Goal: Task Accomplishment & Management: Use online tool/utility

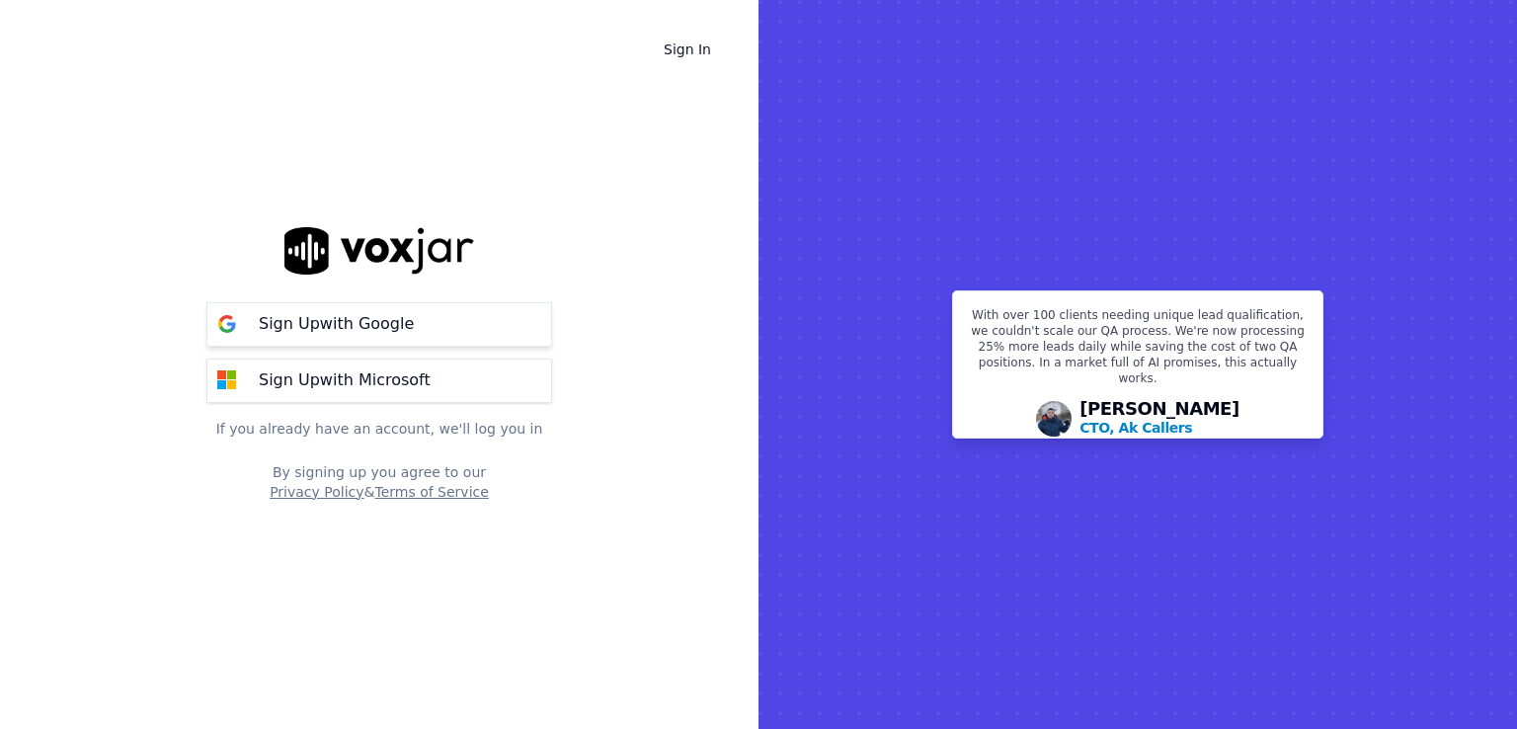
click at [417, 326] on button "Sign Up with Google" at bounding box center [379, 324] width 346 height 44
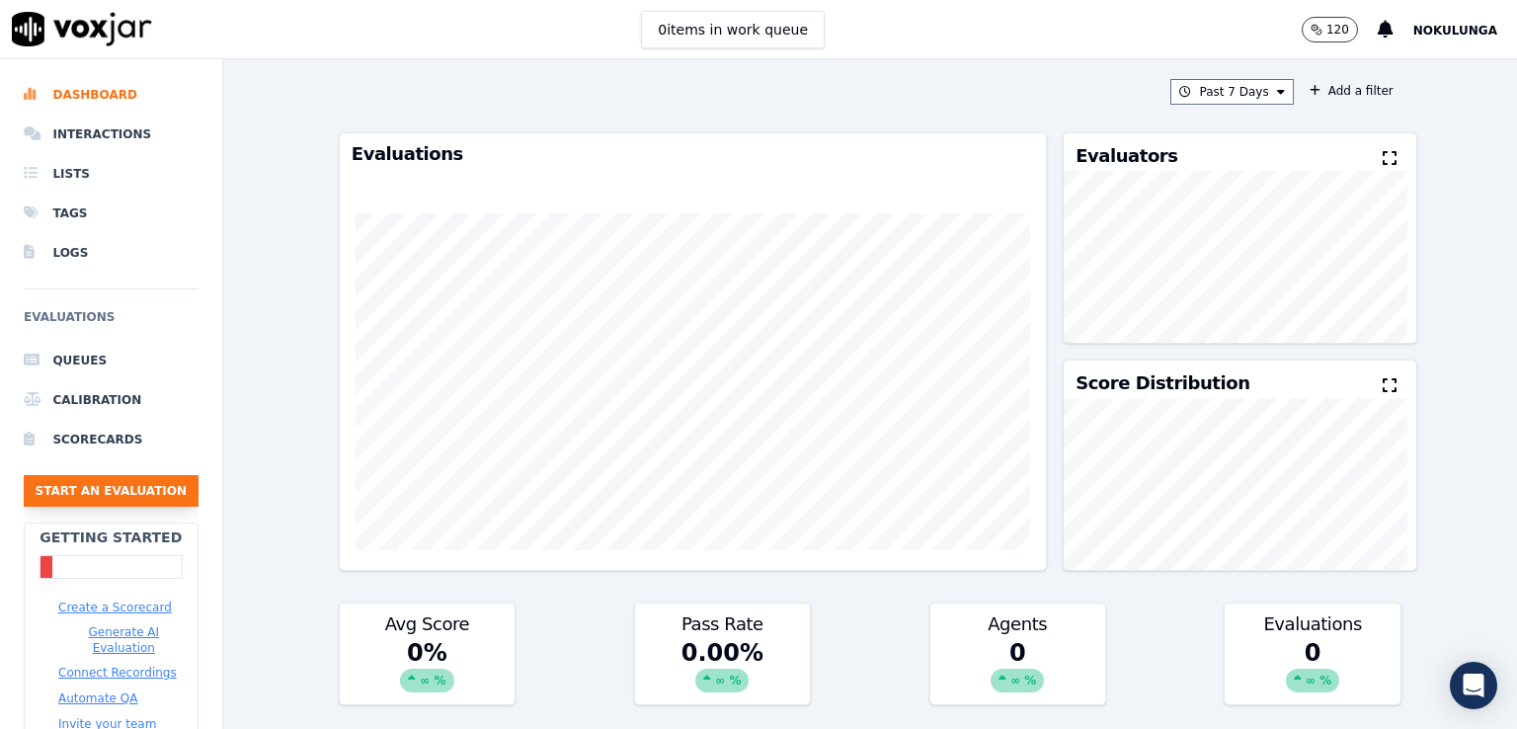
click at [107, 495] on button "Start an Evaluation" at bounding box center [111, 491] width 175 height 32
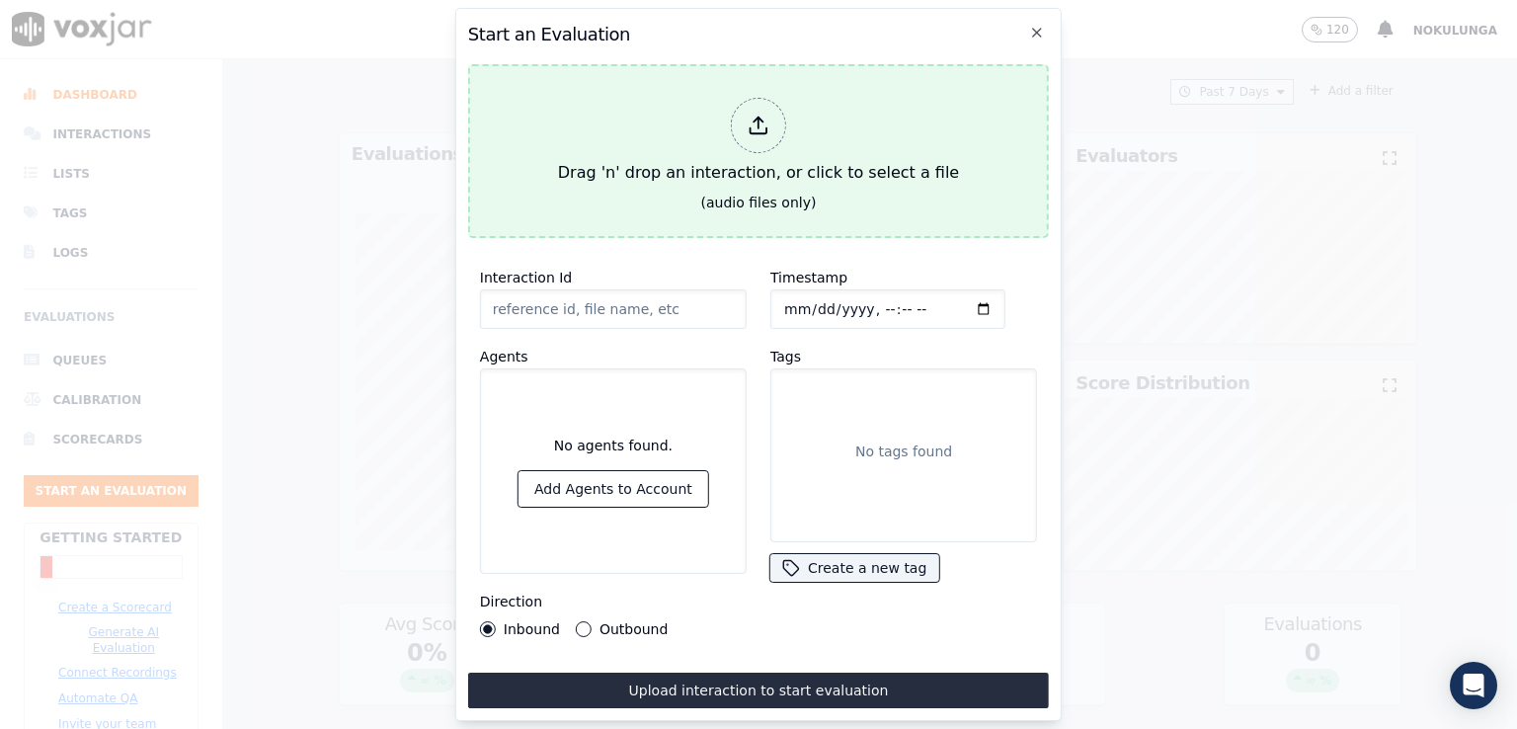
click at [764, 115] on icon at bounding box center [759, 126] width 22 height 22
type input "2025082915272601406304461333002801.wav"
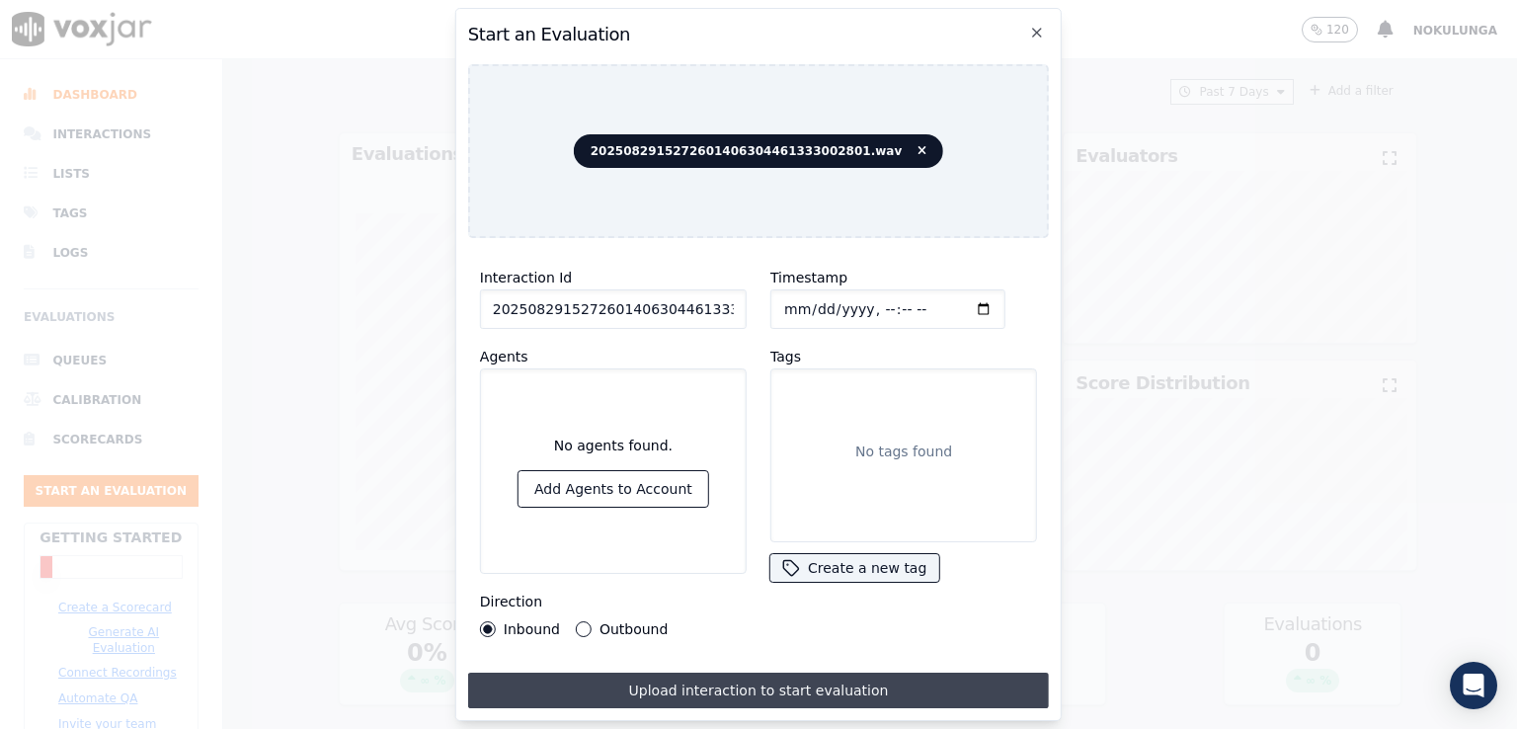
click at [793, 686] on button "Upload interaction to start evaluation" at bounding box center [758, 691] width 581 height 36
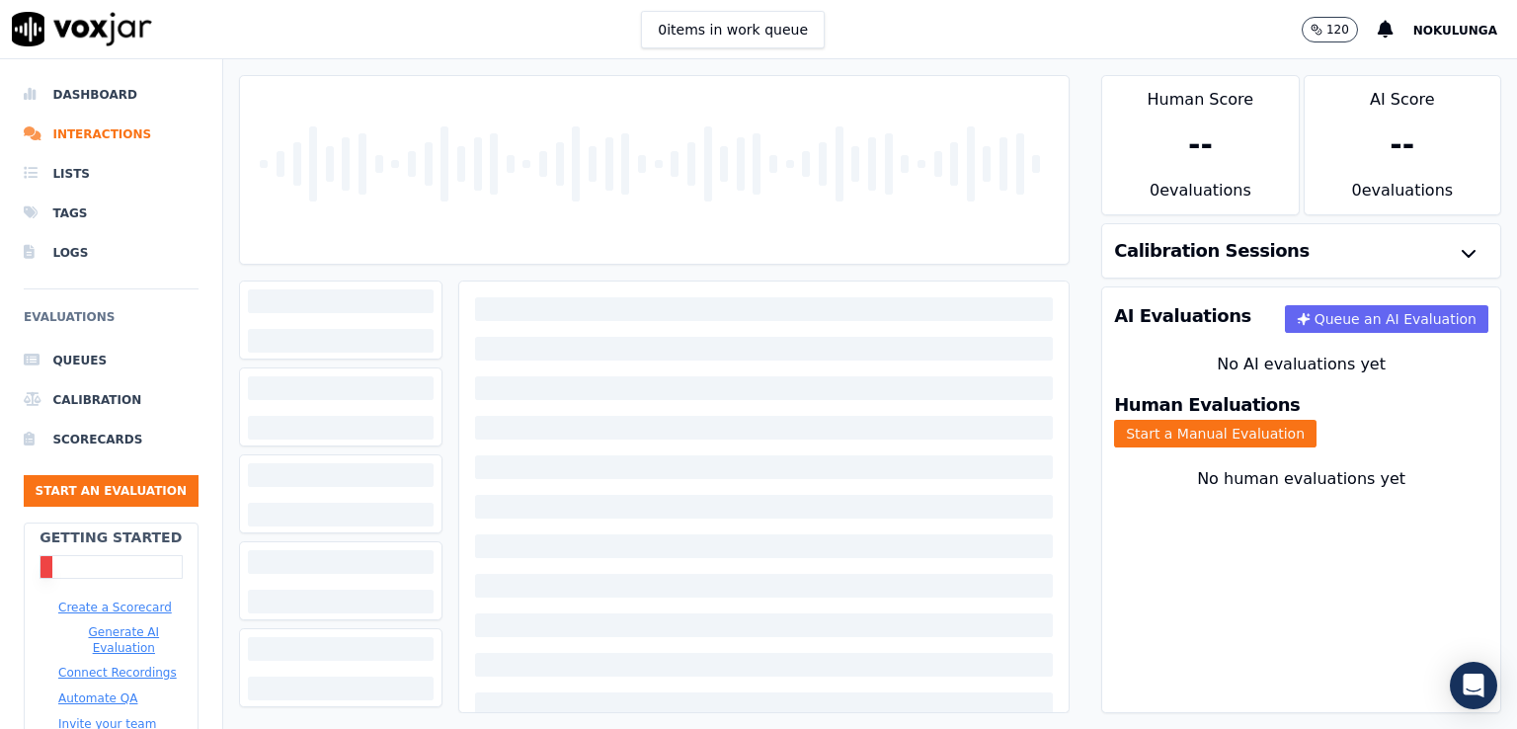
click at [1372, 262] on div "Calibration Sessions" at bounding box center [1301, 250] width 398 height 53
click at [1457, 247] on icon "button" at bounding box center [1469, 254] width 24 height 24
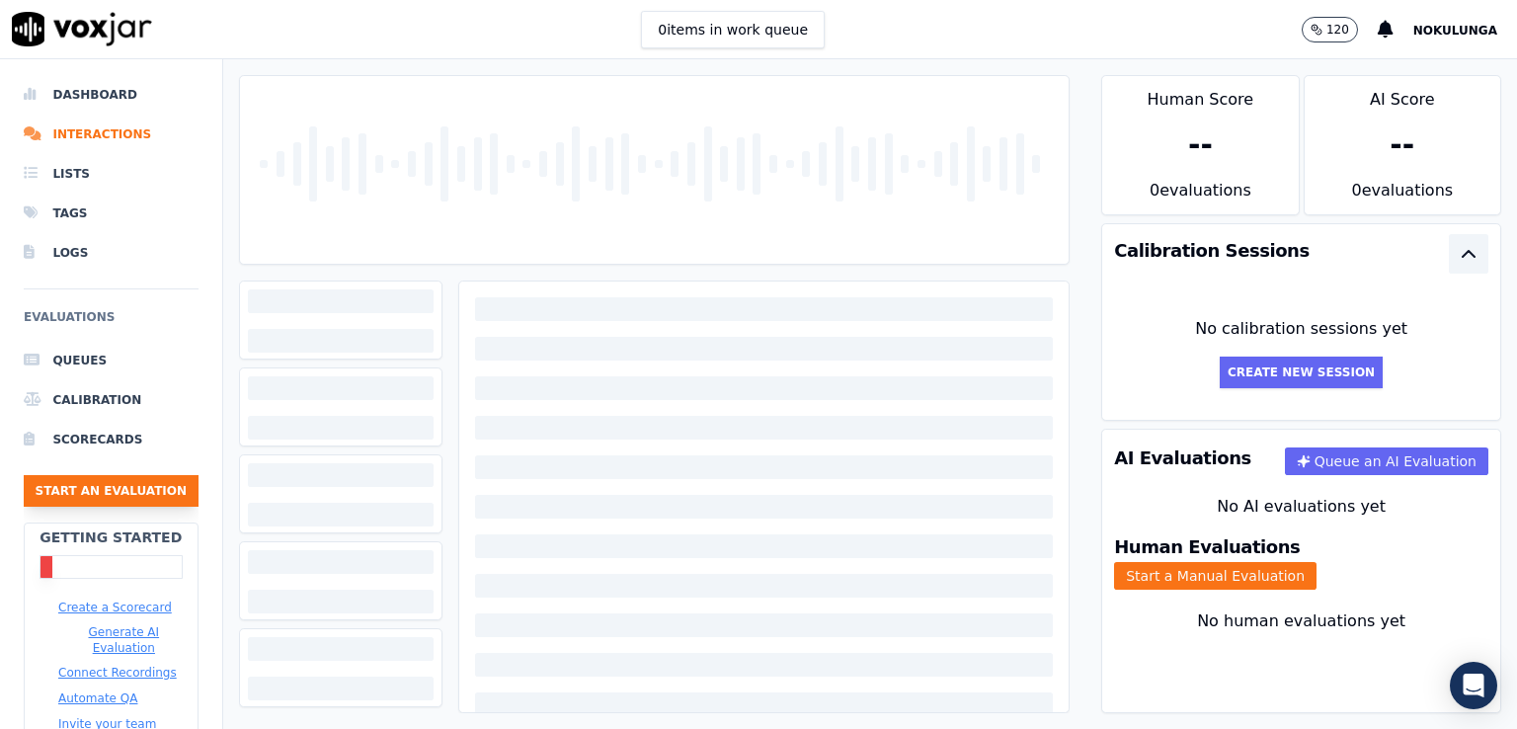
click at [91, 487] on button "Start an Evaluation" at bounding box center [111, 491] width 175 height 32
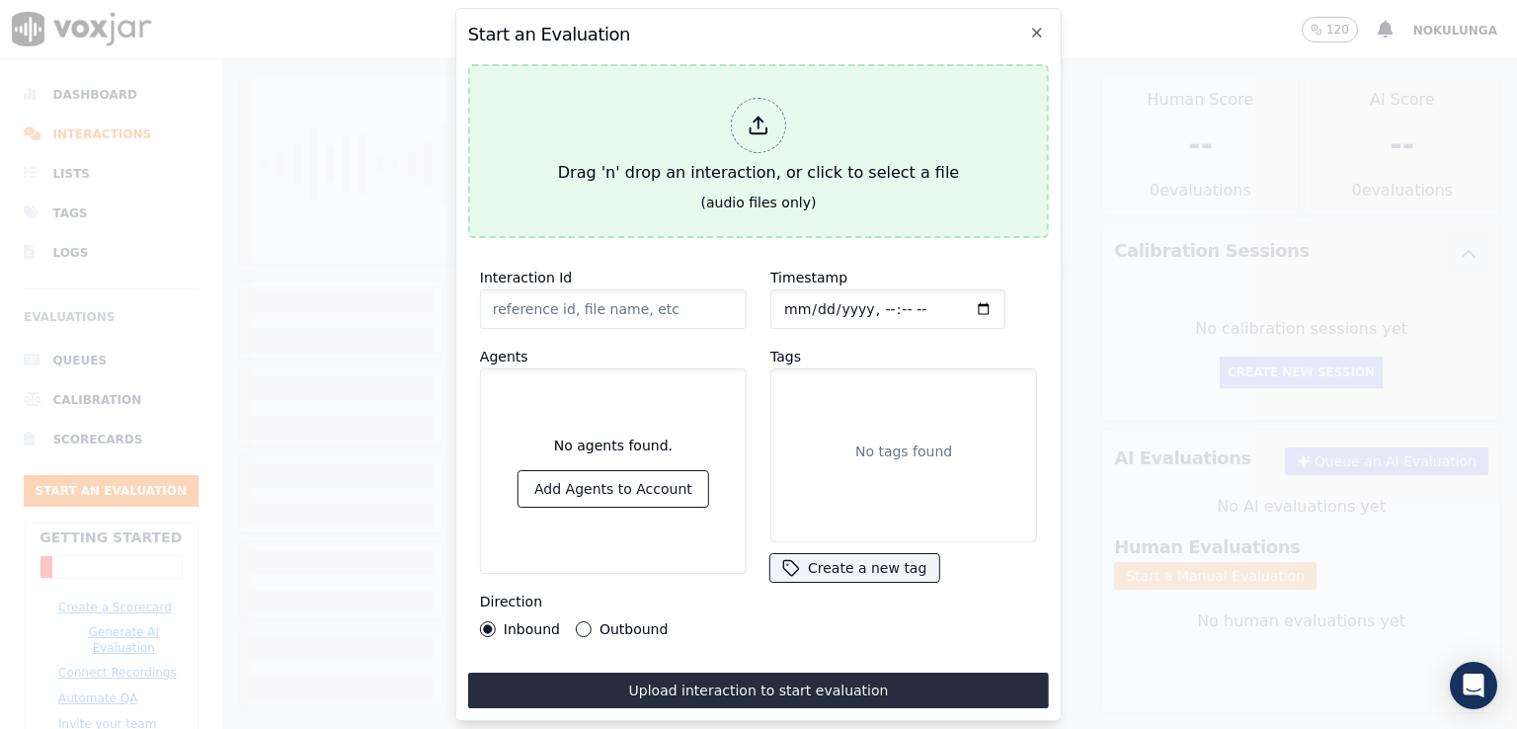
click at [759, 128] on icon at bounding box center [759, 131] width 17 height 6
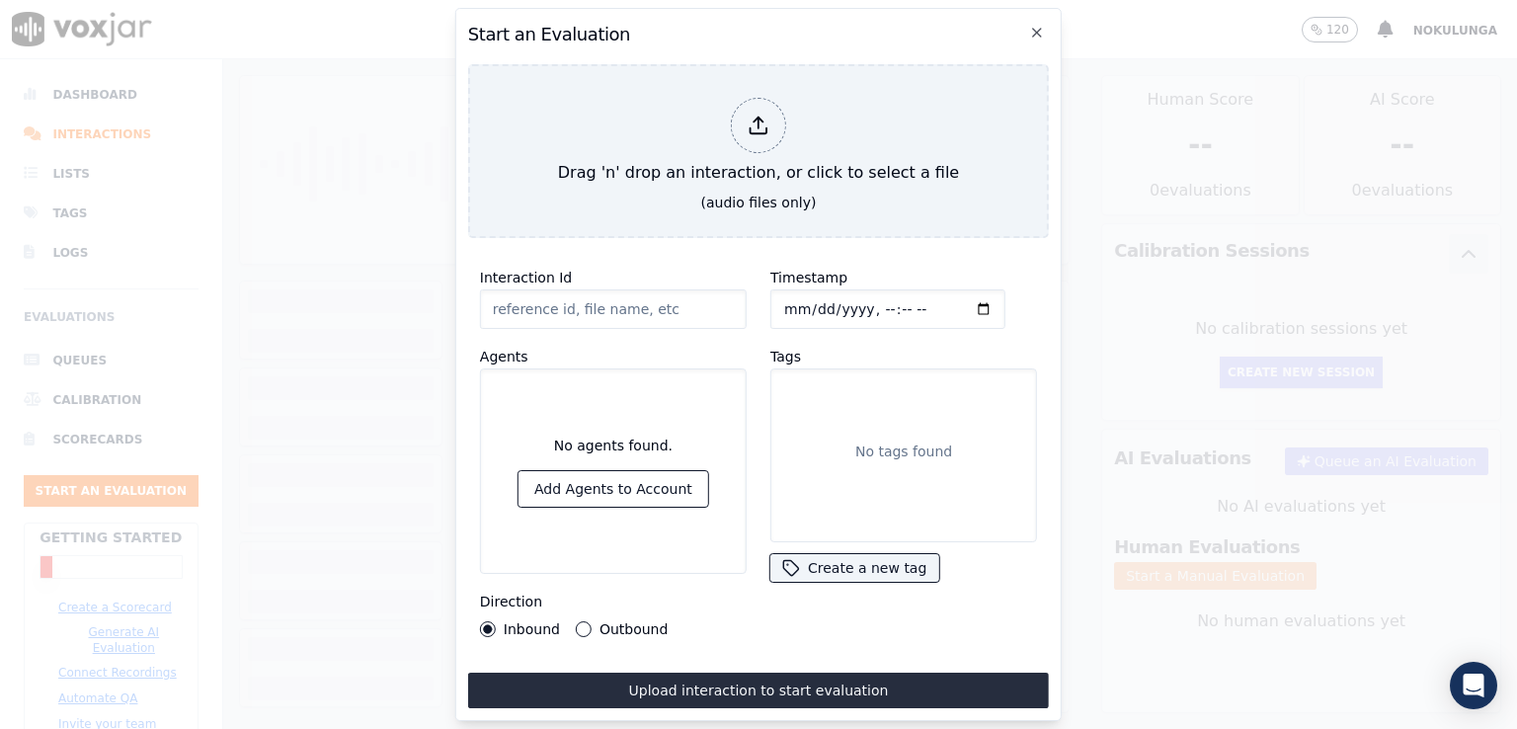
type input "2025082915272601406304461333002801.wav"
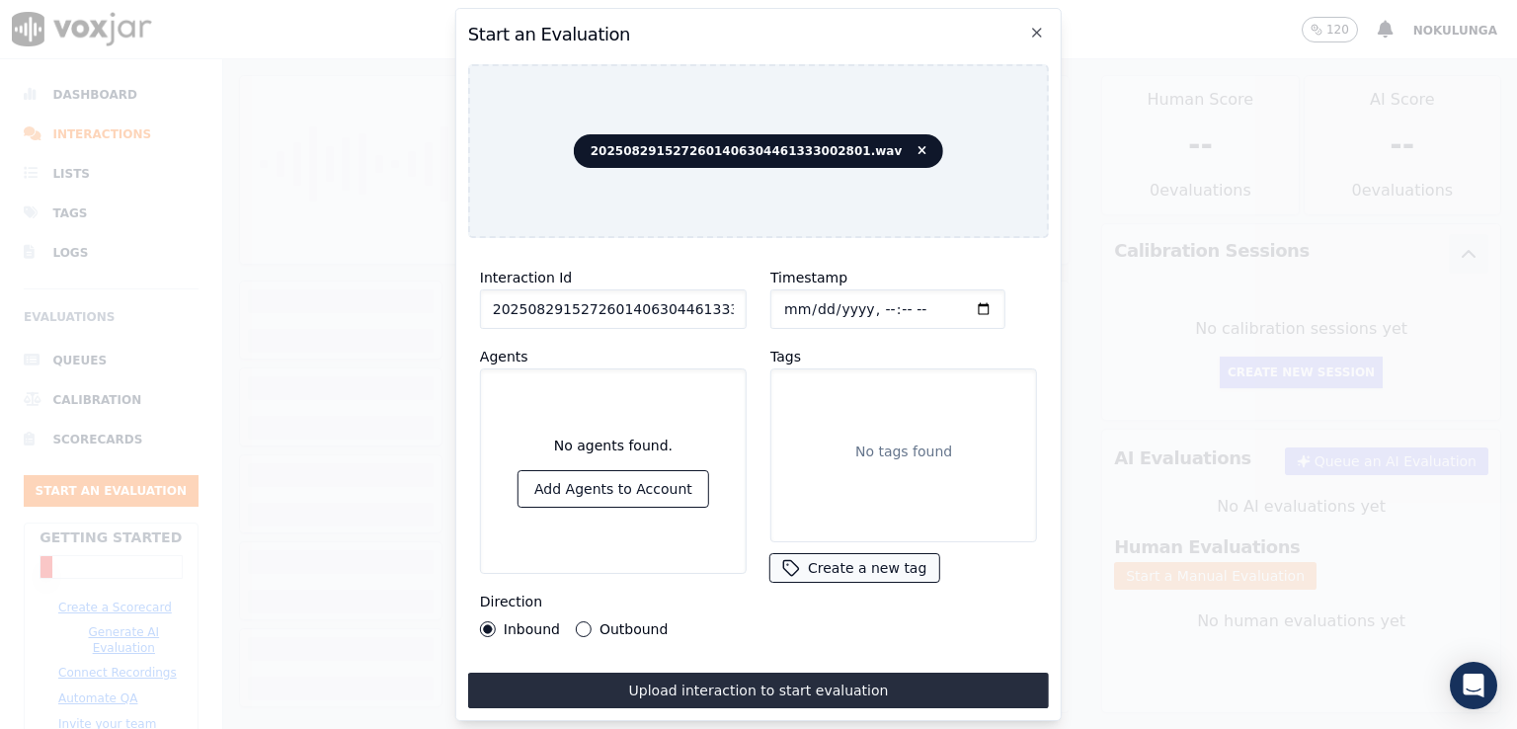
click at [874, 568] on button "Create a new tag" at bounding box center [854, 568] width 168 height 28
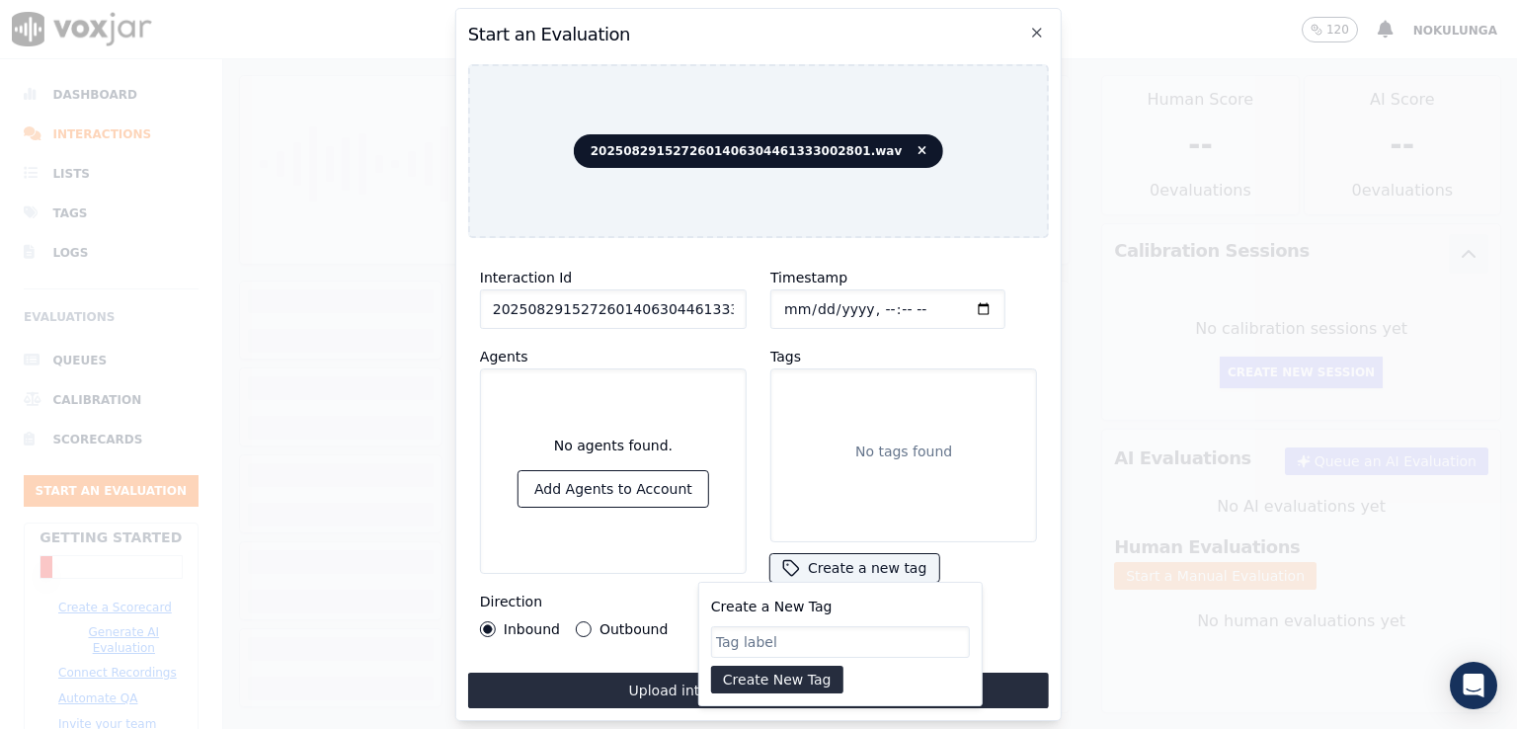
click at [795, 637] on input "Create a New Tag" at bounding box center [840, 642] width 259 height 32
type input "D"
type input "c"
type input "CC"
click at [819, 670] on button "Create New Tag" at bounding box center [777, 680] width 132 height 28
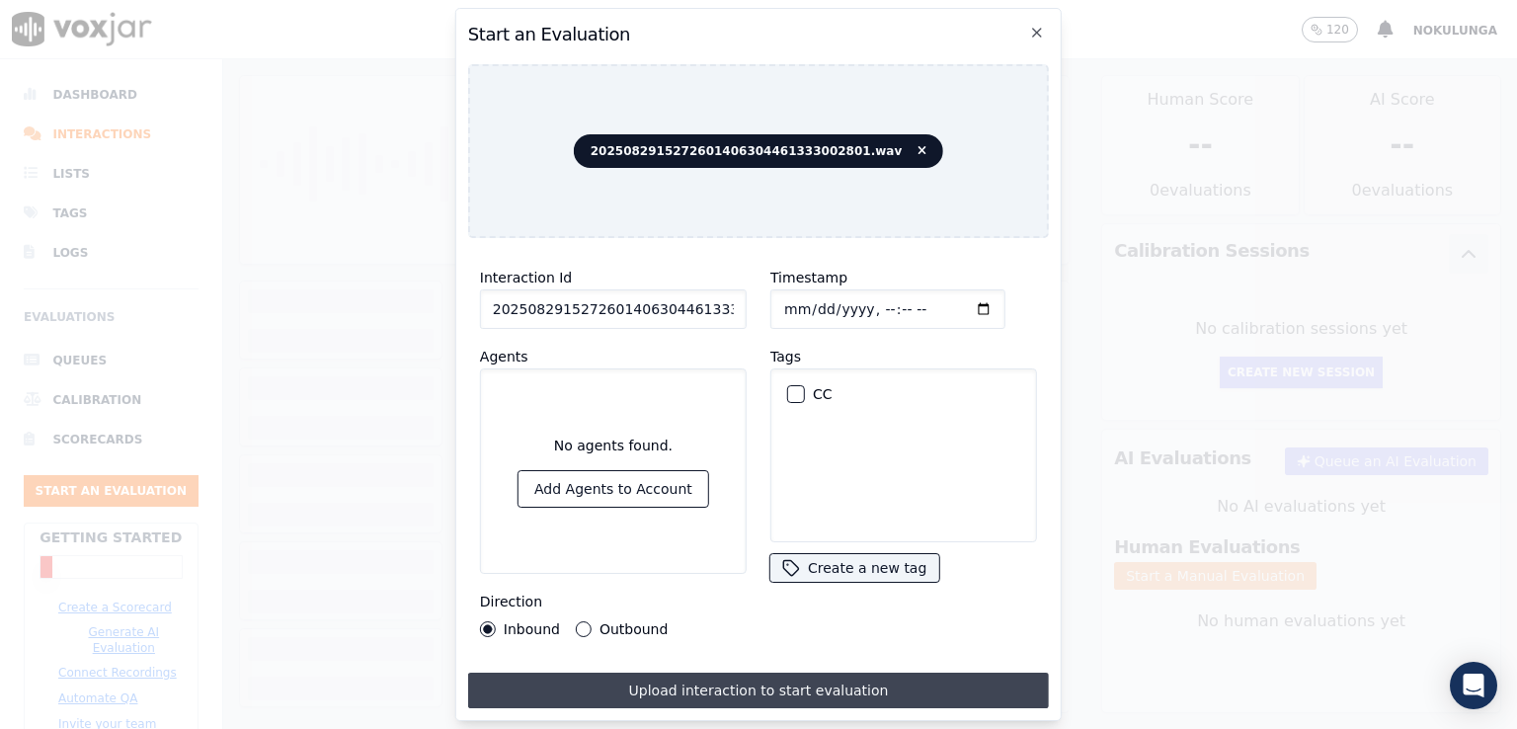
click at [663, 681] on button "Upload interaction to start evaluation" at bounding box center [758, 691] width 581 height 36
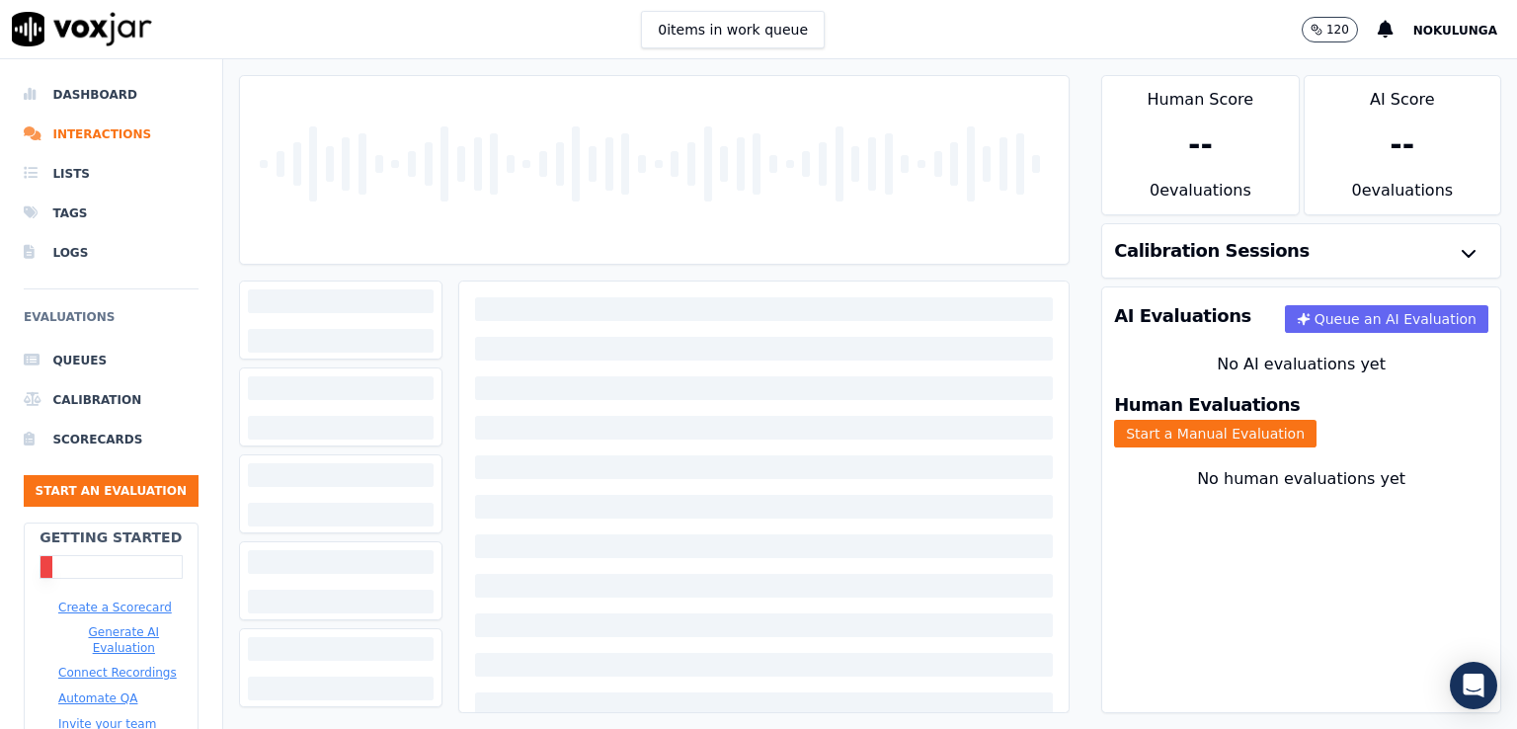
click at [107, 606] on button "Create a Scorecard" at bounding box center [115, 608] width 114 height 16
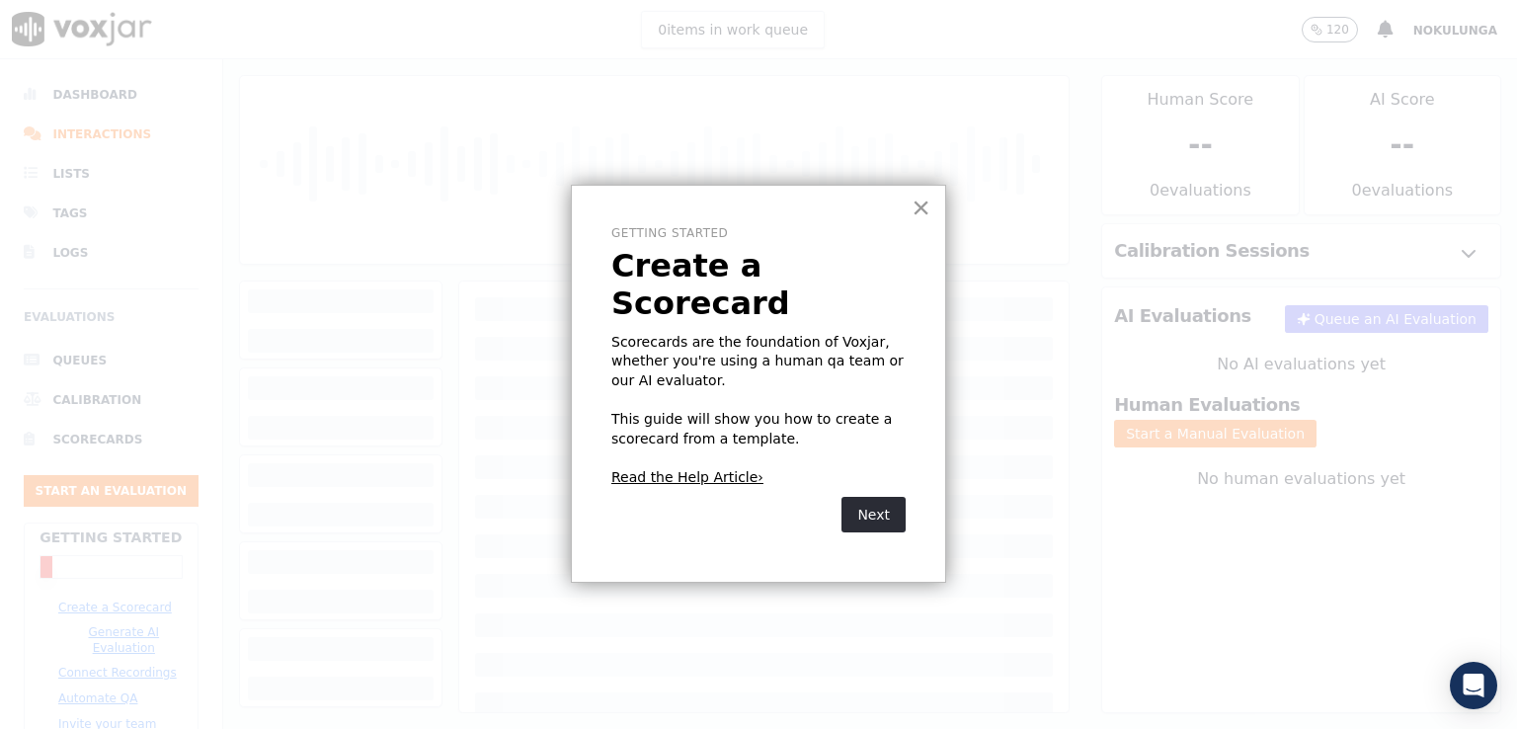
click at [922, 206] on button "×" at bounding box center [921, 208] width 19 height 32
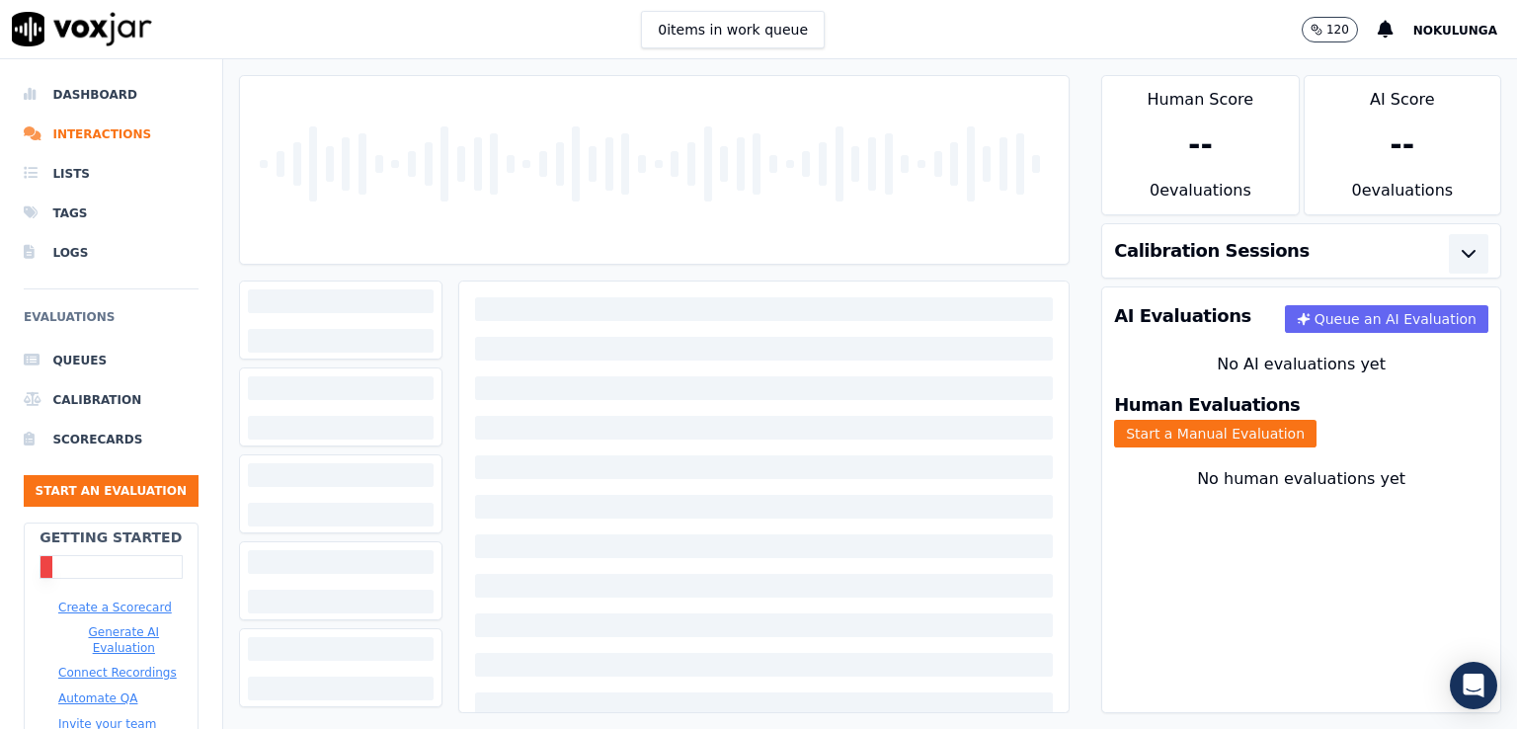
click at [1449, 249] on button "button" at bounding box center [1469, 254] width 40 height 40
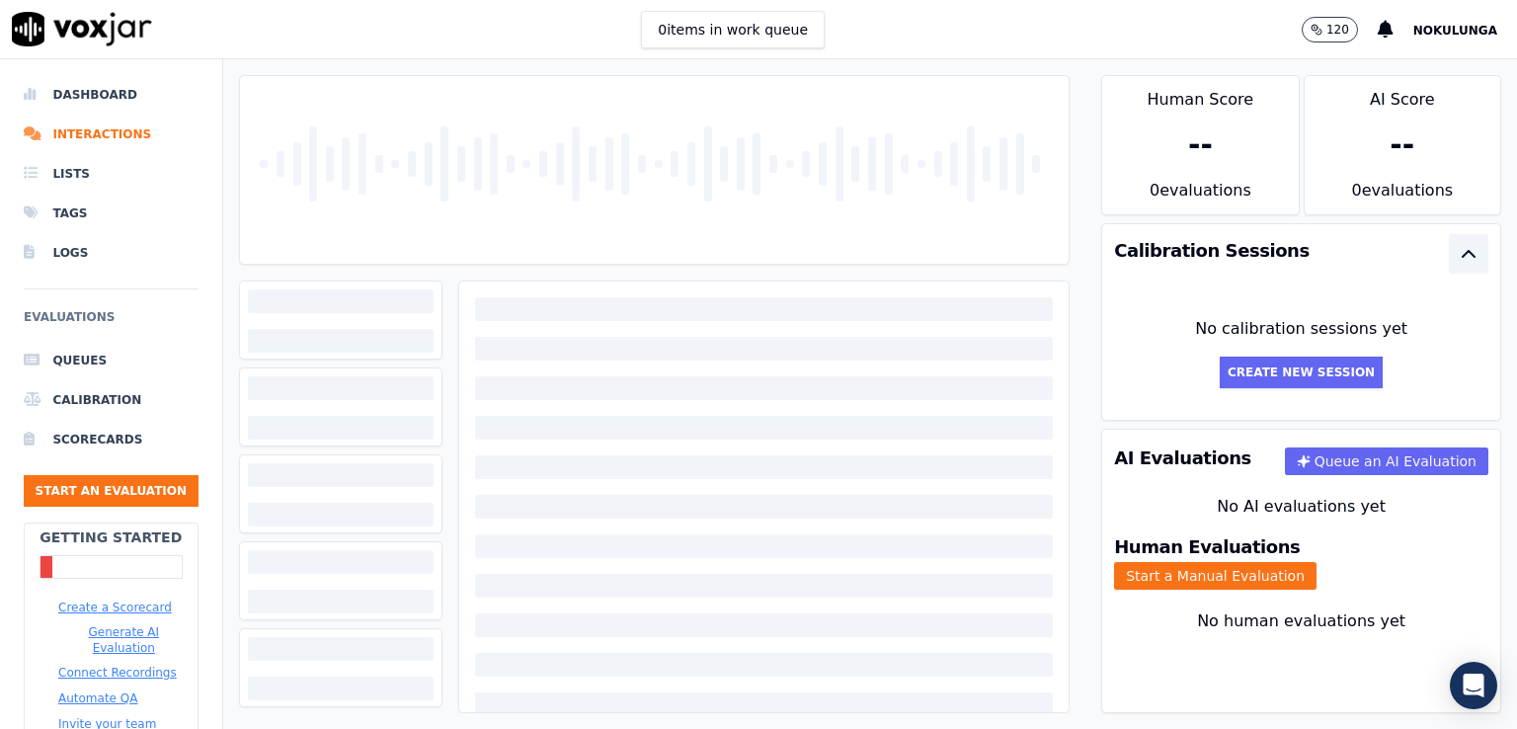
click at [1449, 249] on button "button" at bounding box center [1469, 254] width 40 height 40
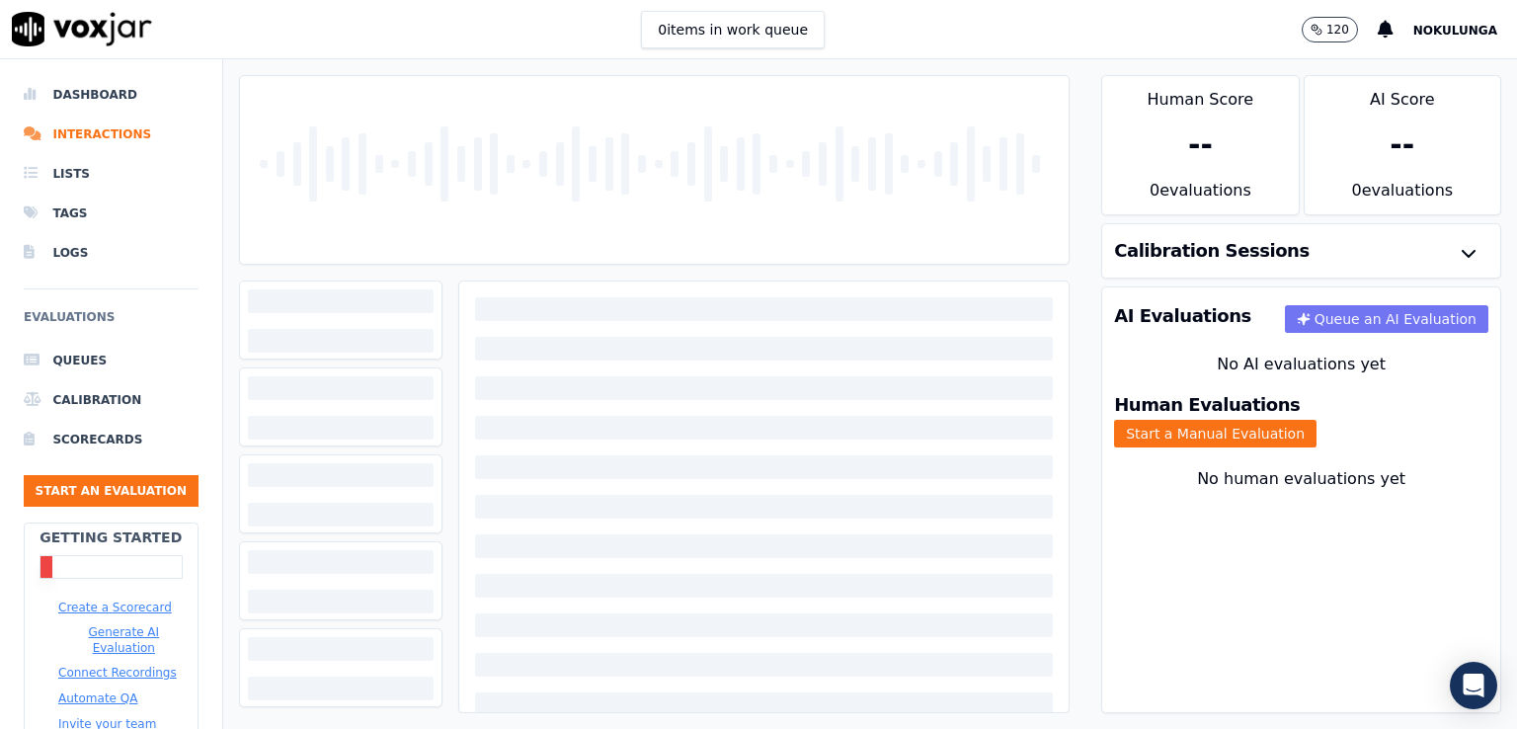
click at [1338, 315] on button "Queue an AI Evaluation" at bounding box center [1386, 319] width 203 height 28
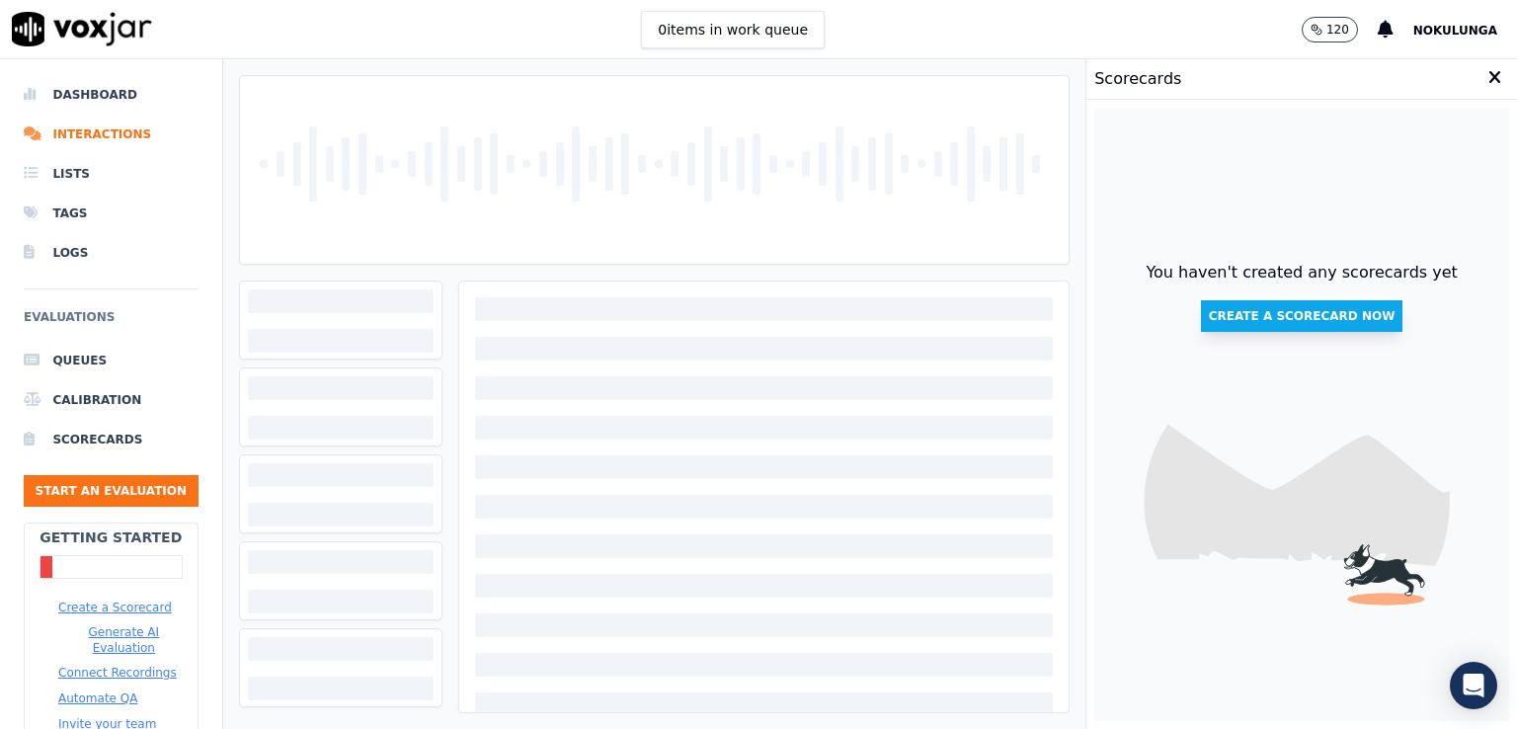
click at [1295, 309] on button "Create a scorecard now" at bounding box center [1302, 316] width 202 height 32
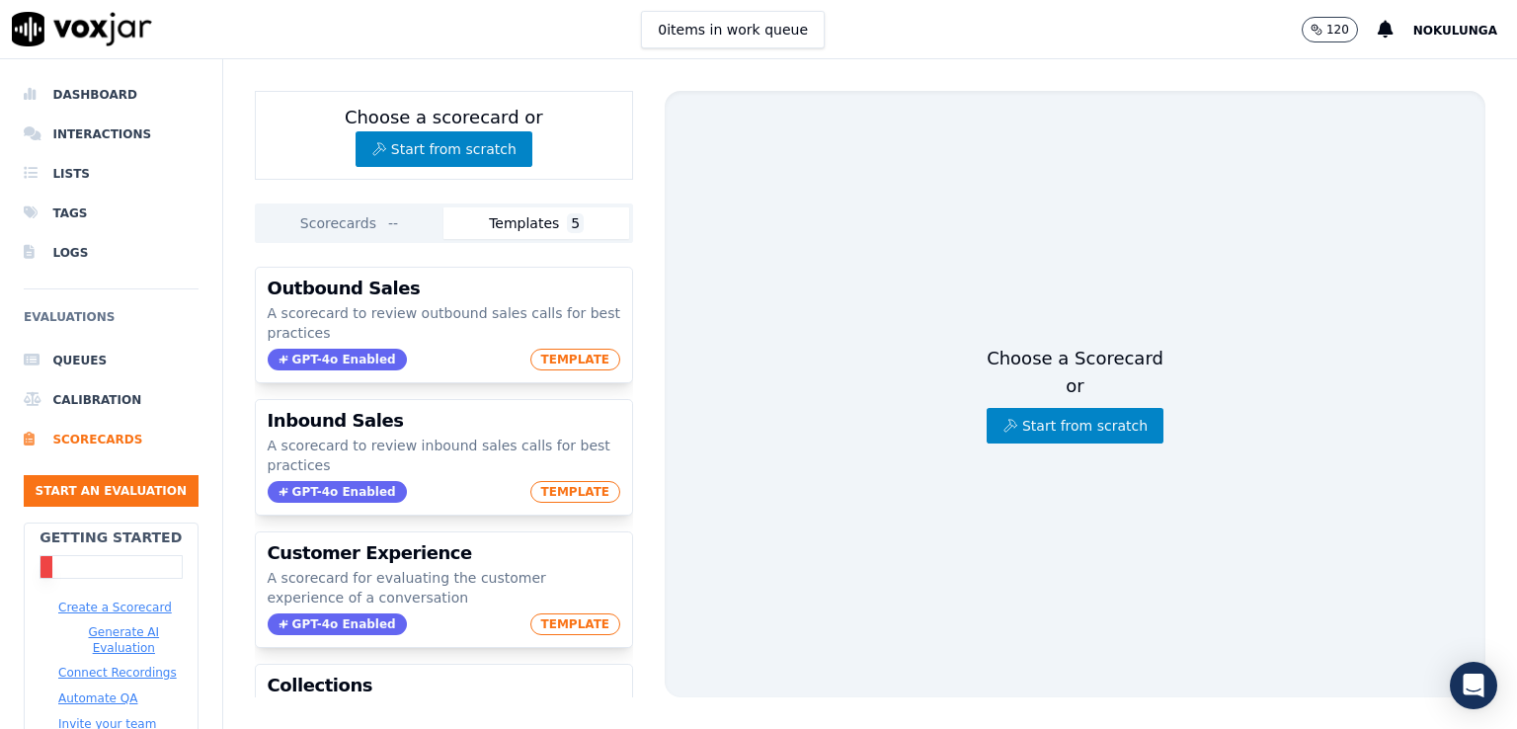
click at [124, 637] on button "Generate AI Evaluation" at bounding box center [123, 640] width 131 height 32
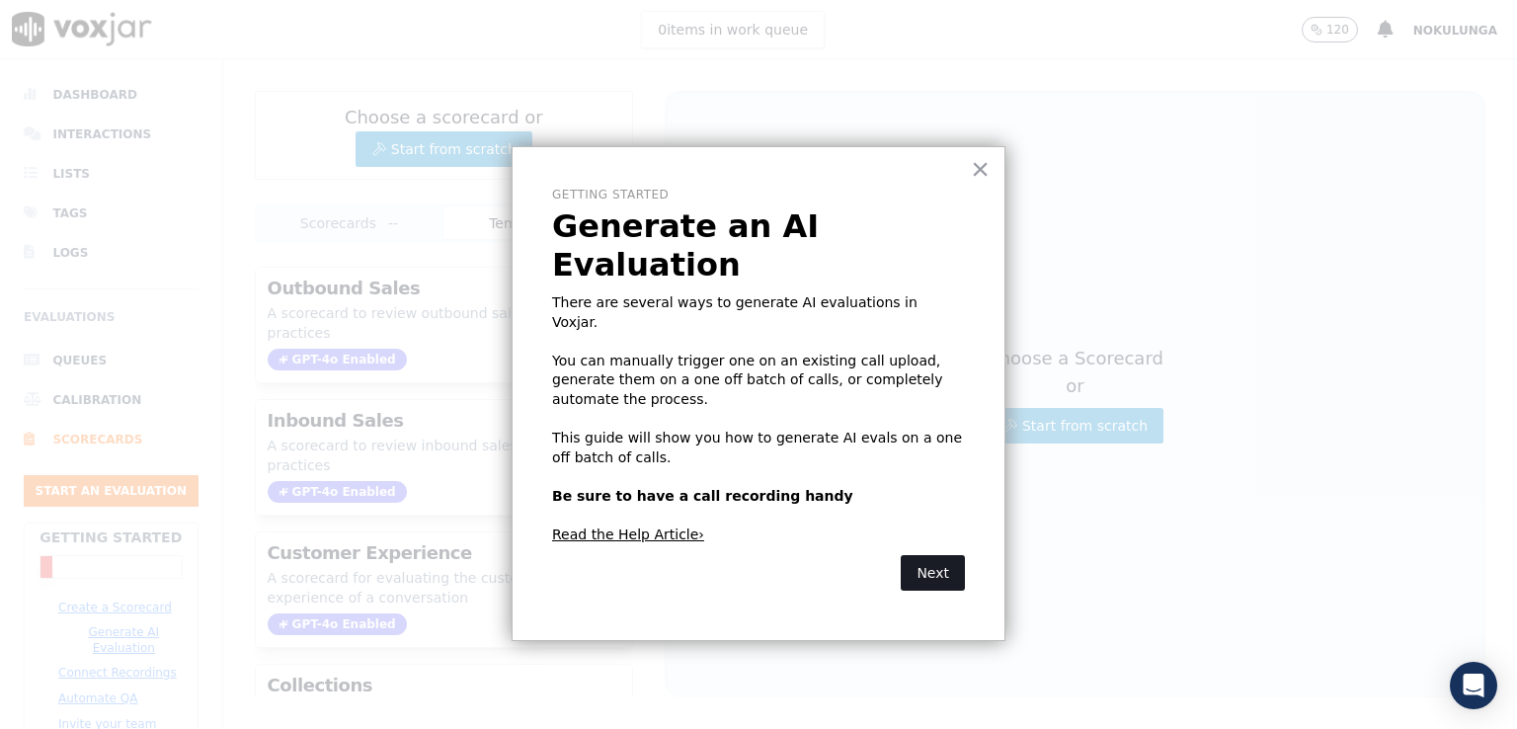
click at [930, 555] on button "Next" at bounding box center [933, 573] width 64 height 36
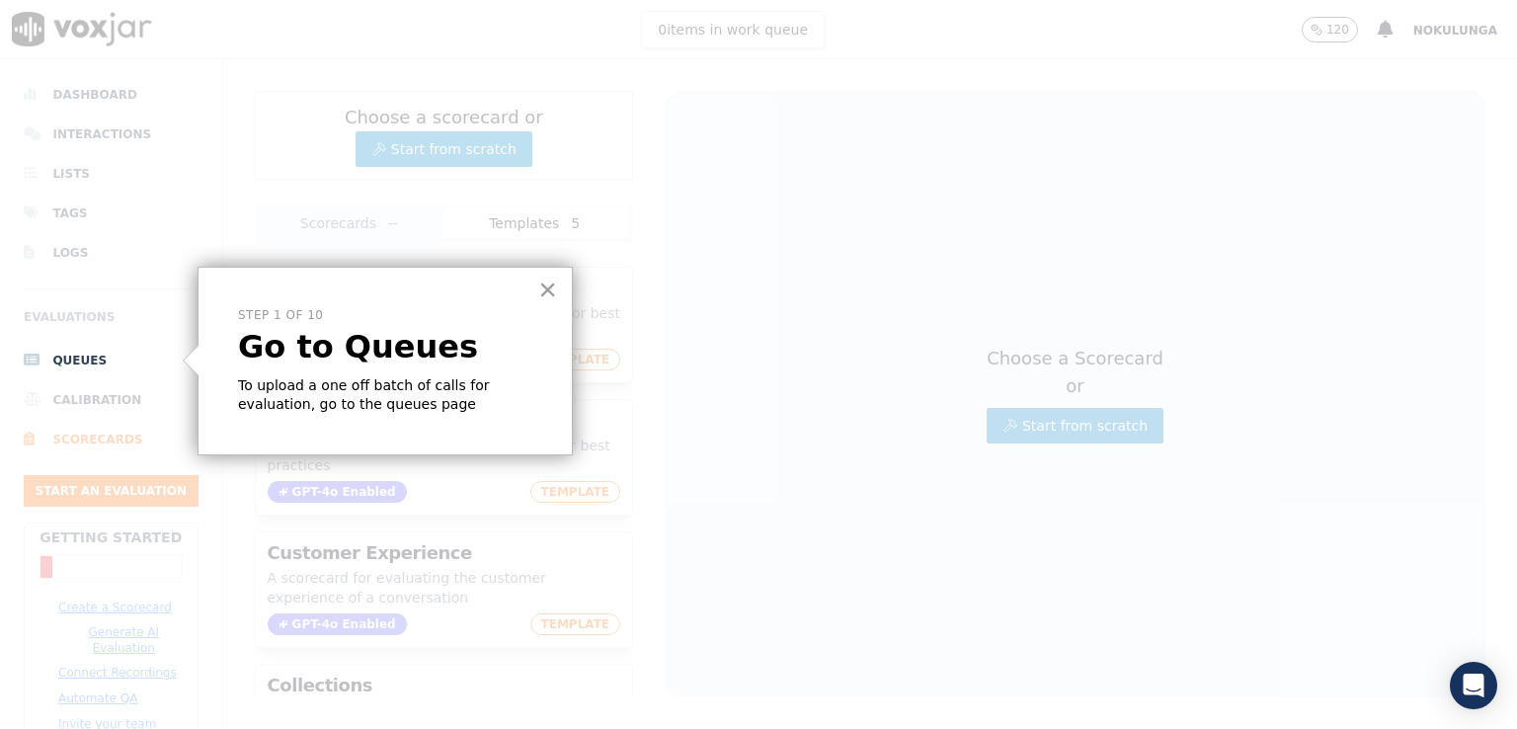
click at [542, 291] on button "×" at bounding box center [547, 290] width 19 height 32
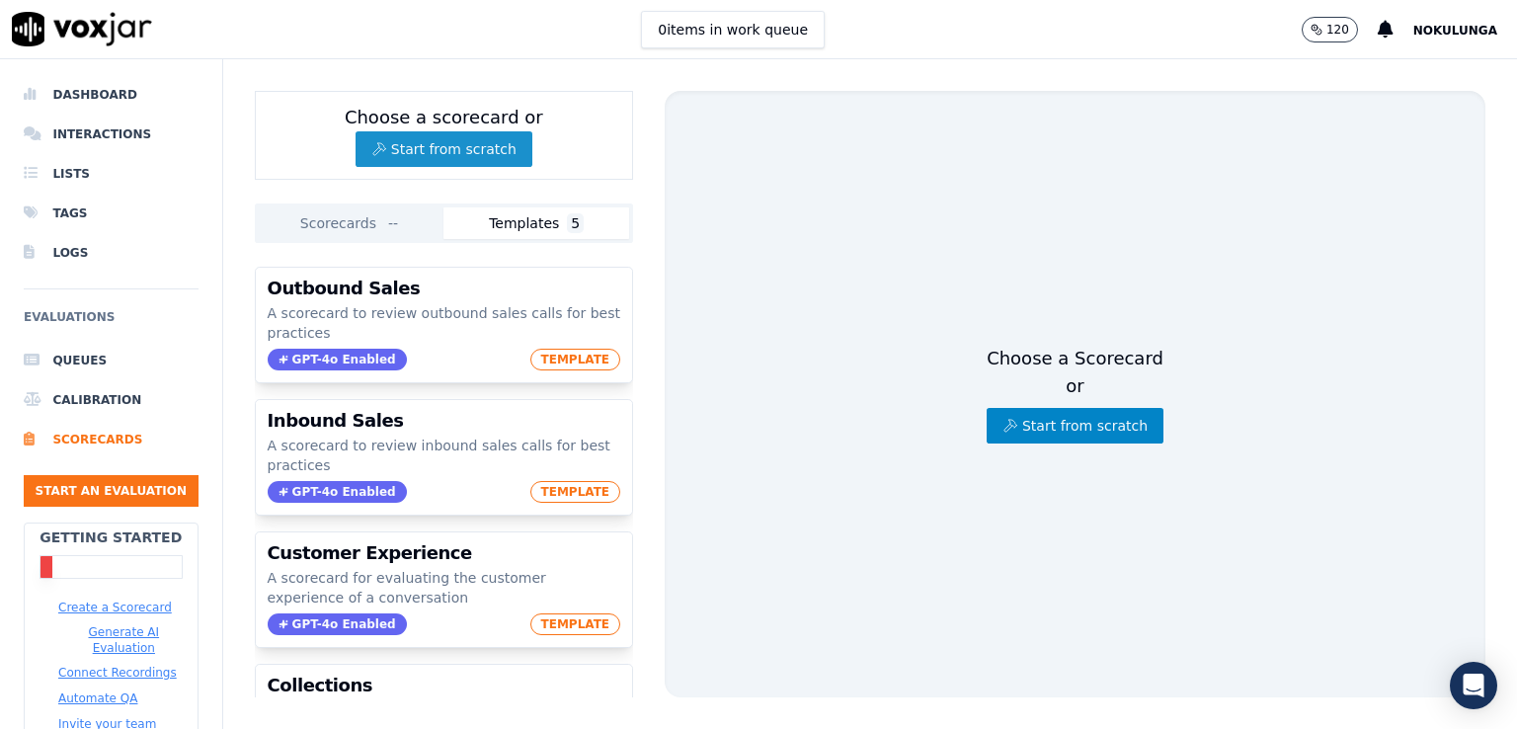
click at [456, 151] on button "Start from scratch" at bounding box center [444, 149] width 177 height 36
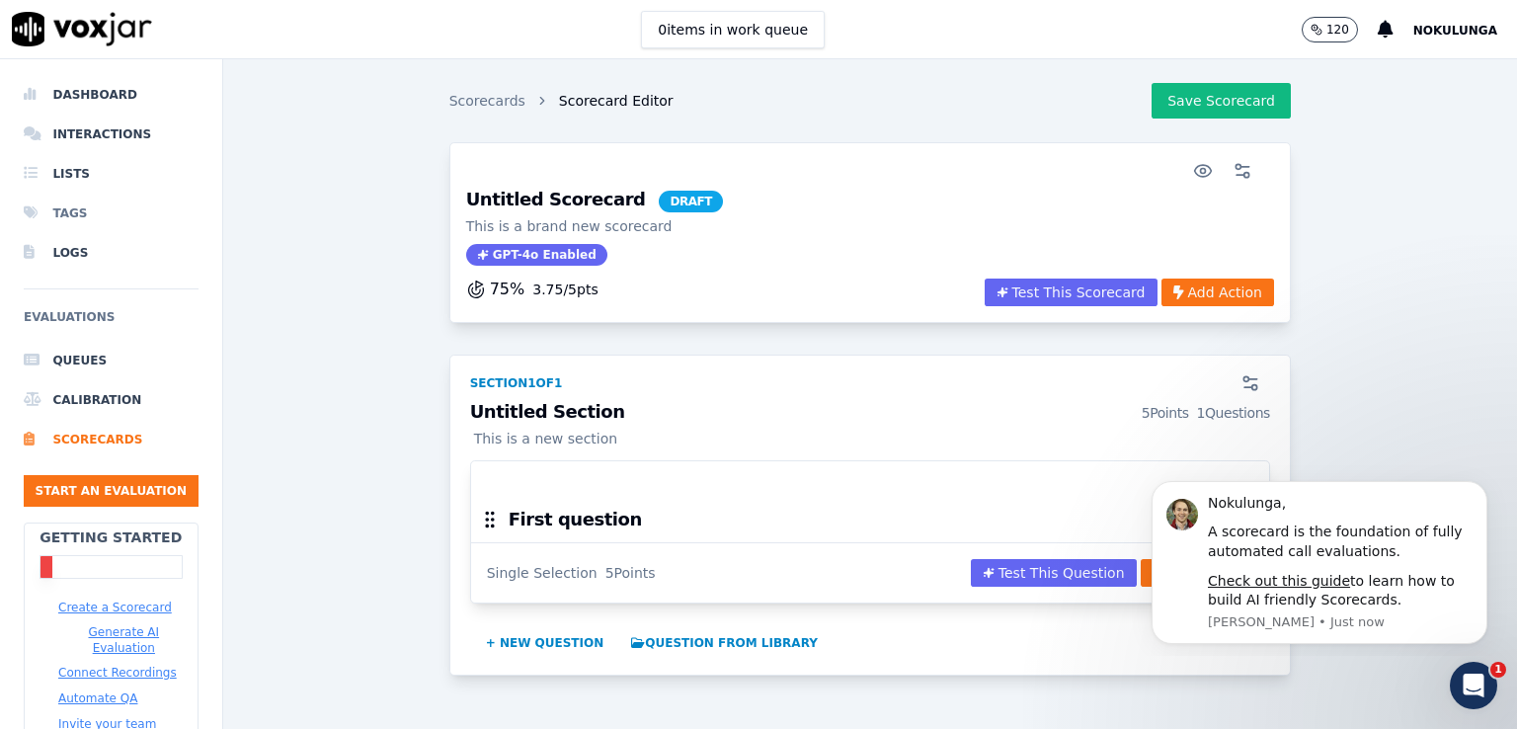
click at [79, 210] on li "Tags" at bounding box center [111, 214] width 175 height 40
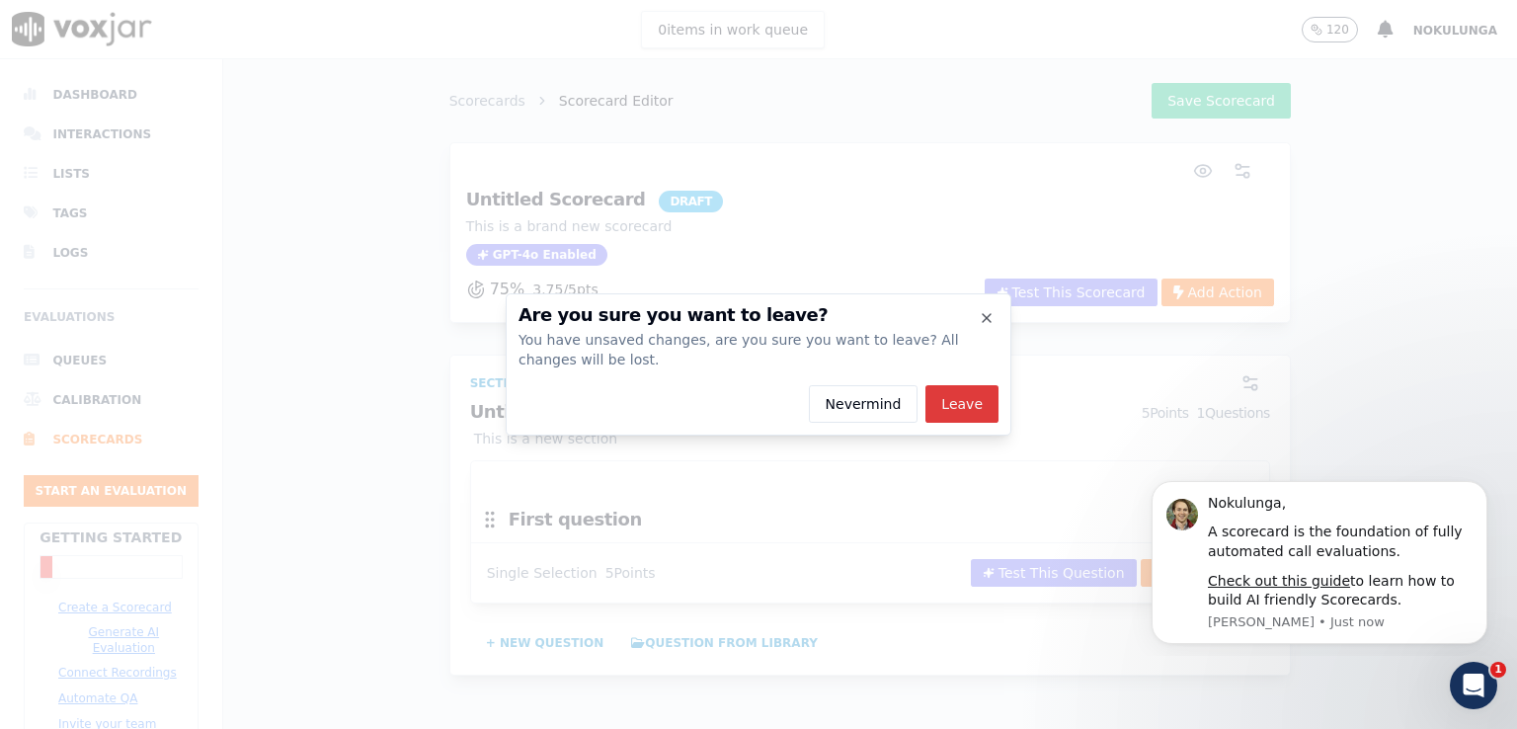
click at [947, 402] on button "Leave" at bounding box center [962, 404] width 73 height 38
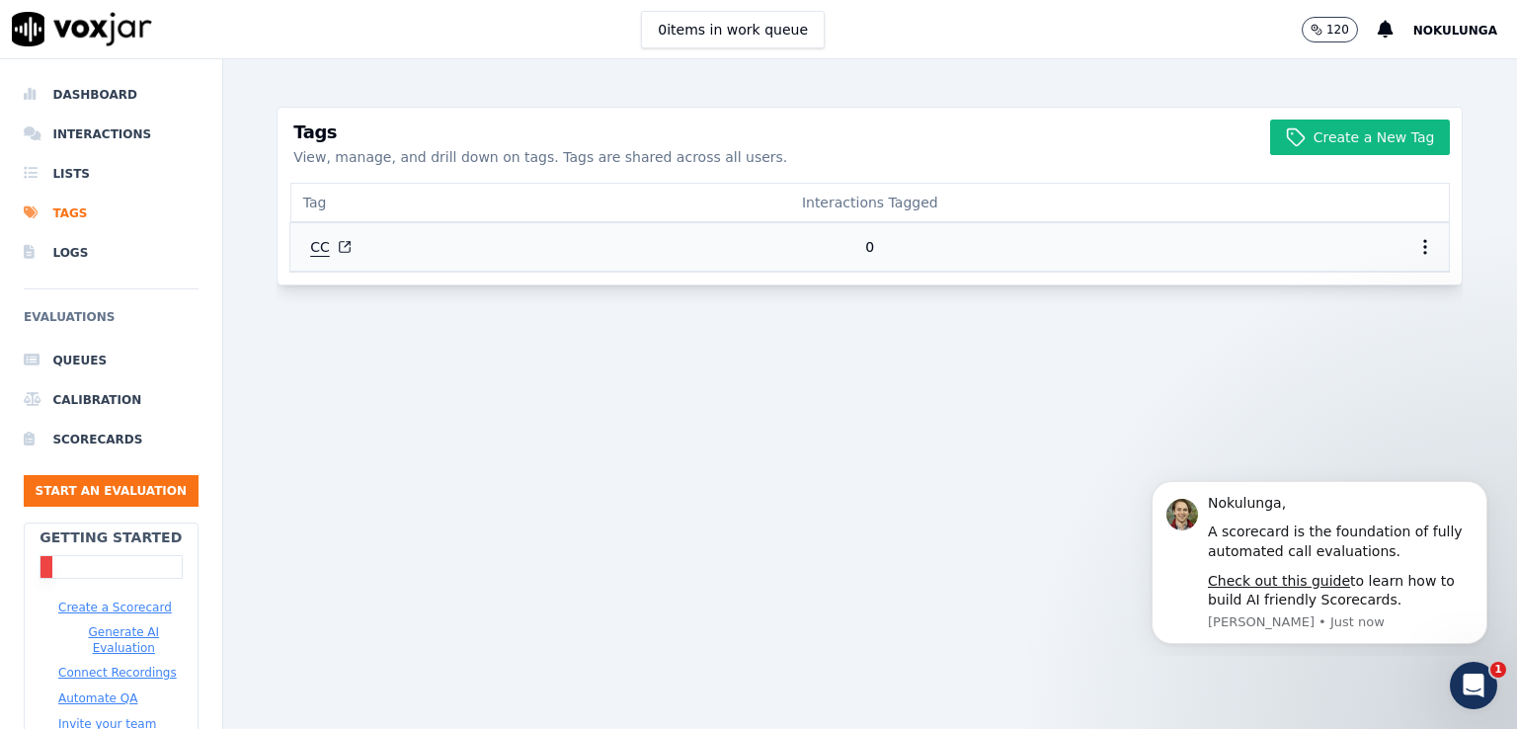
click at [310, 251] on button "CC" at bounding box center [330, 247] width 73 height 36
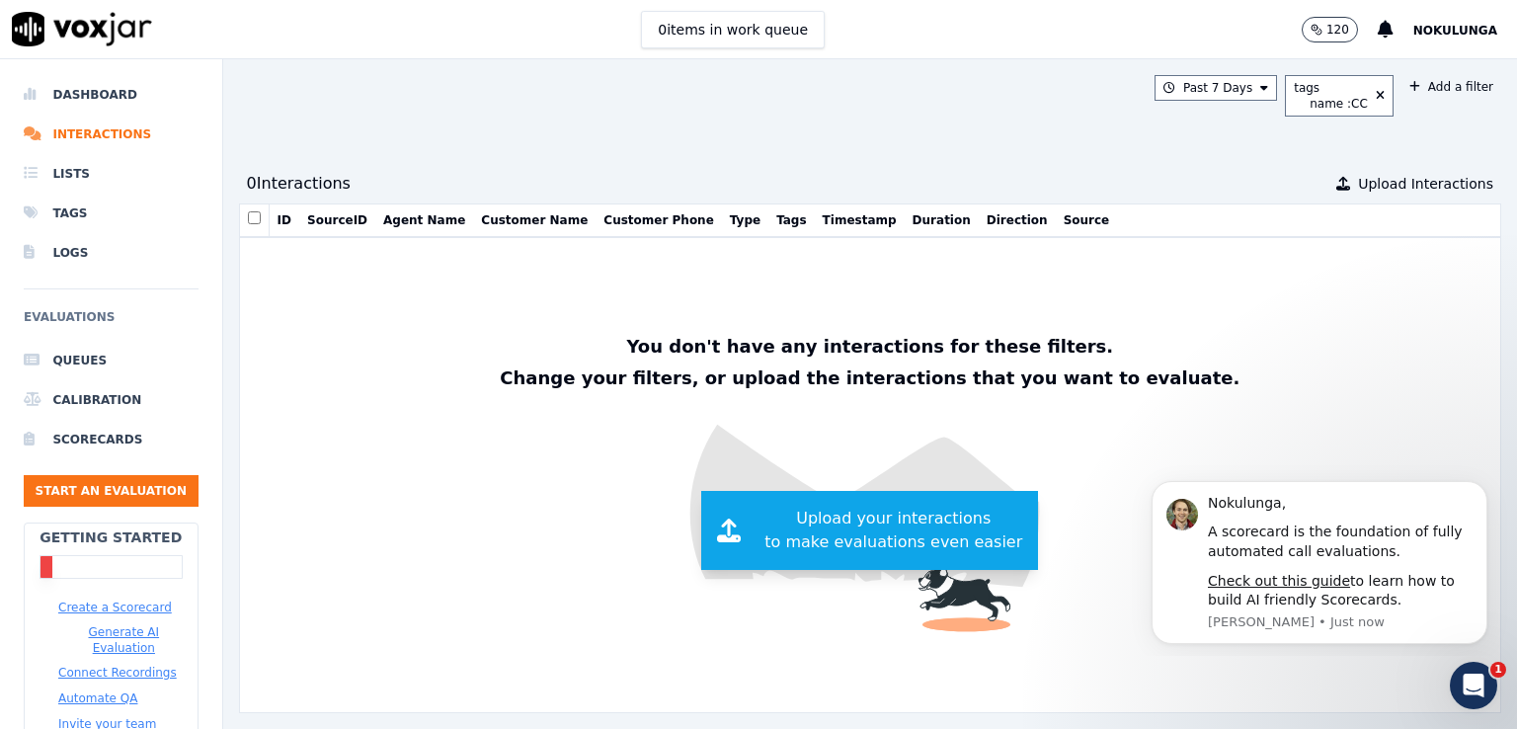
click at [893, 519] on span "Upload your interactions to make evaluations even easier" at bounding box center [894, 530] width 258 height 47
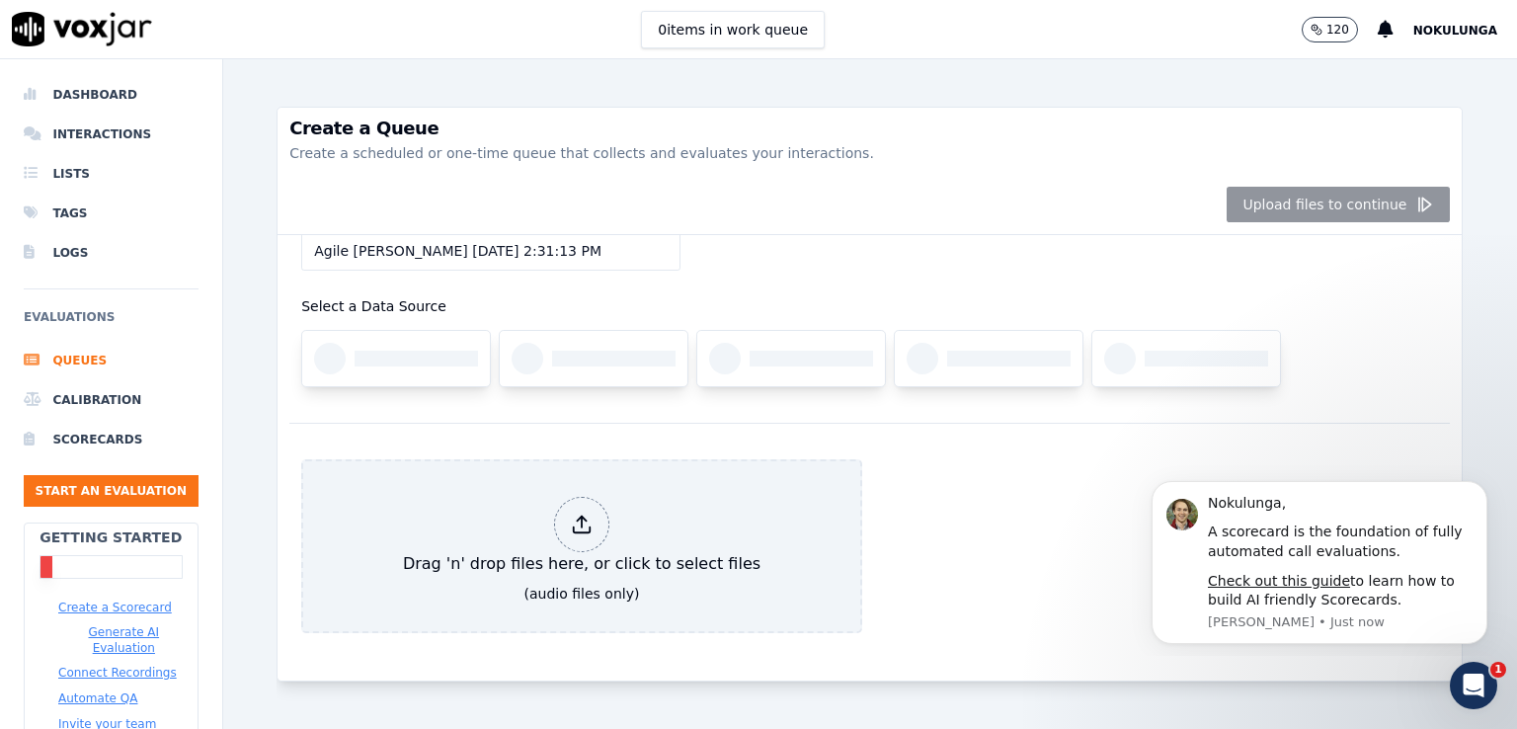
scroll to position [107, 0]
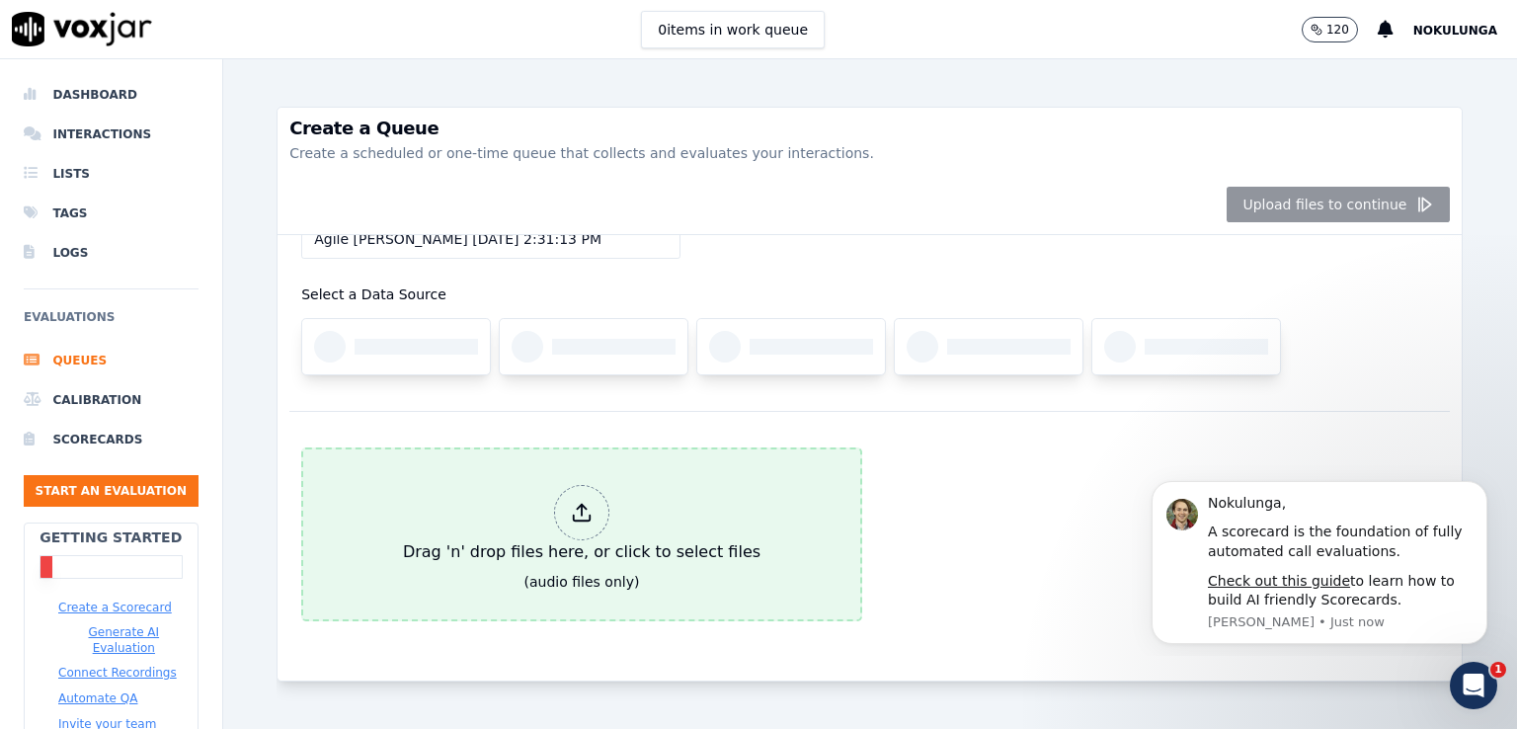
click at [557, 485] on div at bounding box center [581, 512] width 55 height 55
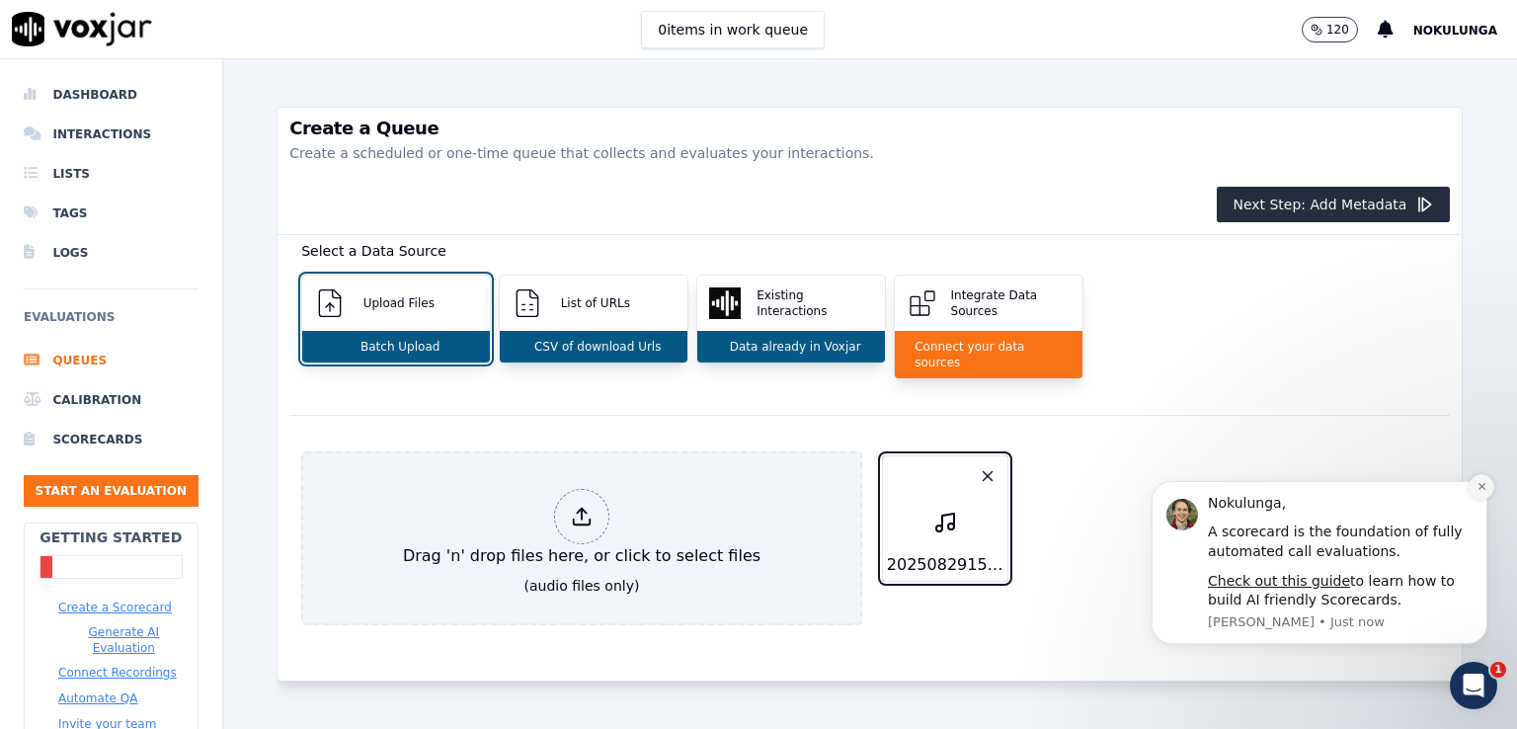
click at [1486, 489] on icon "Dismiss notification" at bounding box center [1482, 486] width 11 height 11
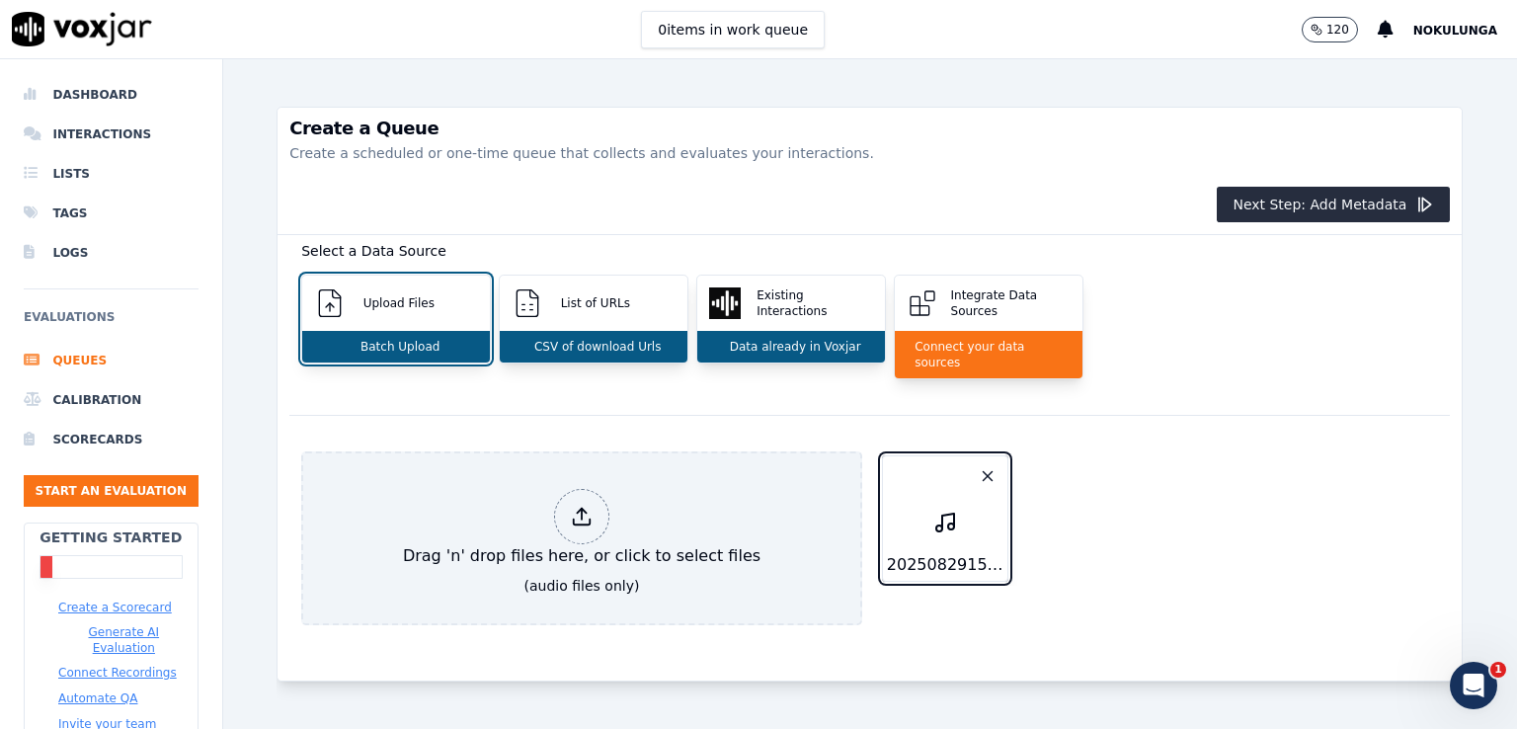
scroll to position [138, 0]
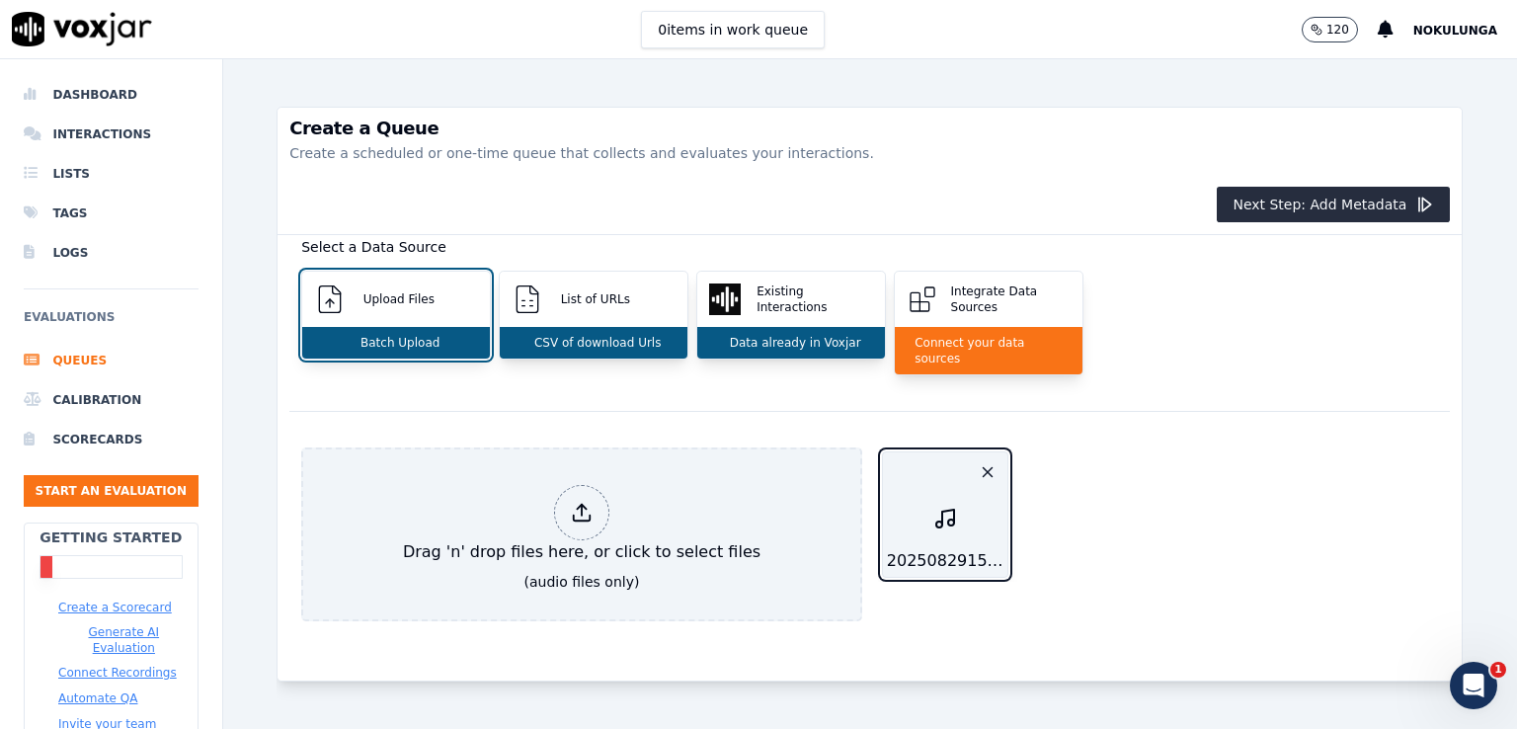
click at [933, 492] on icon "button" at bounding box center [945, 518] width 24 height 53
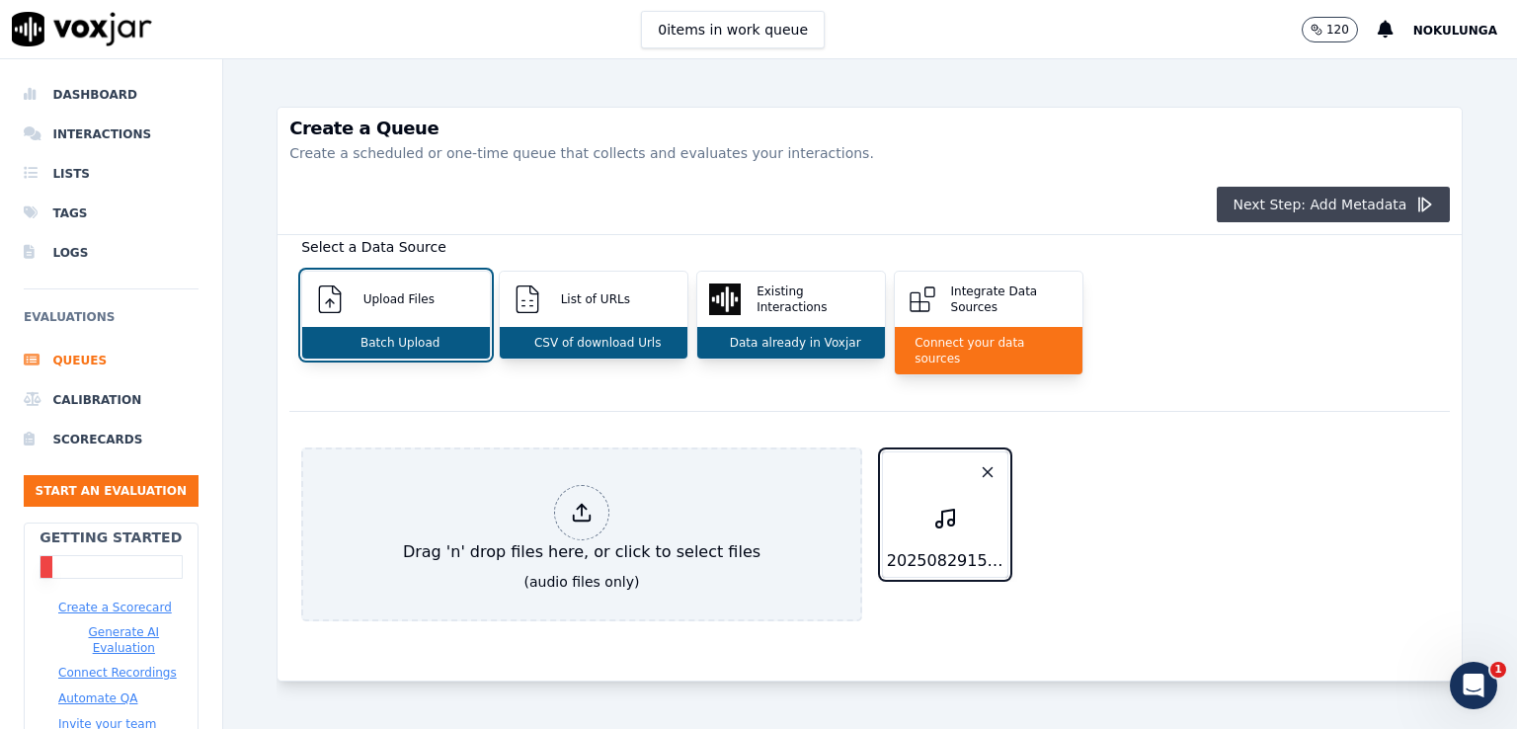
click at [1335, 209] on button "Next Step: Add Metadata" at bounding box center [1333, 205] width 233 height 36
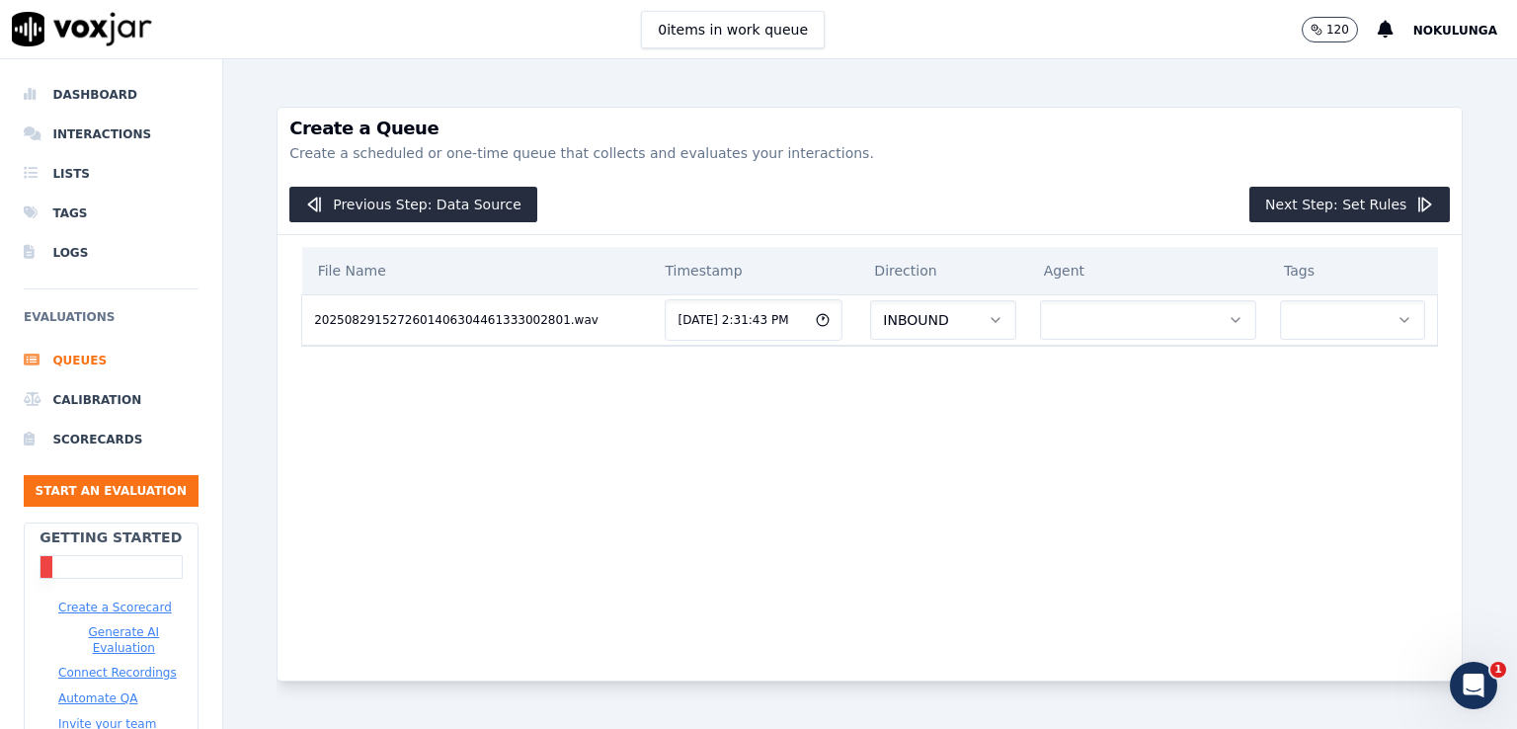
scroll to position [0, 0]
click at [1063, 324] on button "button" at bounding box center [1148, 320] width 216 height 40
click at [1054, 388] on div "You haven't added any agents yet..." at bounding box center [1091, 379] width 205 height 63
click at [1280, 313] on button "button" at bounding box center [1352, 320] width 145 height 40
click at [1281, 372] on div "CC" at bounding box center [1295, 372] width 119 height 32
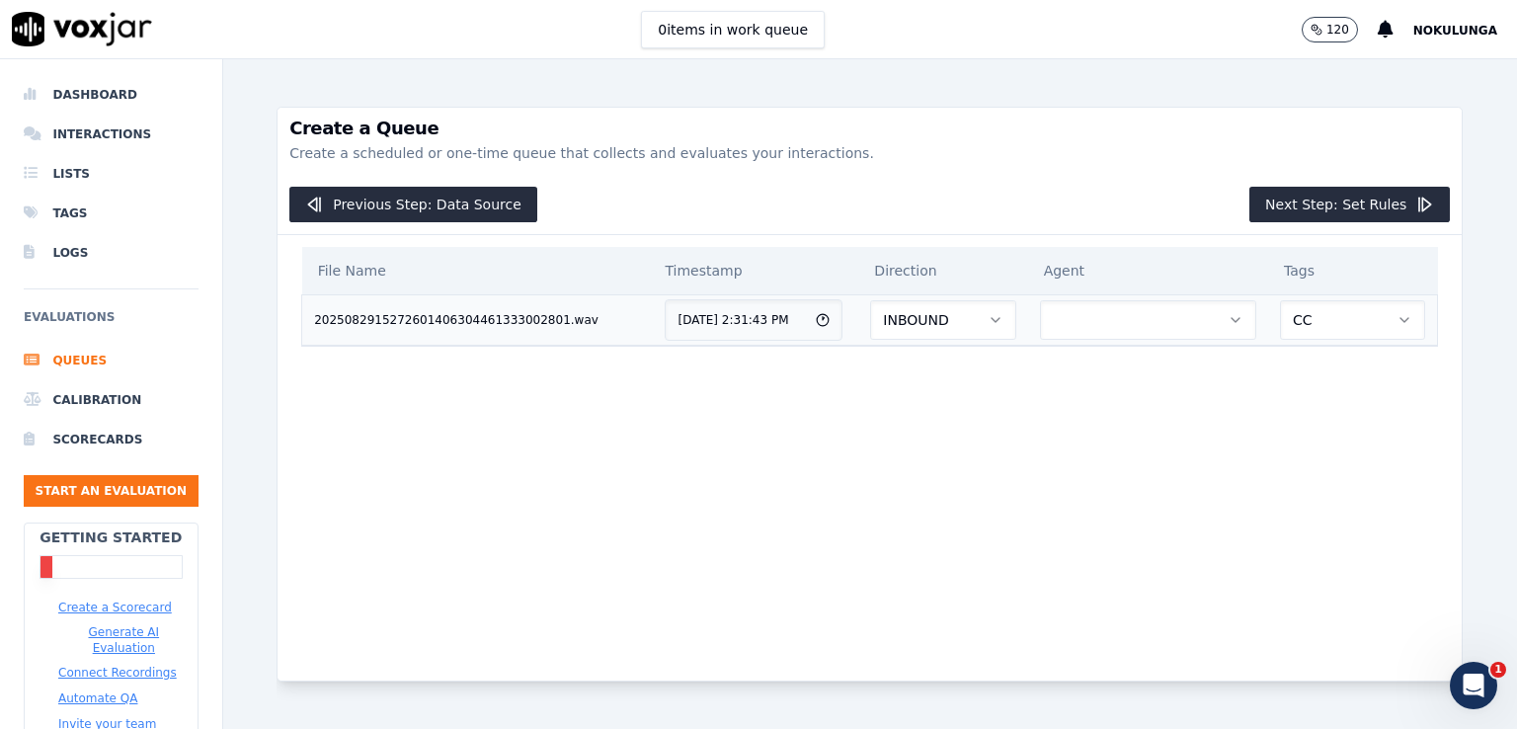
click at [1047, 313] on button "button" at bounding box center [1148, 320] width 216 height 40
click at [747, 415] on div "File Name Timestamp Direction Agent Tags 2025082915272601406304461333002801.wav…" at bounding box center [869, 442] width 1161 height 414
click at [1343, 210] on button "Next Step: Set Rules" at bounding box center [1350, 205] width 201 height 36
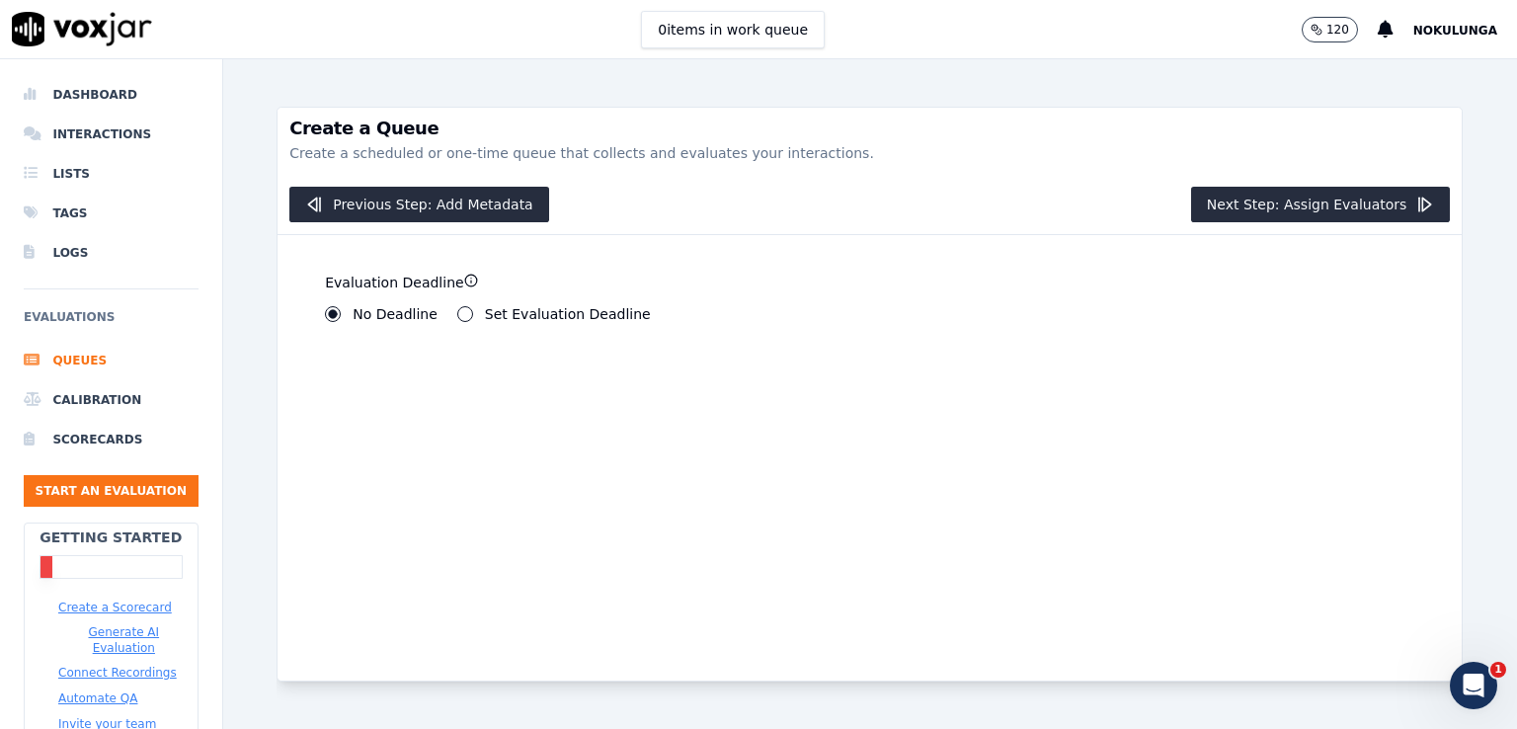
click at [457, 312] on button "Set Evaluation Deadline" at bounding box center [465, 314] width 16 height 16
click at [331, 311] on button "No Deadline" at bounding box center [333, 314] width 16 height 16
click at [1306, 197] on button "Next Step: Assign Evaluators" at bounding box center [1321, 205] width 260 height 36
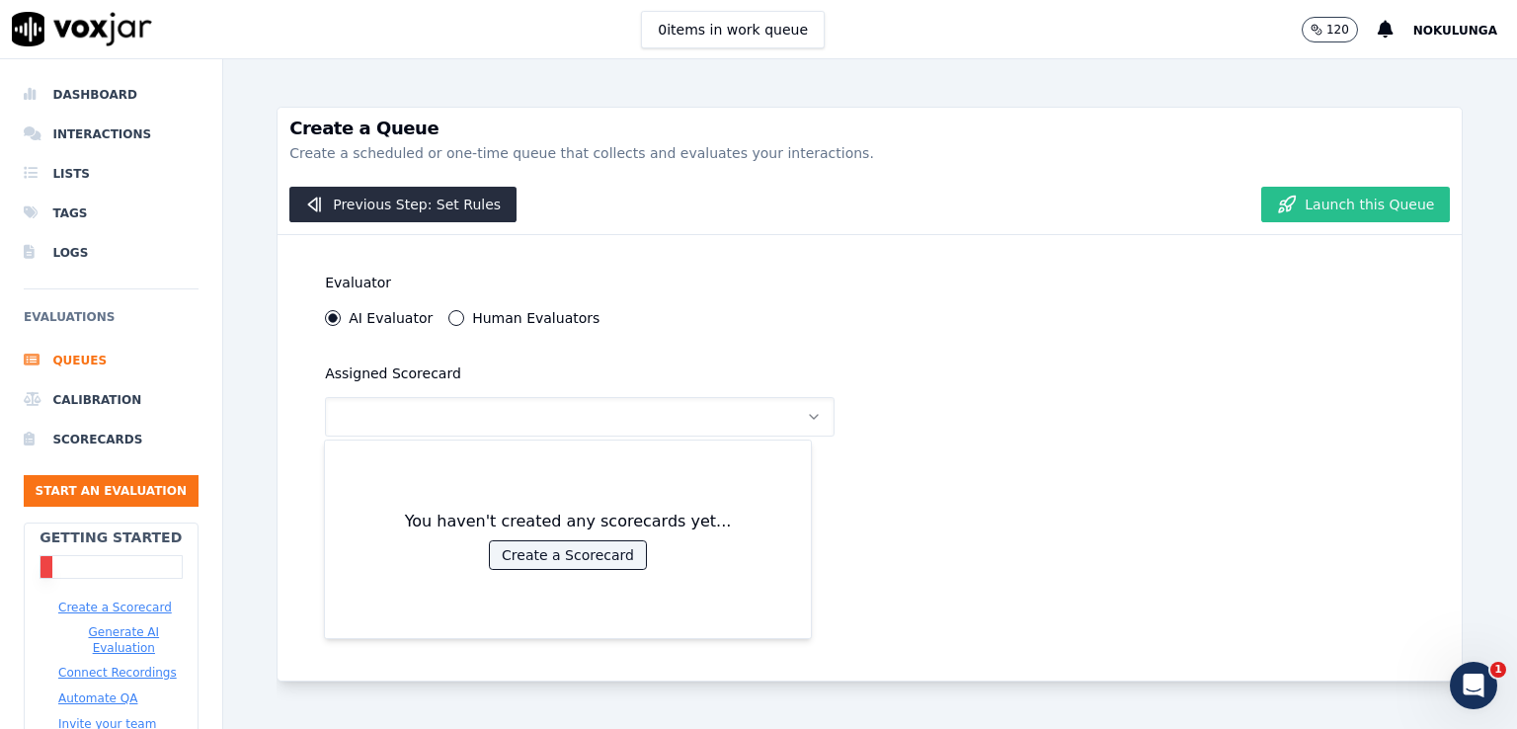
click at [1321, 206] on button "Launch this Queue" at bounding box center [1355, 205] width 189 height 36
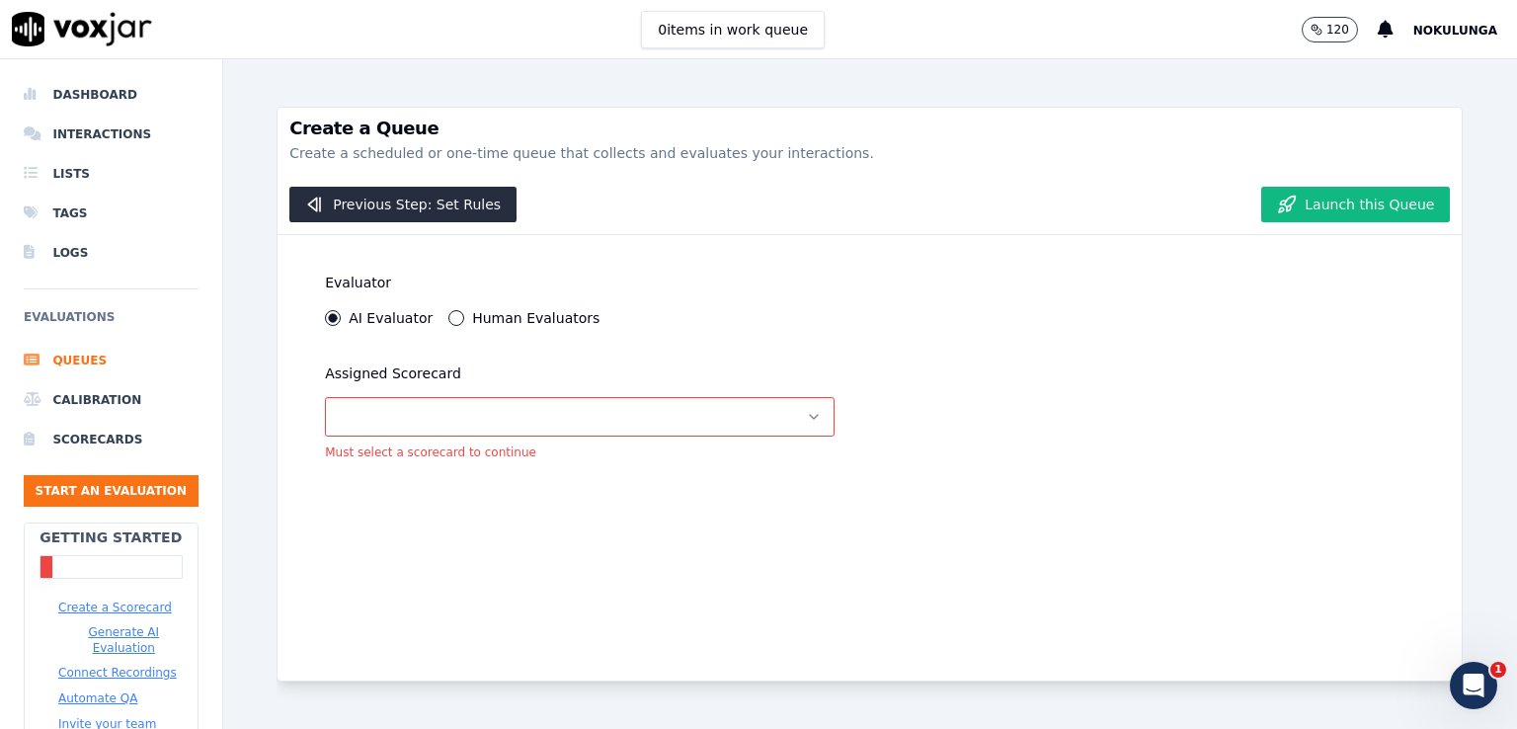
click at [616, 416] on button "button" at bounding box center [580, 417] width 510 height 40
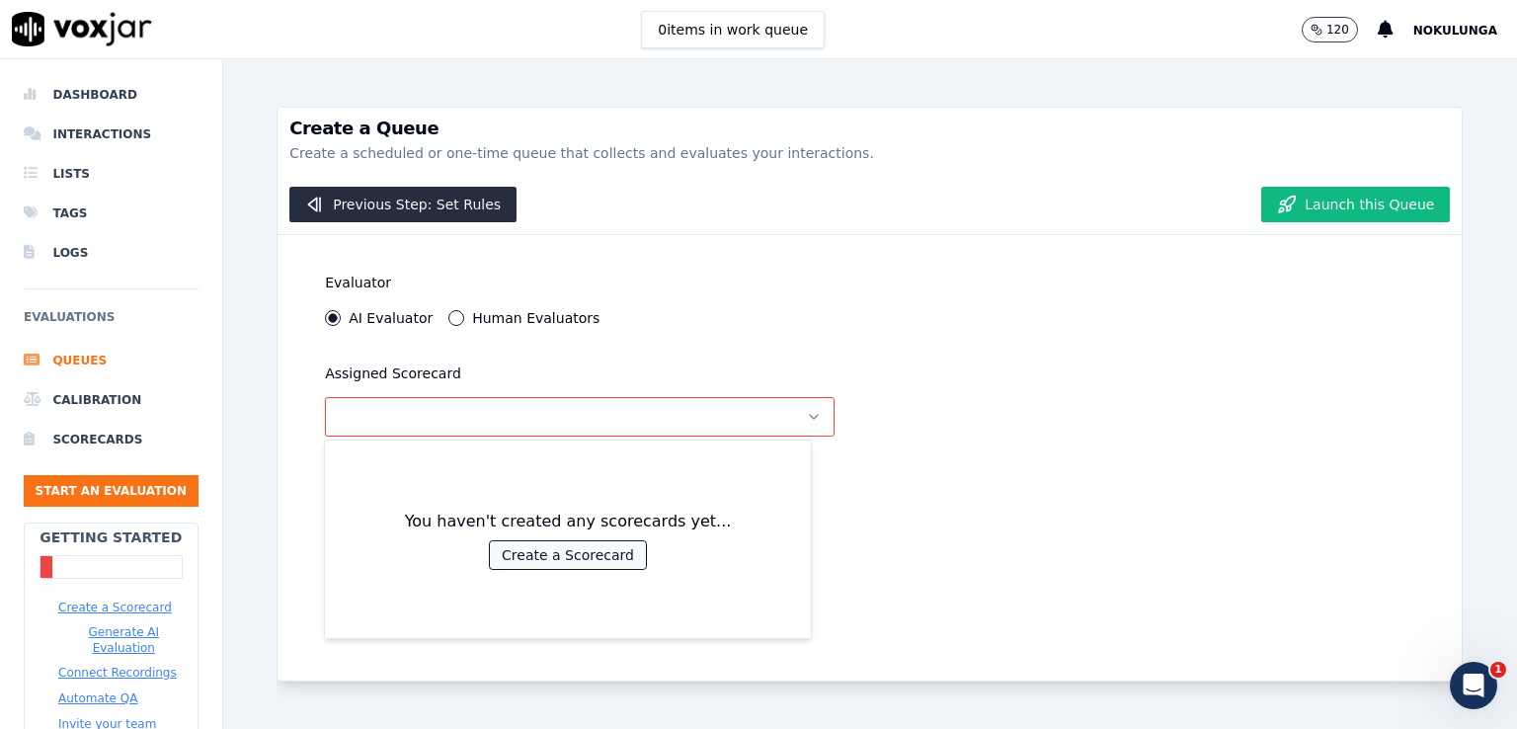
click at [577, 553] on button "Create a Scorecard" at bounding box center [568, 555] width 156 height 28
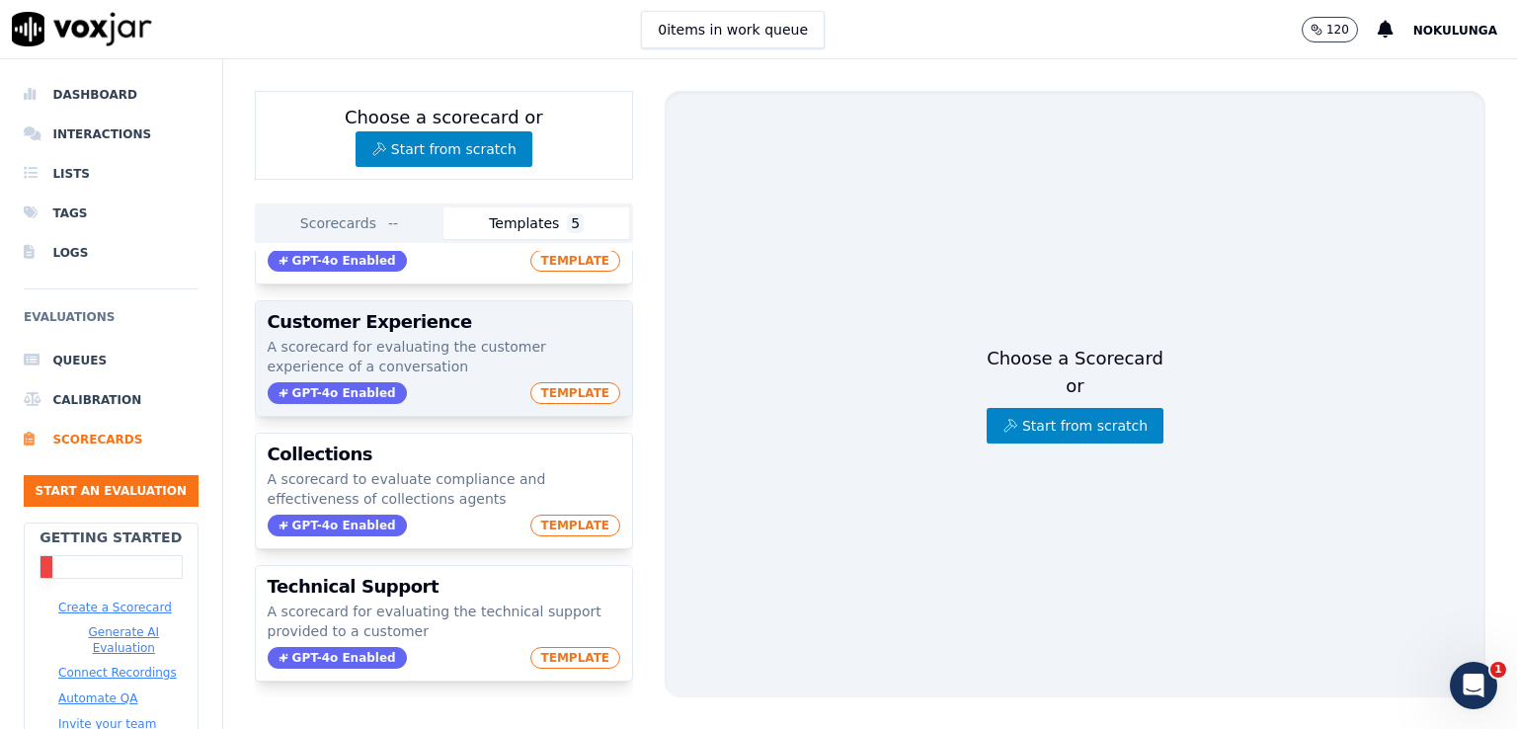
scroll to position [173, 0]
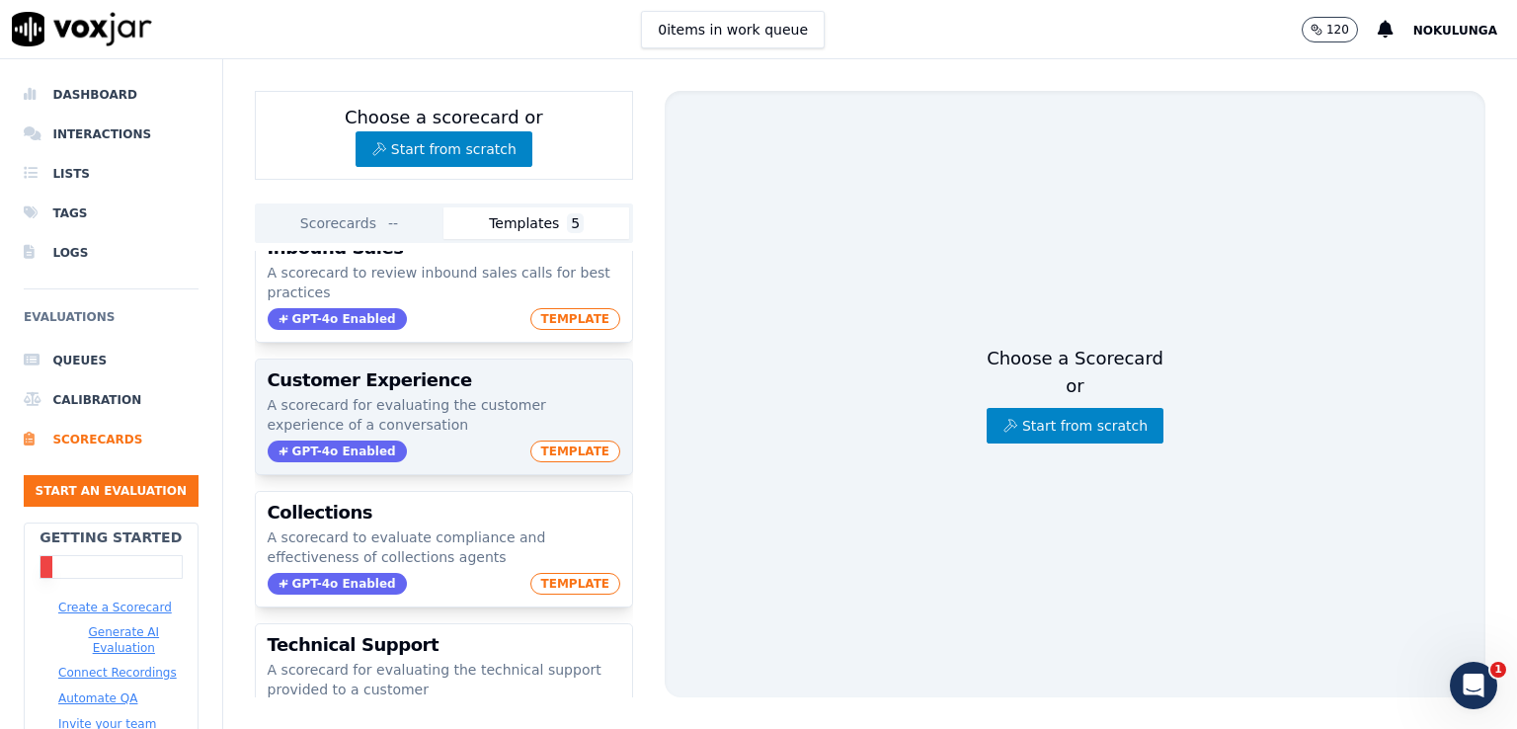
click at [535, 443] on span "TEMPLATE" at bounding box center [575, 452] width 91 height 22
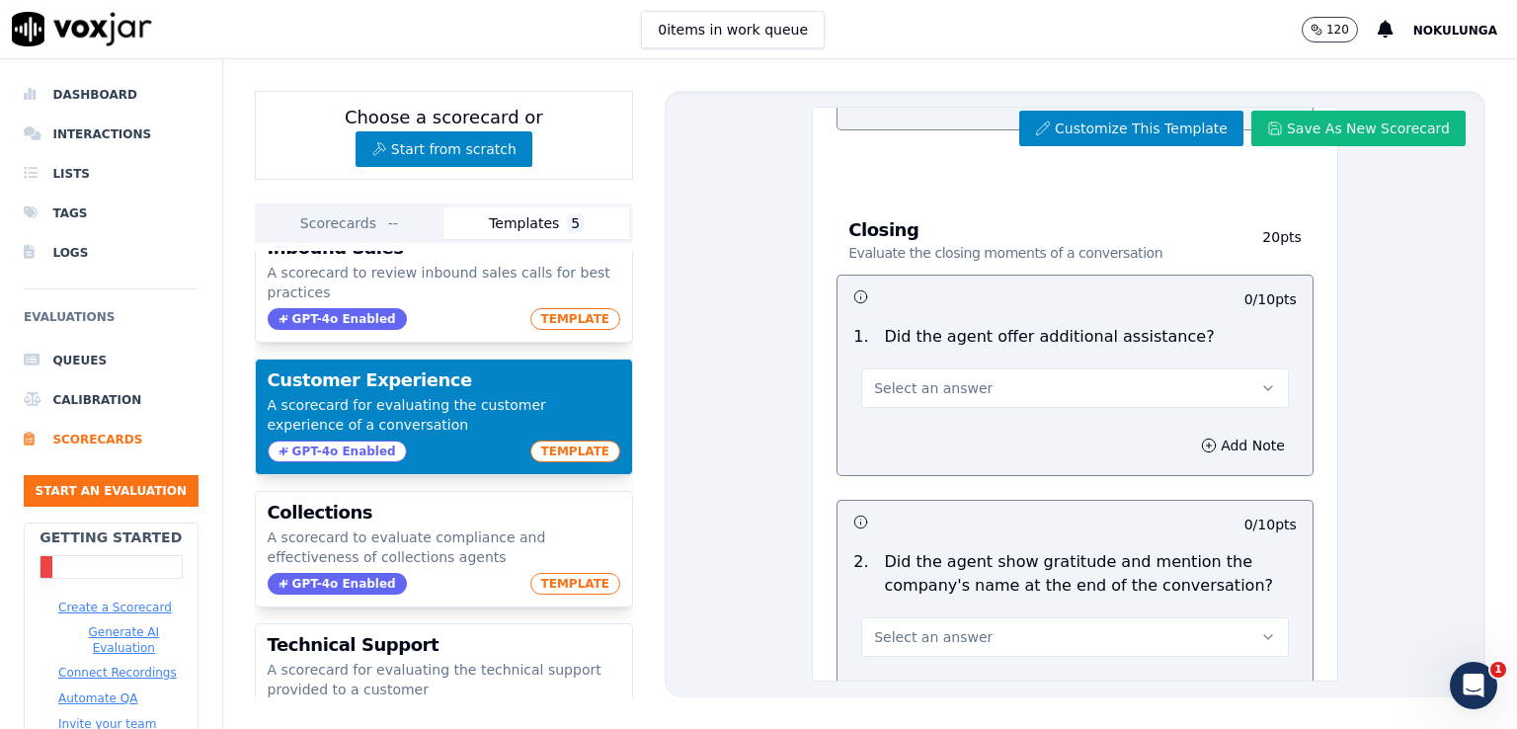
scroll to position [2359, 0]
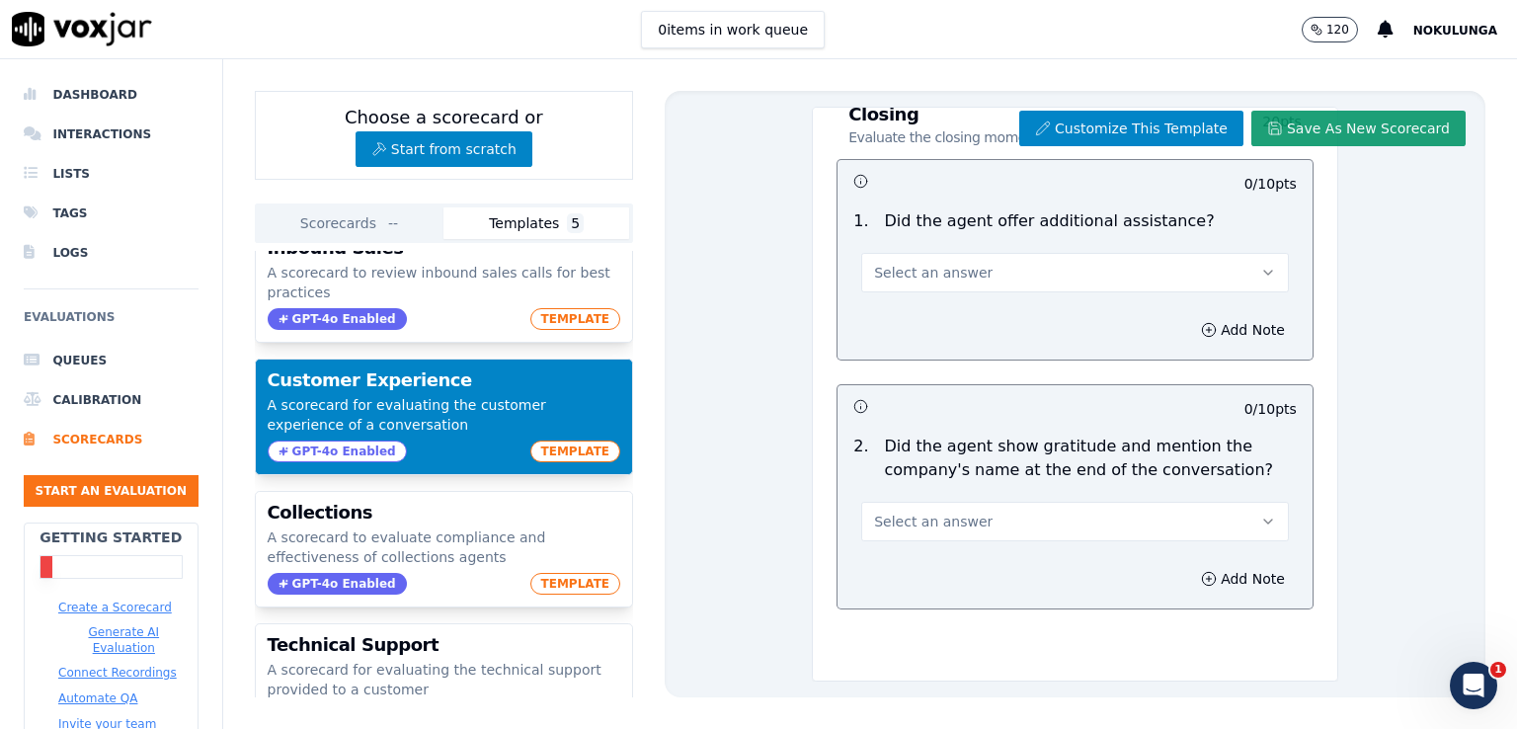
click at [1340, 127] on button "Save As New Scorecard" at bounding box center [1359, 129] width 214 height 36
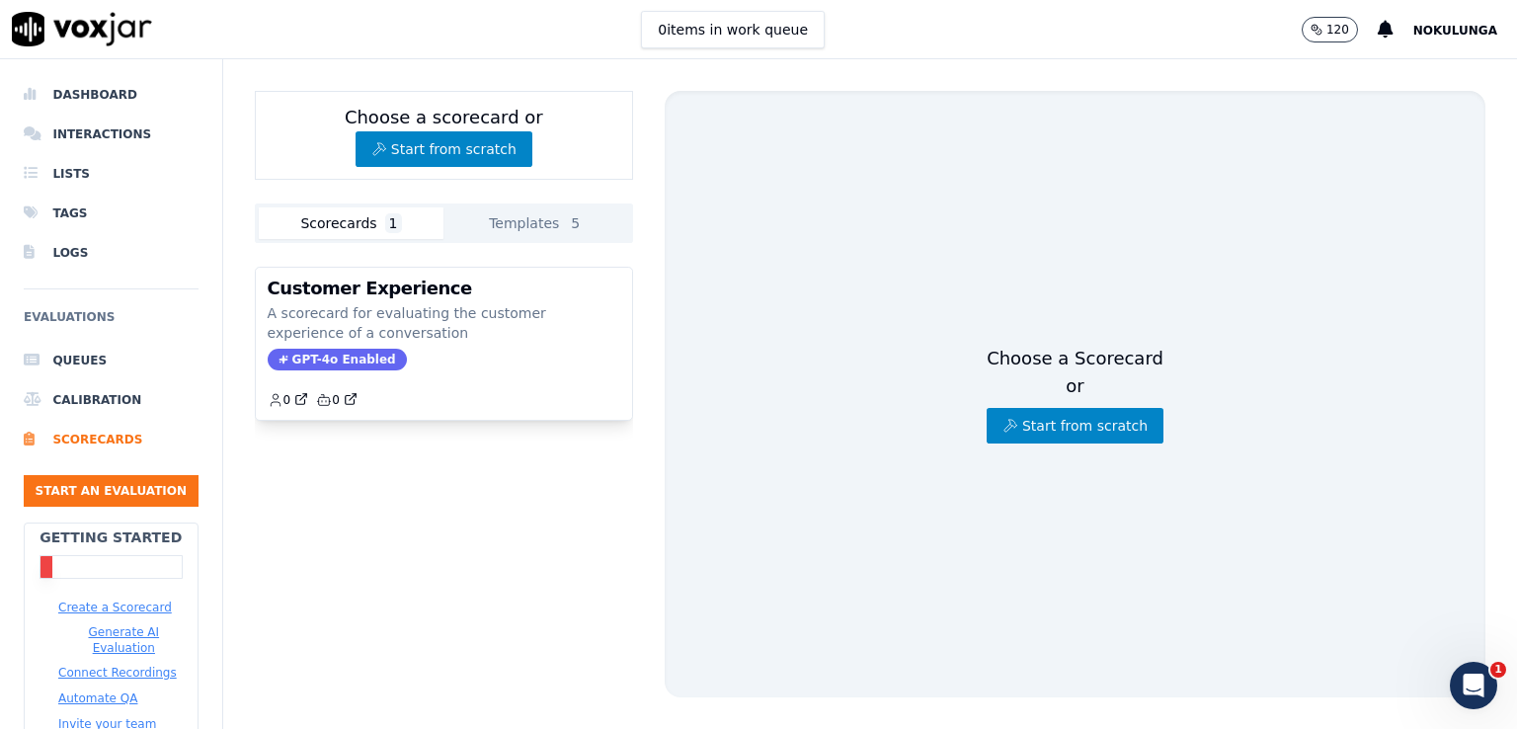
click at [1050, 345] on div "Choose a Scorecard or Start from scratch" at bounding box center [1075, 394] width 177 height 99
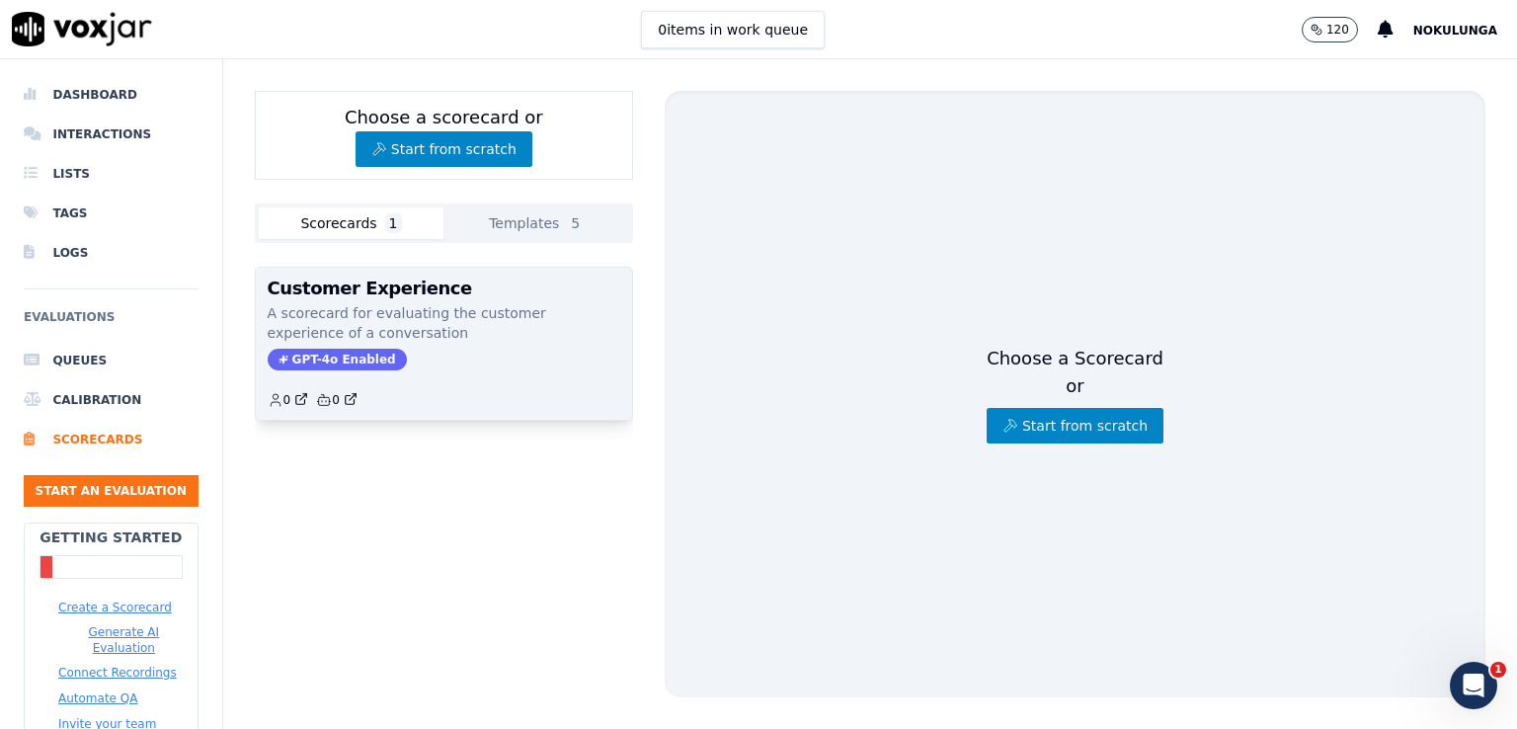
click at [506, 309] on p "A scorecard for evaluating the customer experience of a conversation" at bounding box center [444, 323] width 353 height 40
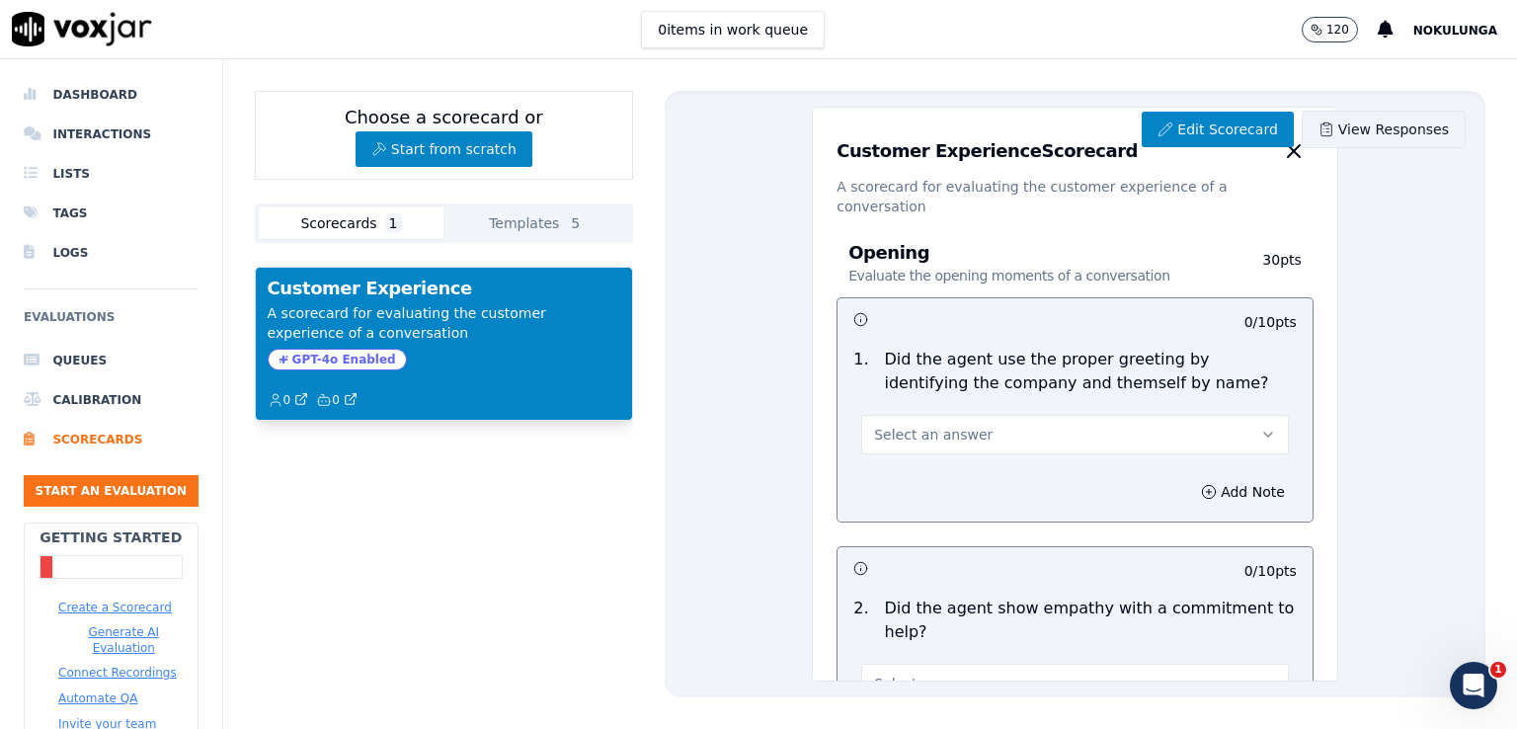
click at [1356, 133] on link "View Responses" at bounding box center [1384, 130] width 164 height 38
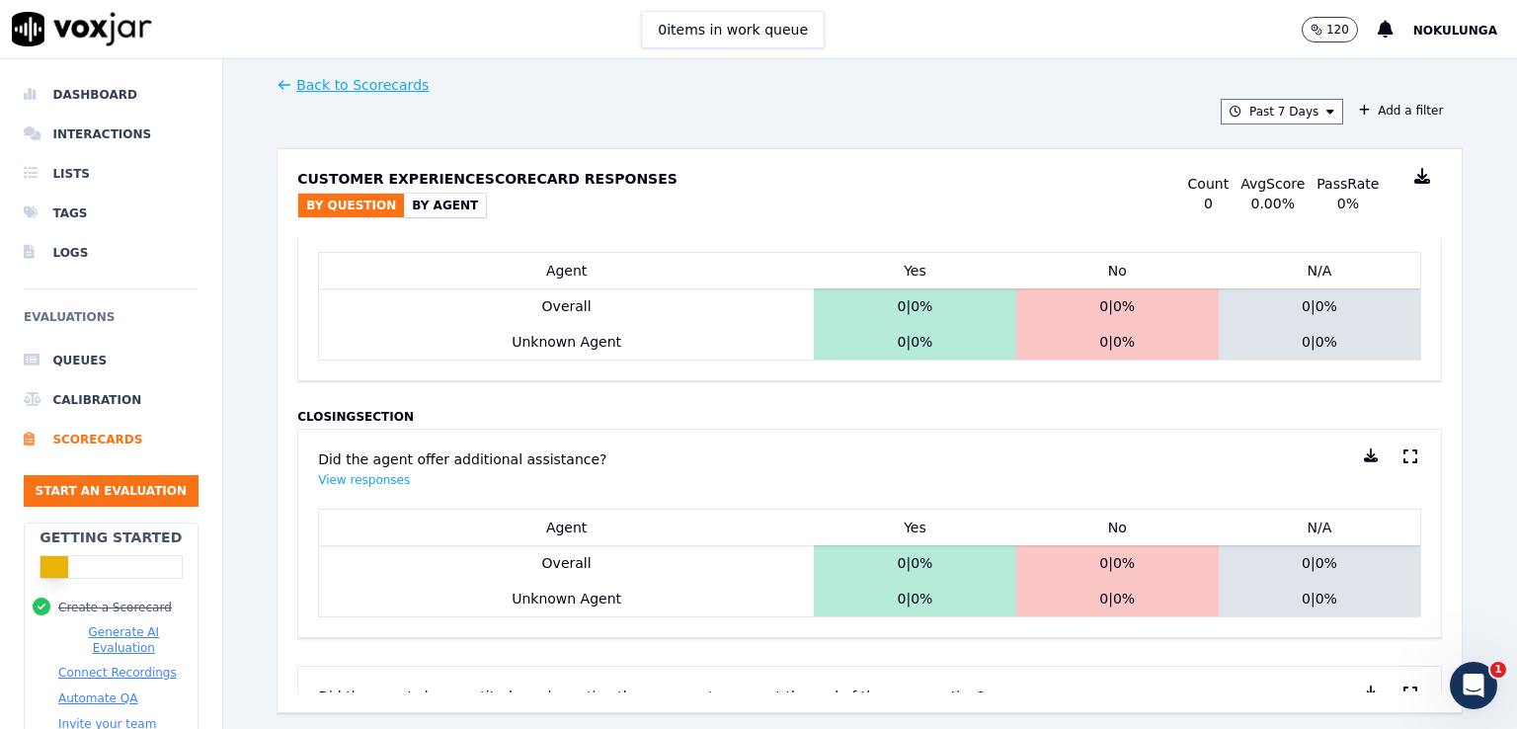
scroll to position [1277, 0]
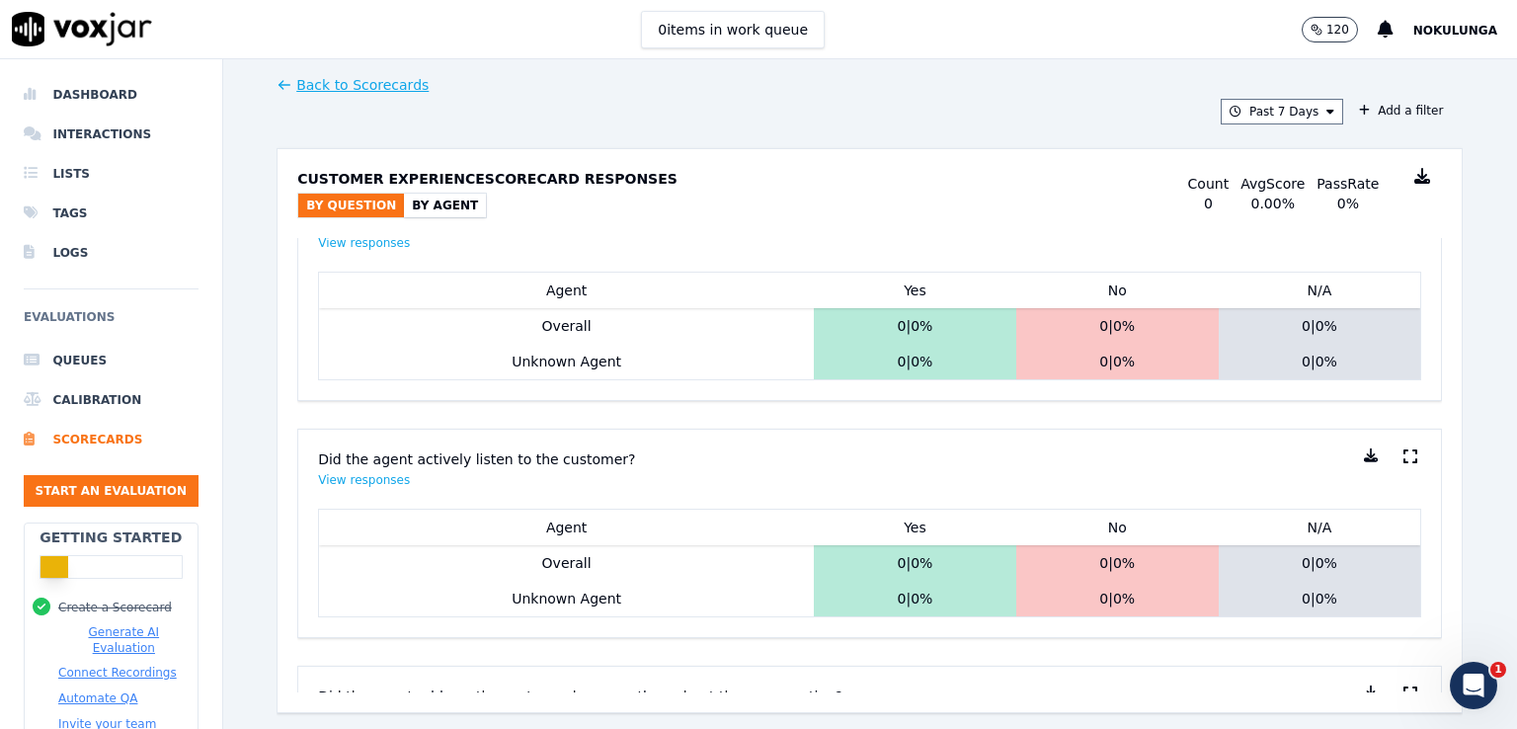
click at [419, 204] on button "By Agent" at bounding box center [445, 206] width 82 height 24
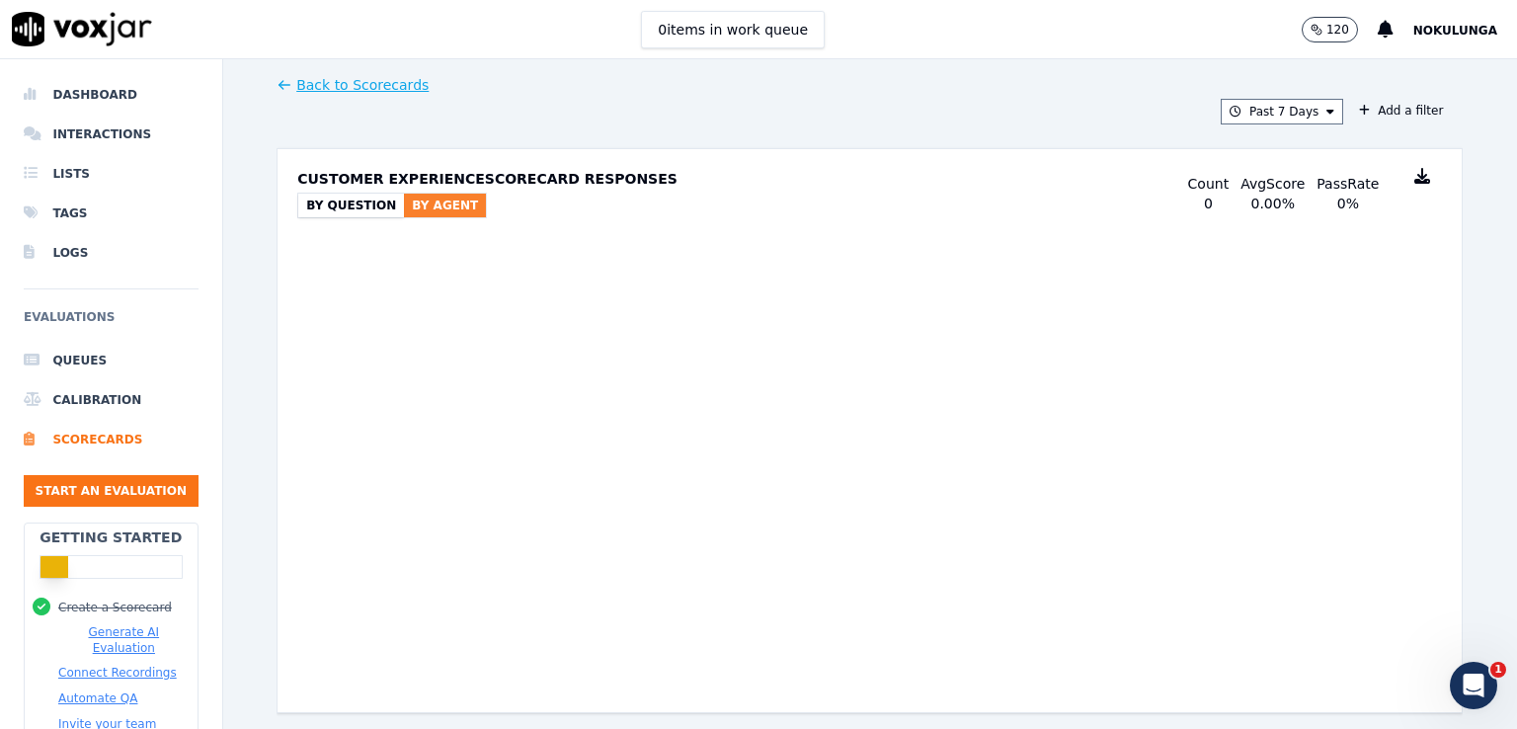
scroll to position [0, 0]
click at [364, 210] on button "By Question" at bounding box center [351, 206] width 106 height 24
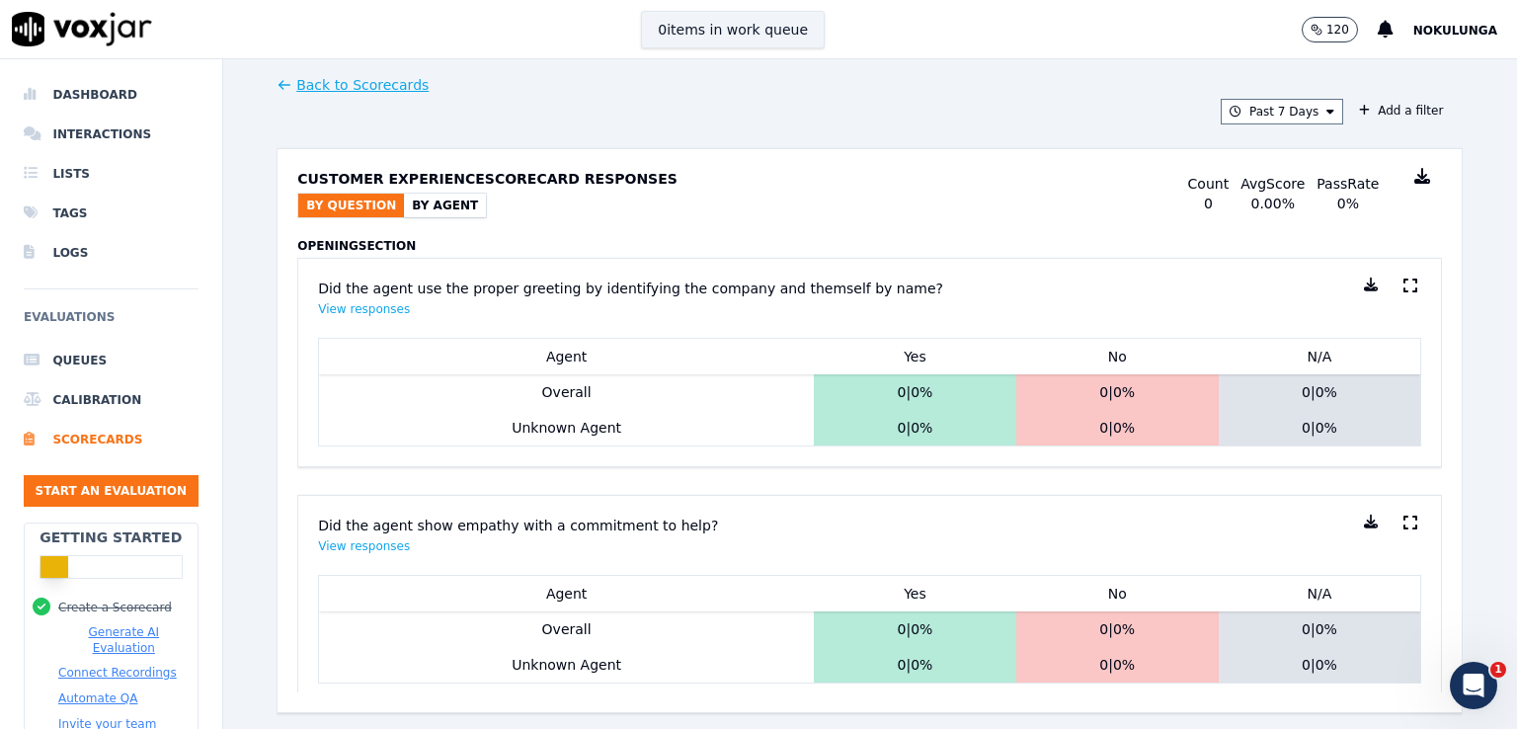
click at [732, 35] on button "0 items in work queue" at bounding box center [733, 30] width 184 height 38
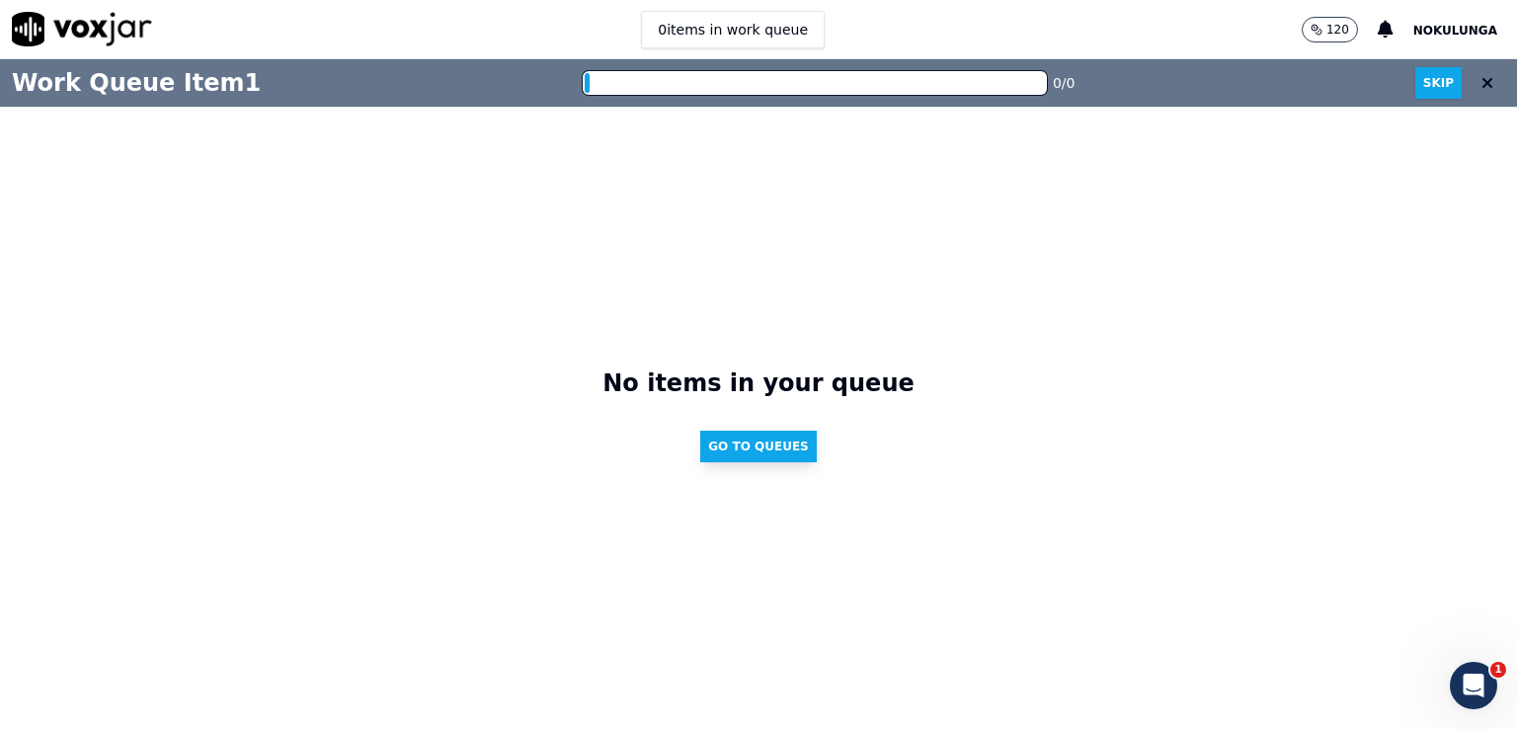
click at [748, 442] on button "Go to Queues" at bounding box center [758, 447] width 117 height 32
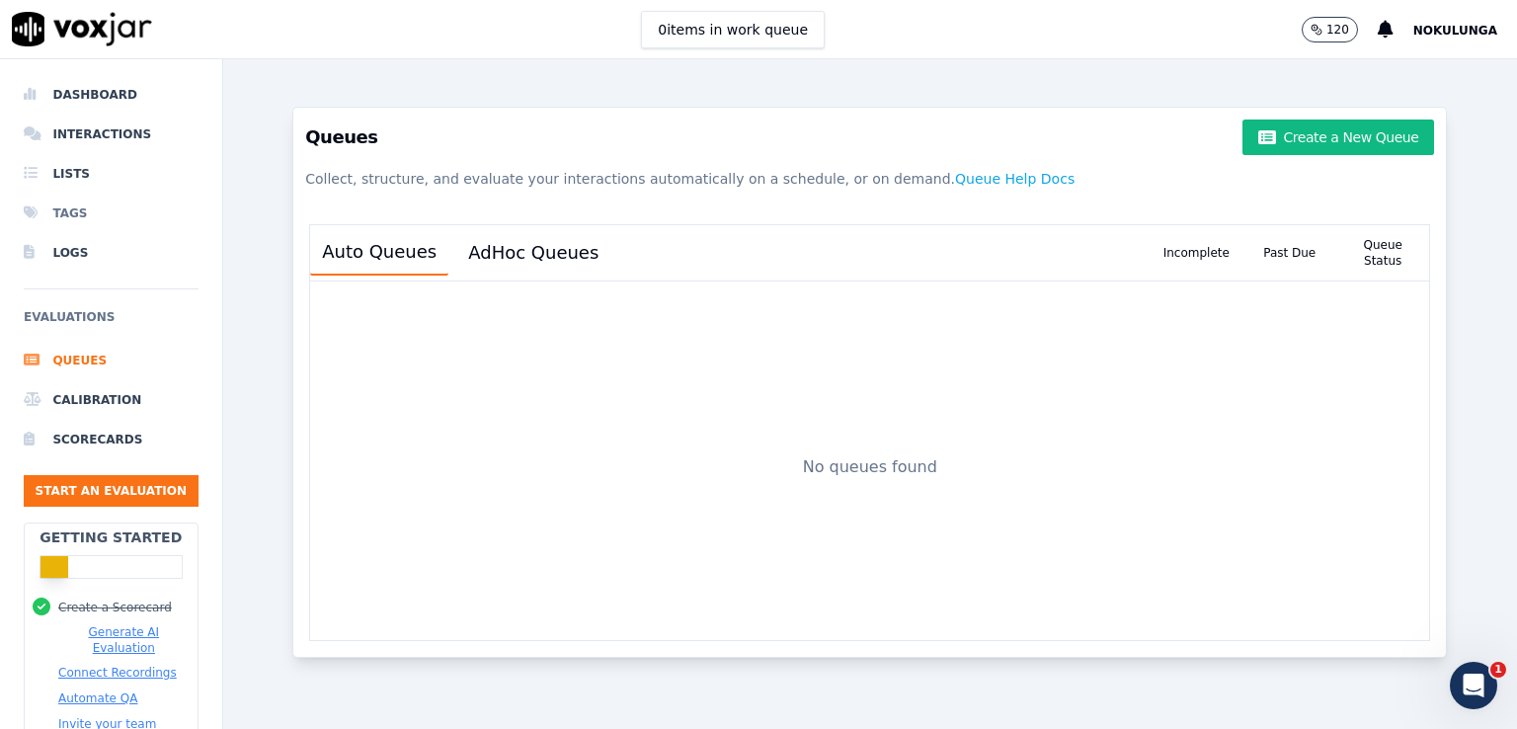
click at [71, 213] on li "Tags" at bounding box center [111, 214] width 175 height 40
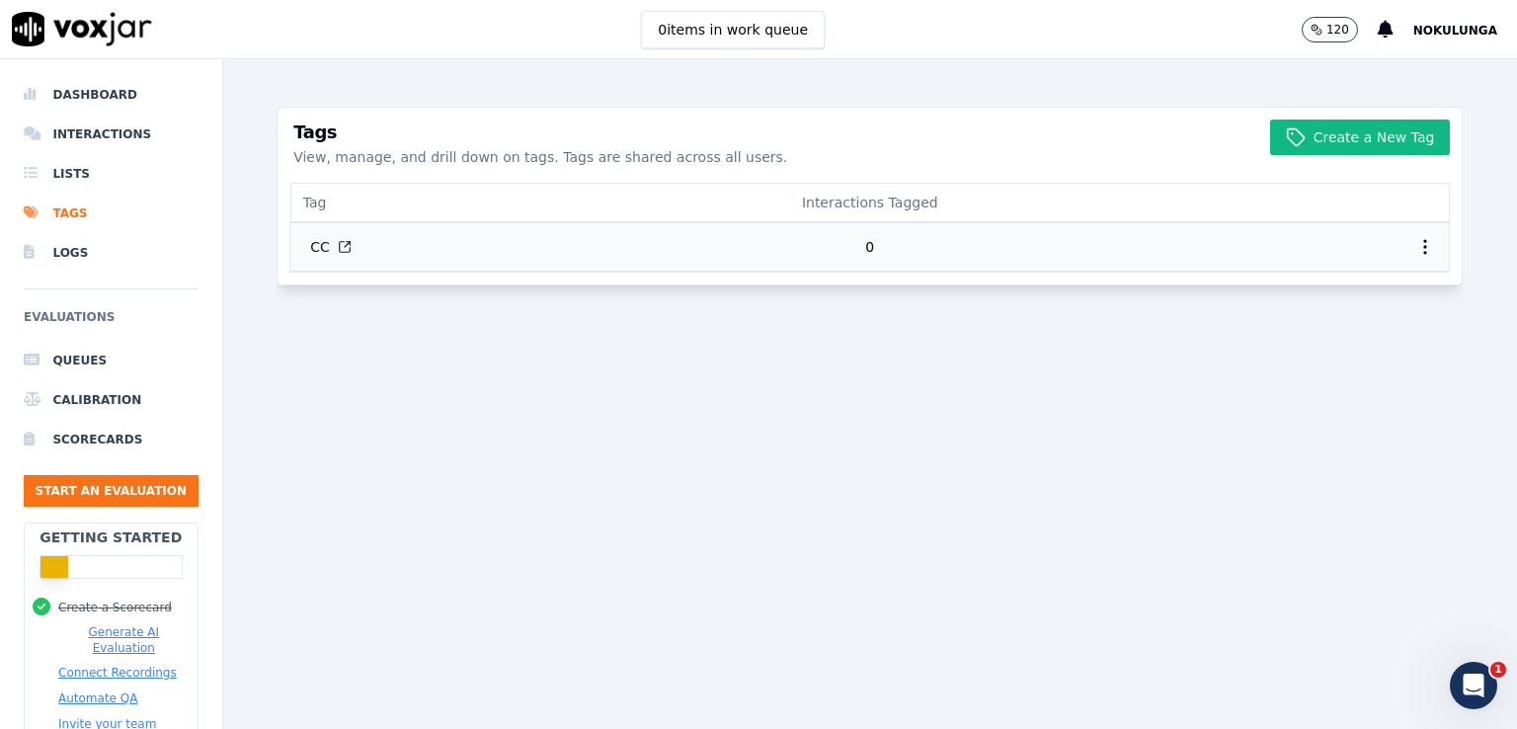
click at [558, 255] on td "CC" at bounding box center [483, 246] width 386 height 48
click at [316, 242] on button "CC" at bounding box center [330, 247] width 73 height 36
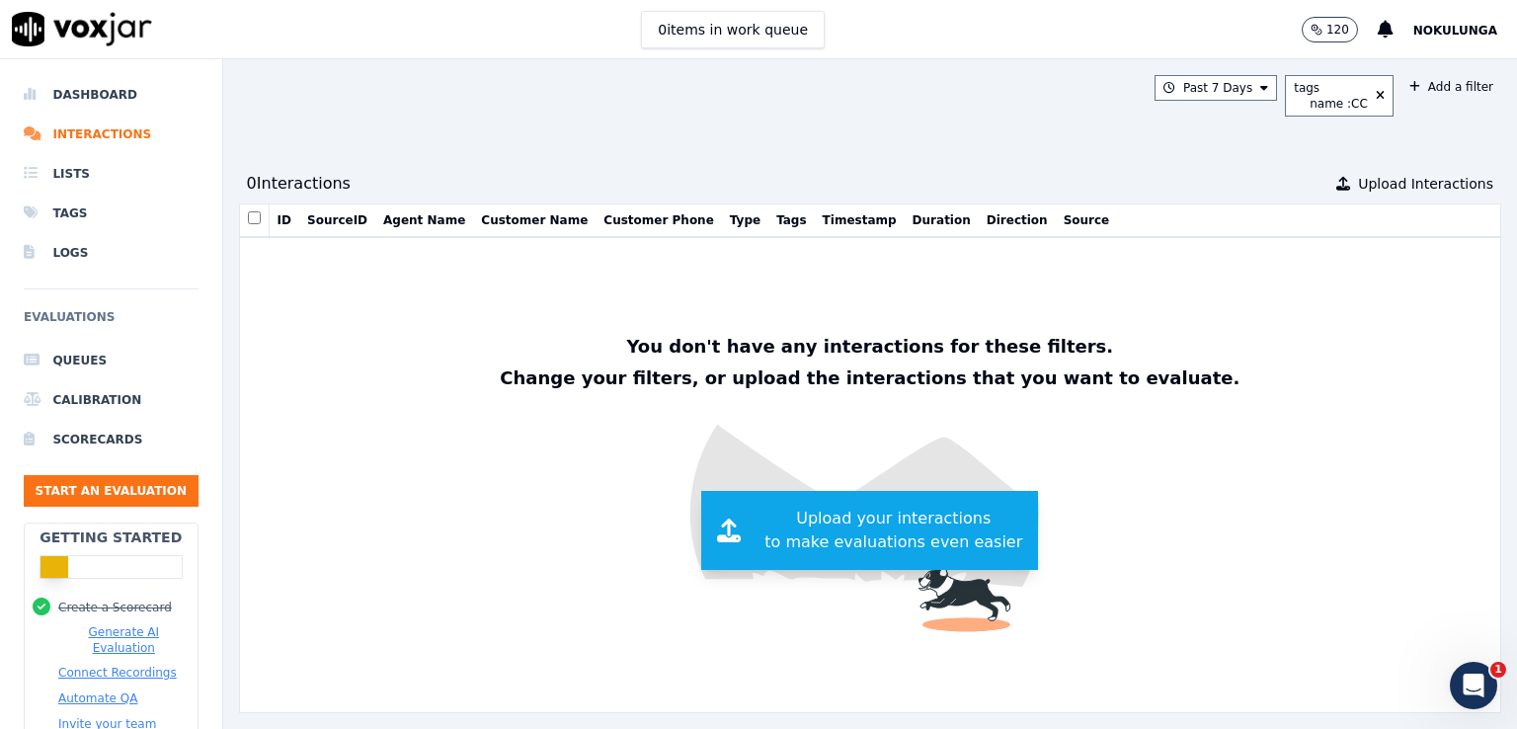
click at [765, 522] on span "Upload your interactions to make evaluations even easier" at bounding box center [894, 530] width 258 height 47
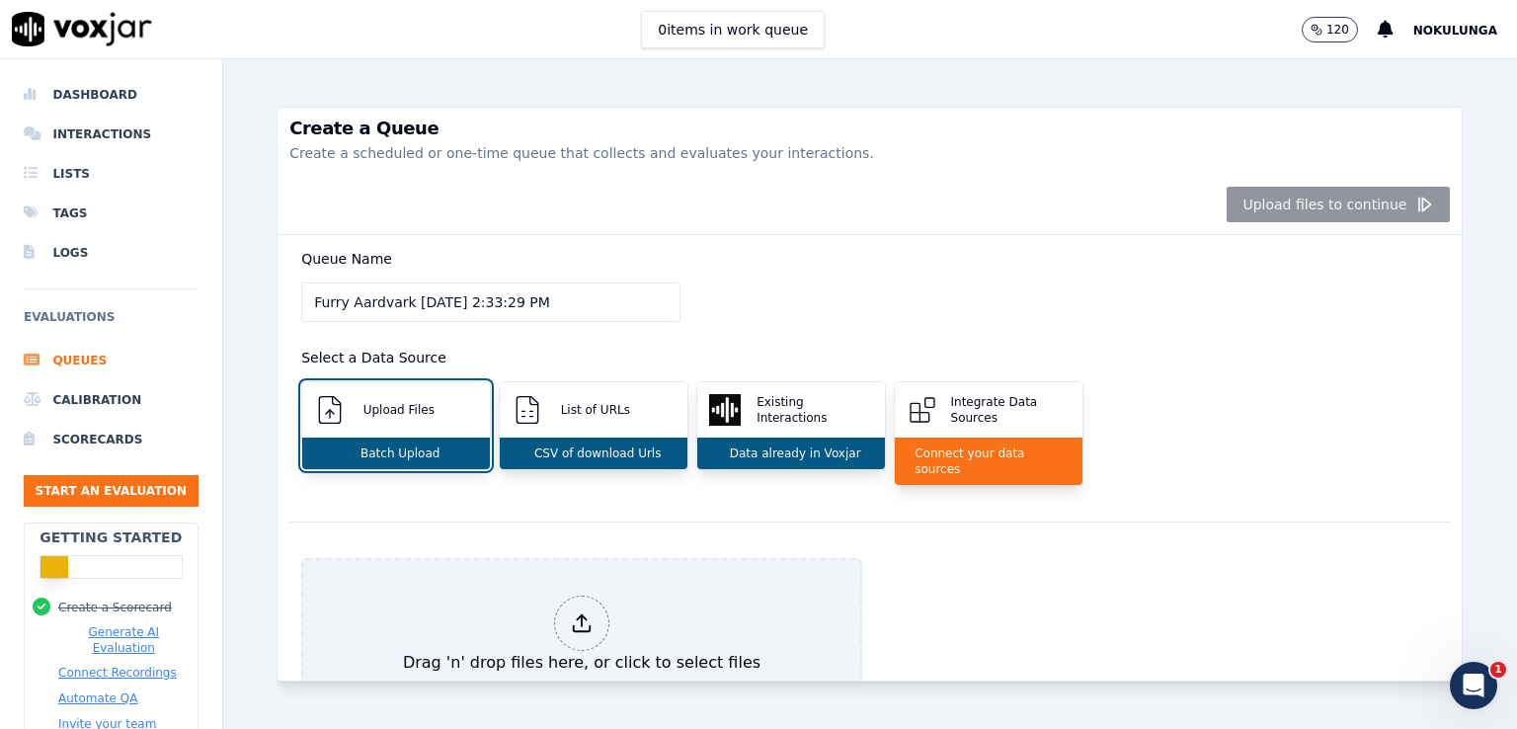
drag, startPoint x: 577, startPoint y: 295, endPoint x: 215, endPoint y: 317, distance: 362.2
click at [211, 320] on div "Dashboard Interactions Lists Tags Logs Evaluations Queues Calibration Scorecard…" at bounding box center [758, 394] width 1517 height 670
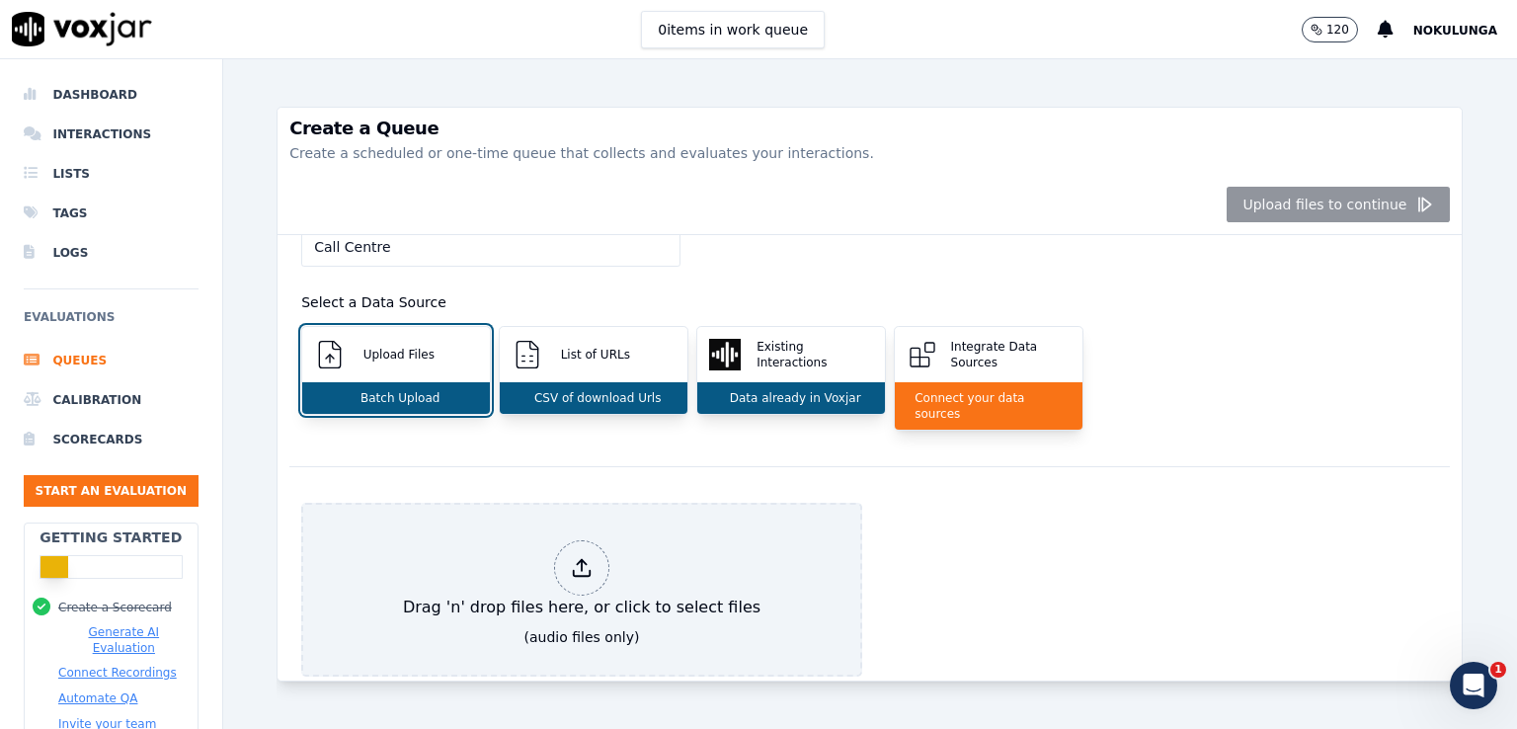
scroll to position [99, 0]
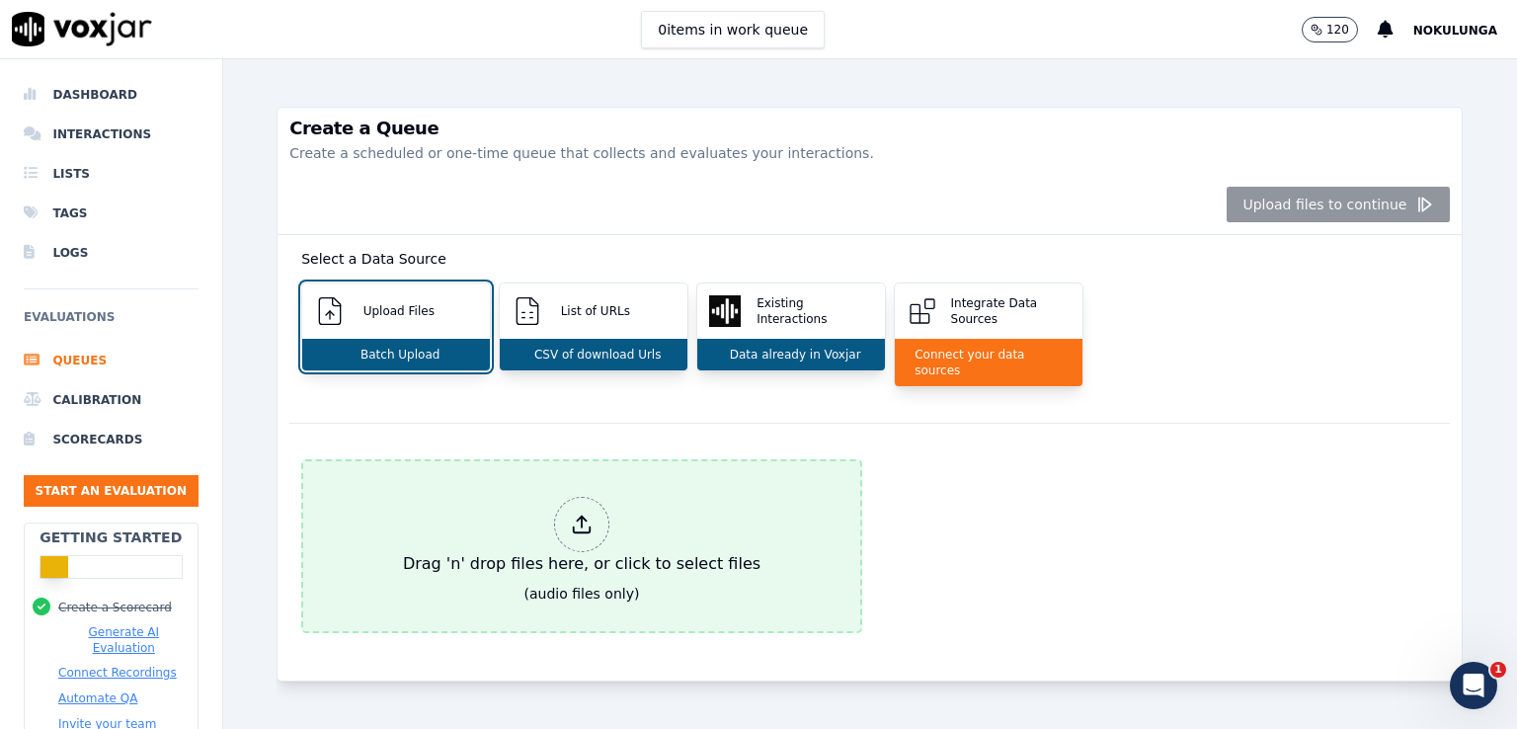
type input "Call Centre"
click at [589, 509] on div at bounding box center [581, 524] width 55 height 55
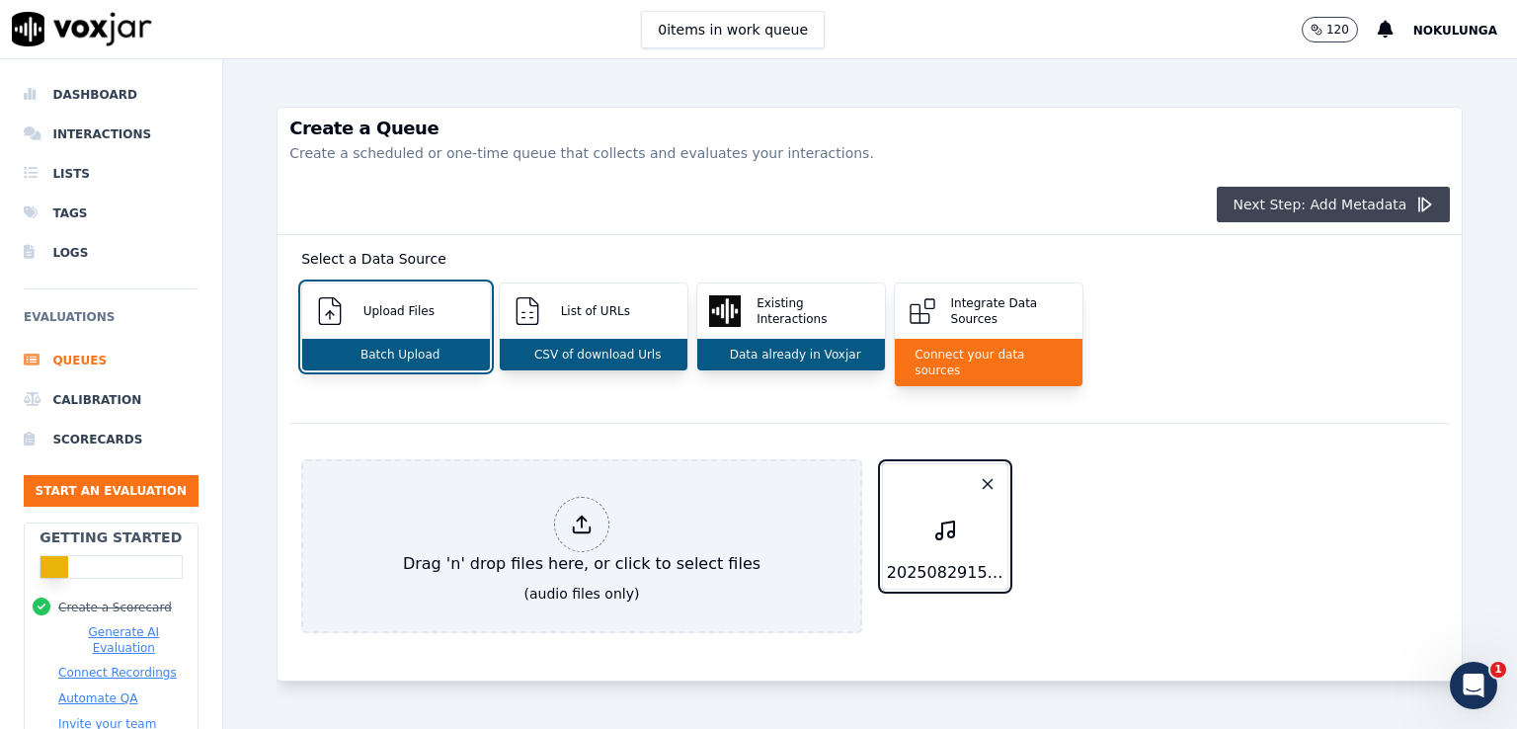
click at [1344, 206] on button "Next Step: Add Metadata" at bounding box center [1333, 205] width 233 height 36
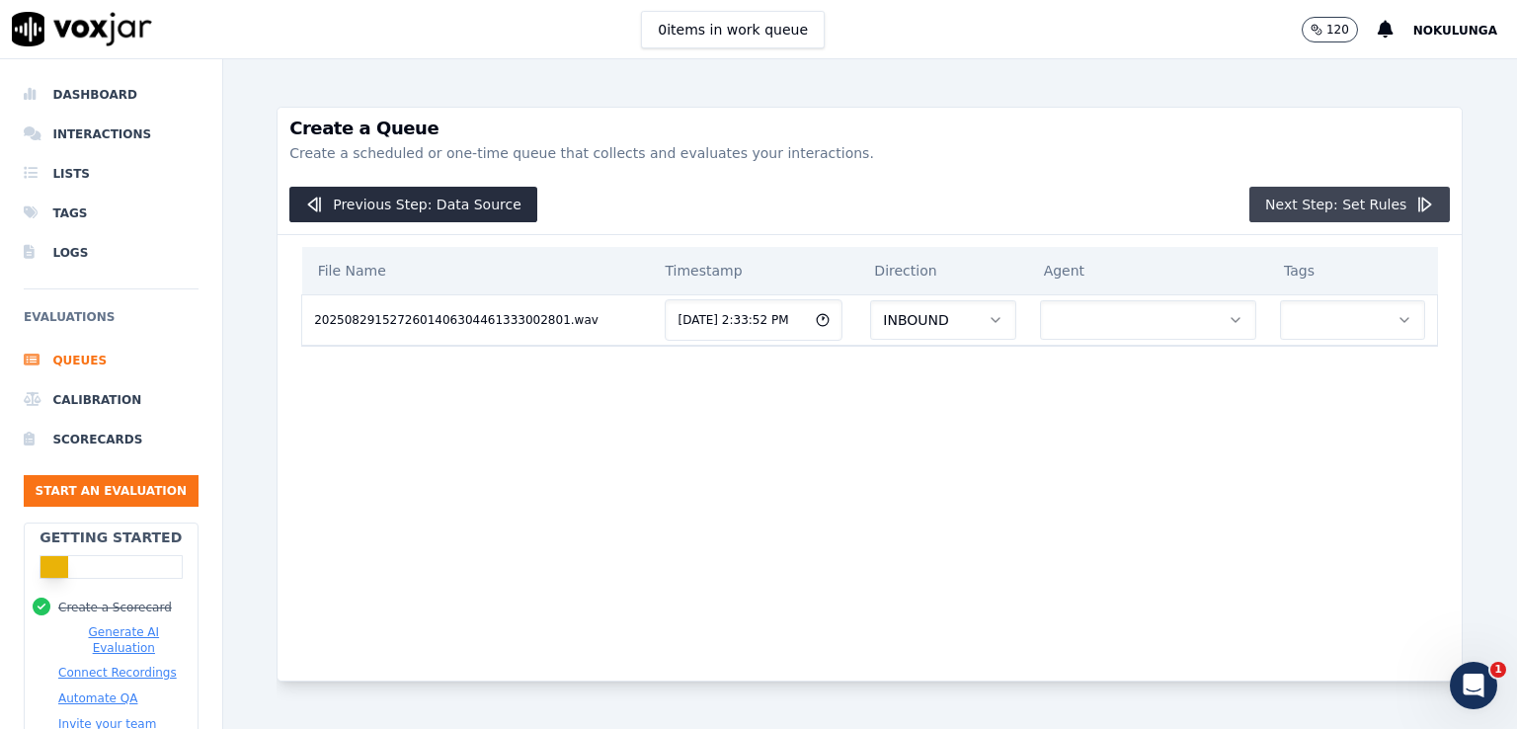
scroll to position [0, 0]
click at [1280, 324] on button "button" at bounding box center [1352, 320] width 145 height 40
click at [1273, 368] on div "CC" at bounding box center [1295, 372] width 119 height 32
click at [1415, 206] on icon "button" at bounding box center [1425, 205] width 20 height 20
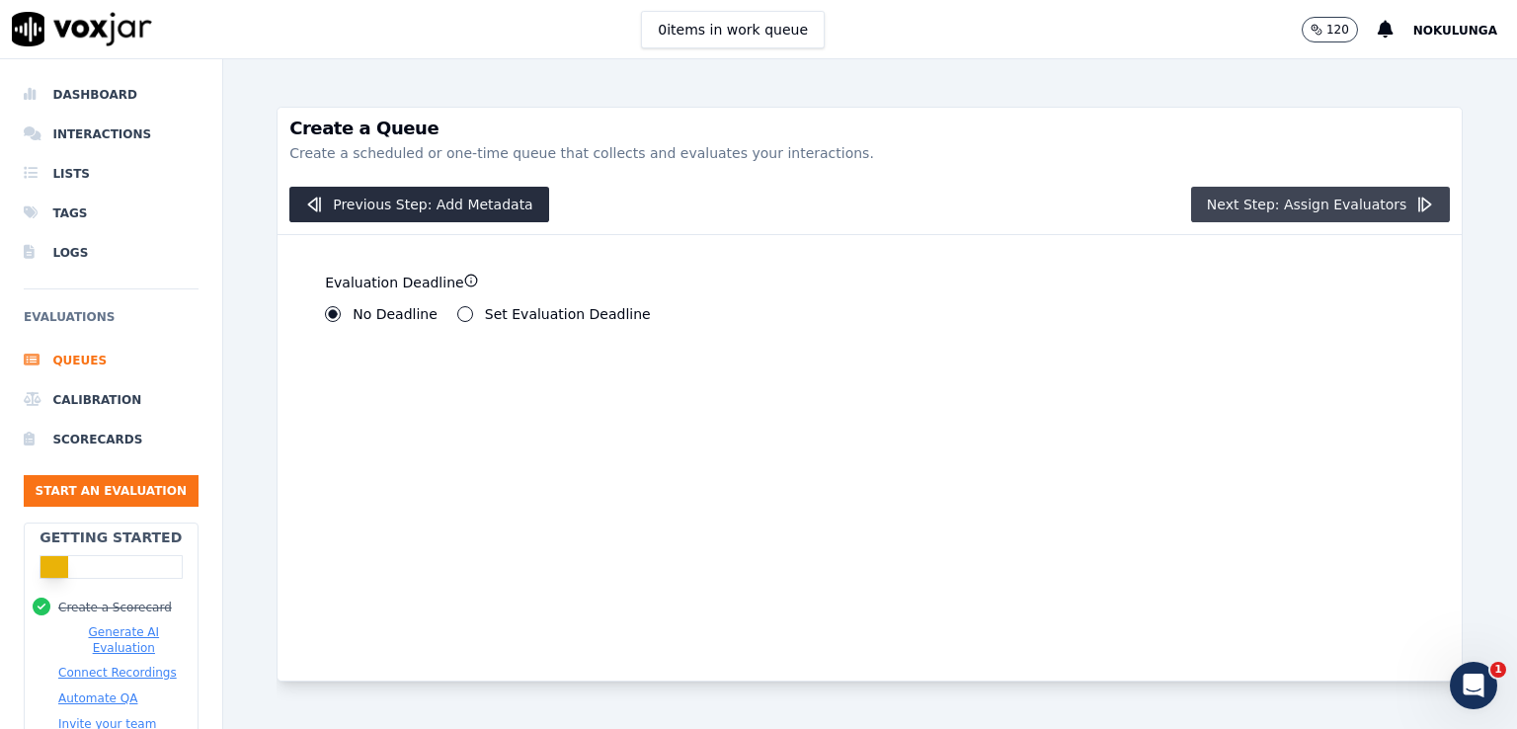
click at [1351, 210] on button "Next Step: Assign Evaluators" at bounding box center [1321, 205] width 260 height 36
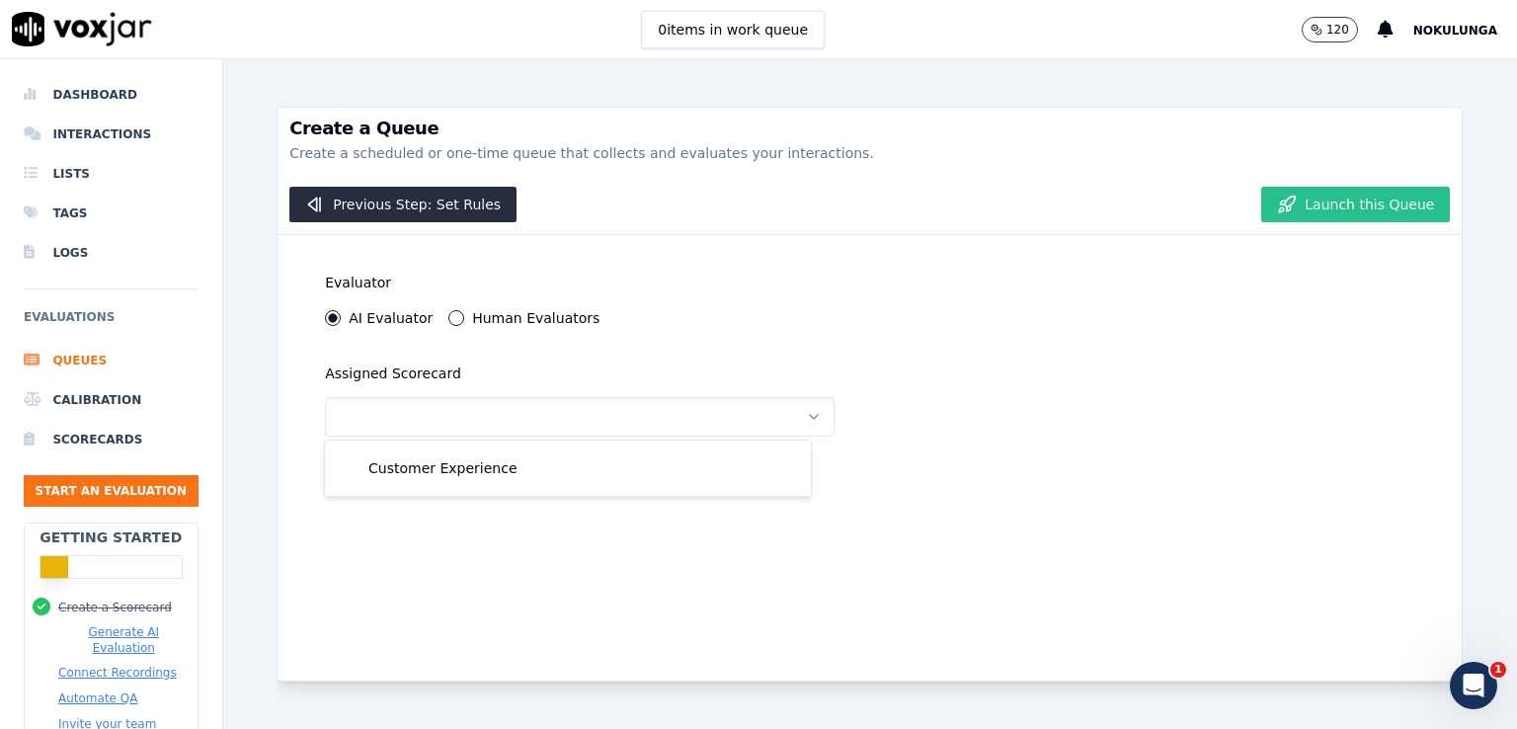
click at [1298, 202] on button "Launch this Queue" at bounding box center [1355, 205] width 189 height 36
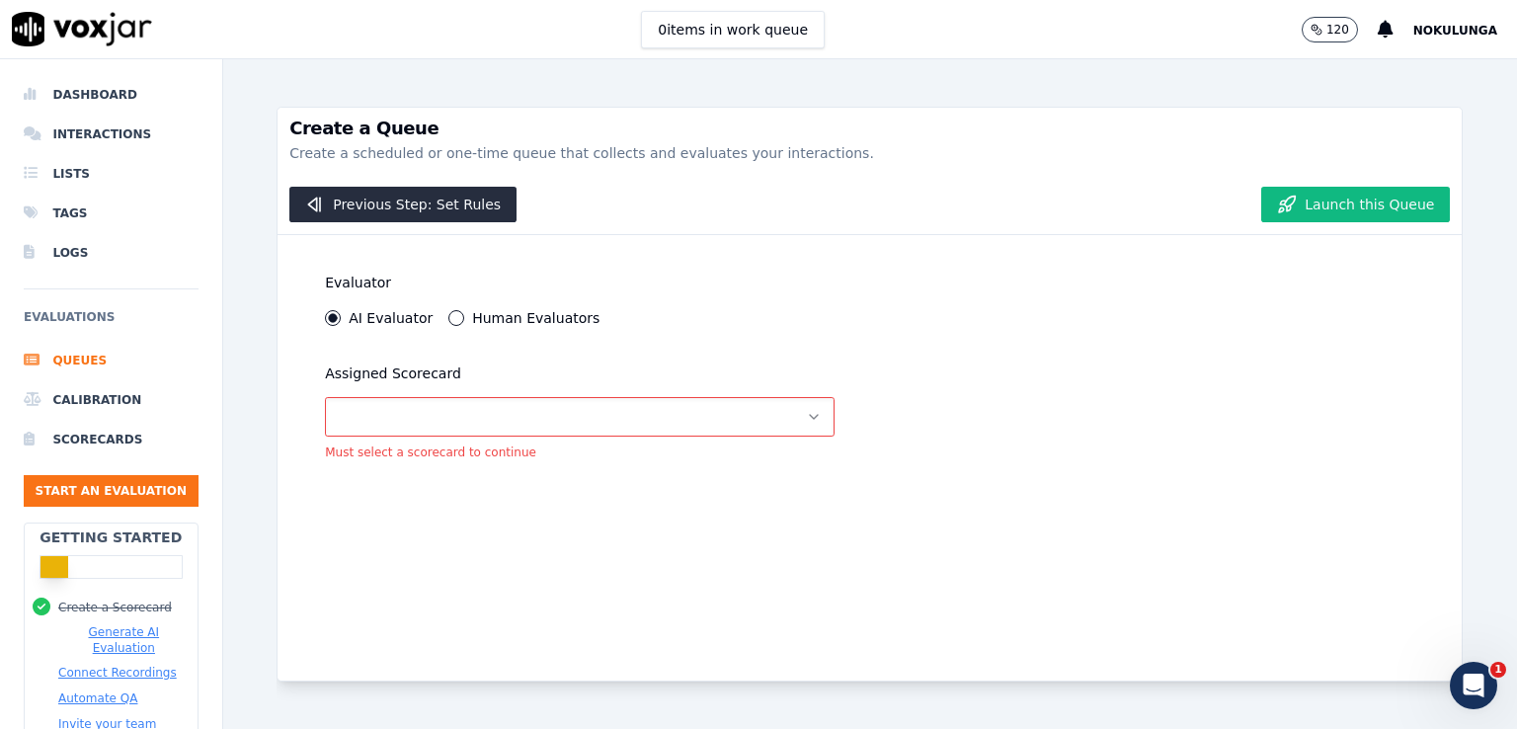
click at [806, 419] on icon "button" at bounding box center [814, 417] width 16 height 16
click at [522, 479] on div "Customer Experience" at bounding box center [568, 468] width 462 height 32
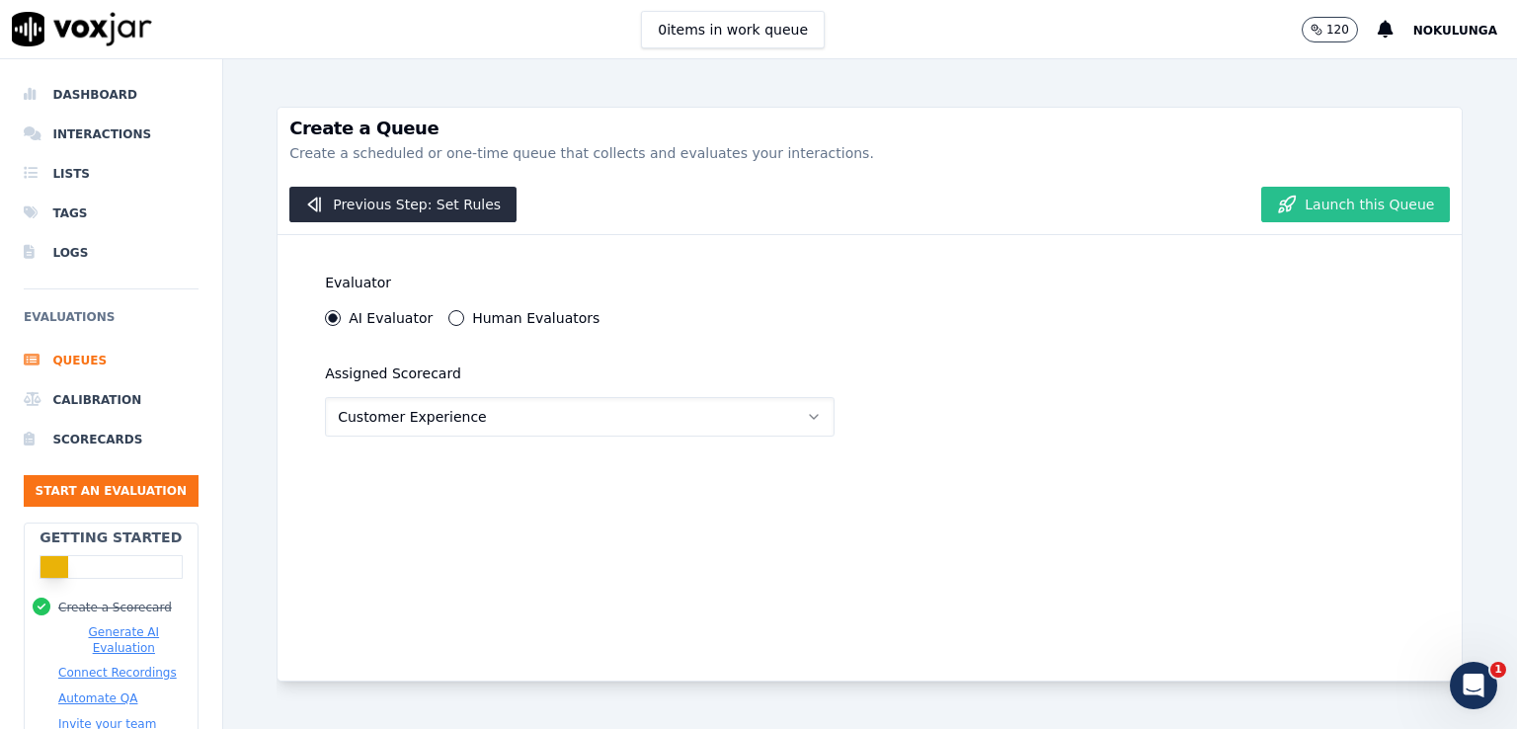
click at [1319, 209] on button "Launch this Queue" at bounding box center [1355, 205] width 189 height 36
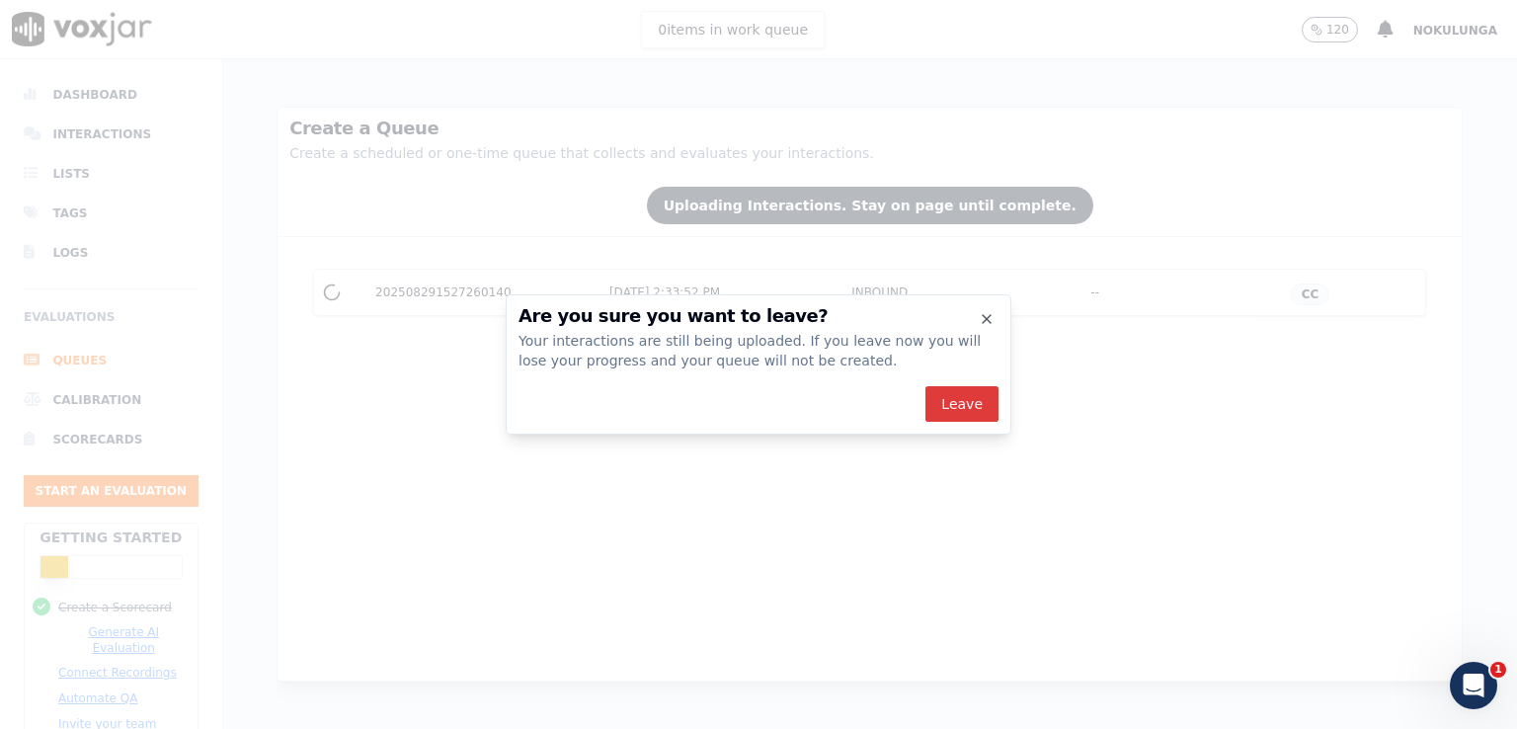
click at [948, 412] on button "Leave" at bounding box center [962, 404] width 73 height 36
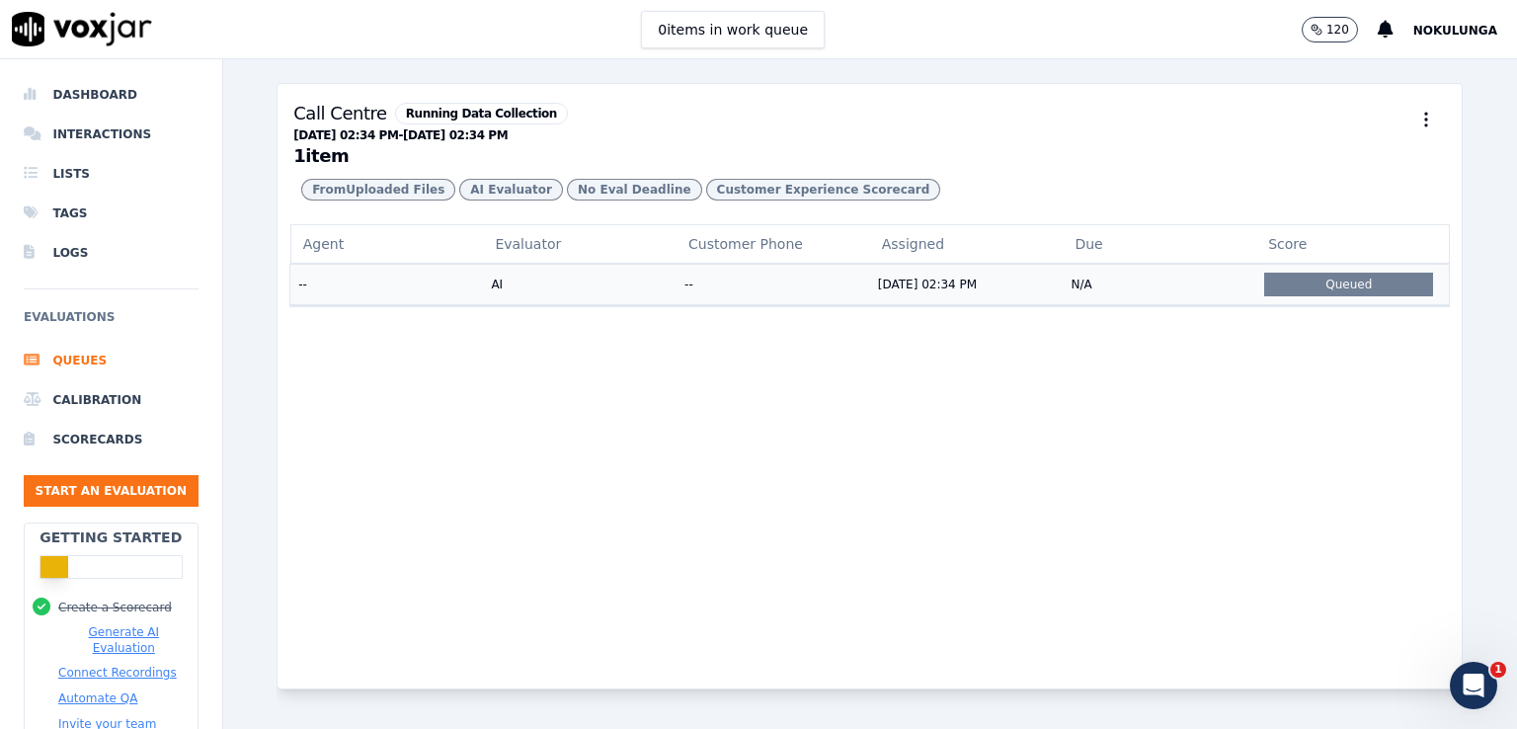
click at [1311, 296] on div "Queued" at bounding box center [1348, 285] width 169 height 24
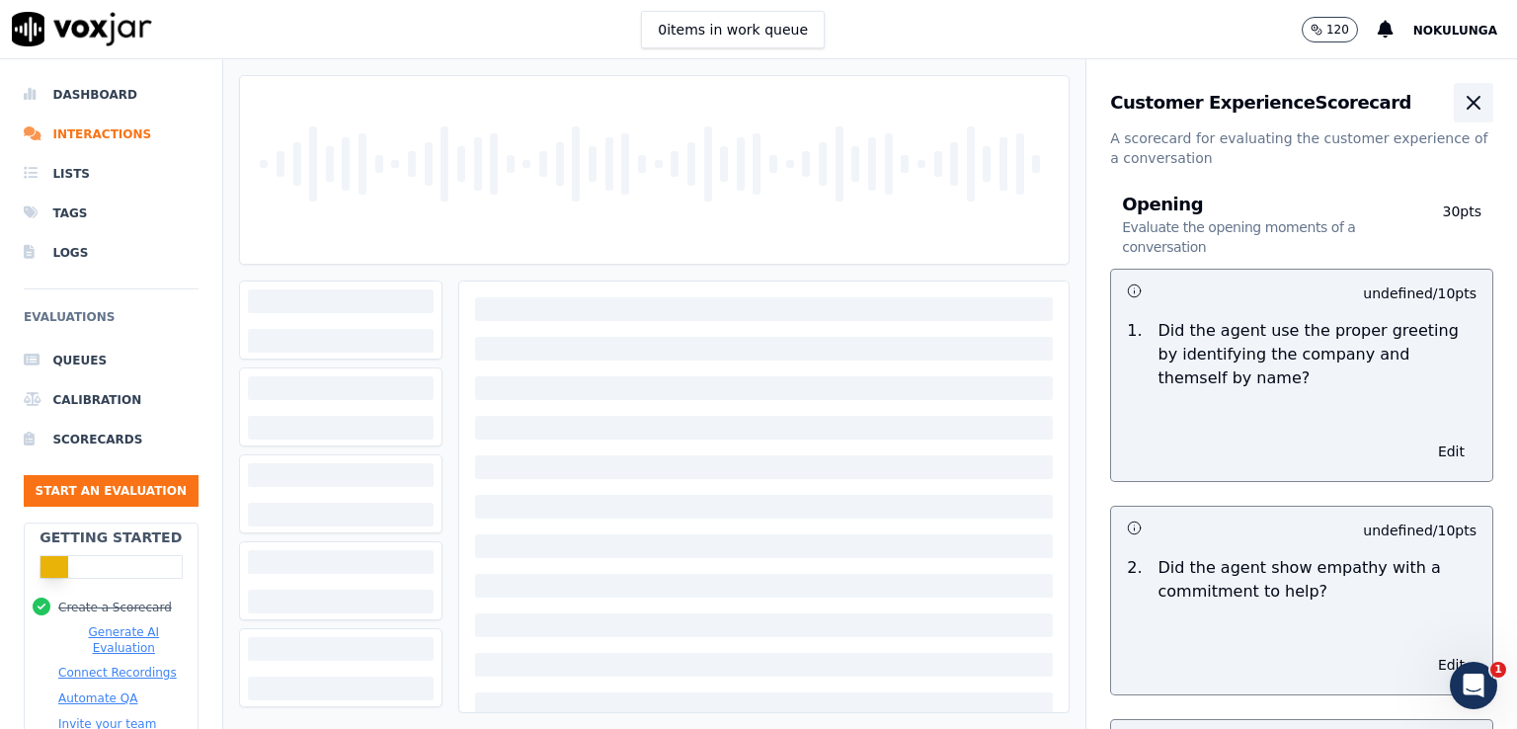
click at [1468, 105] on icon "button" at bounding box center [1474, 103] width 12 height 12
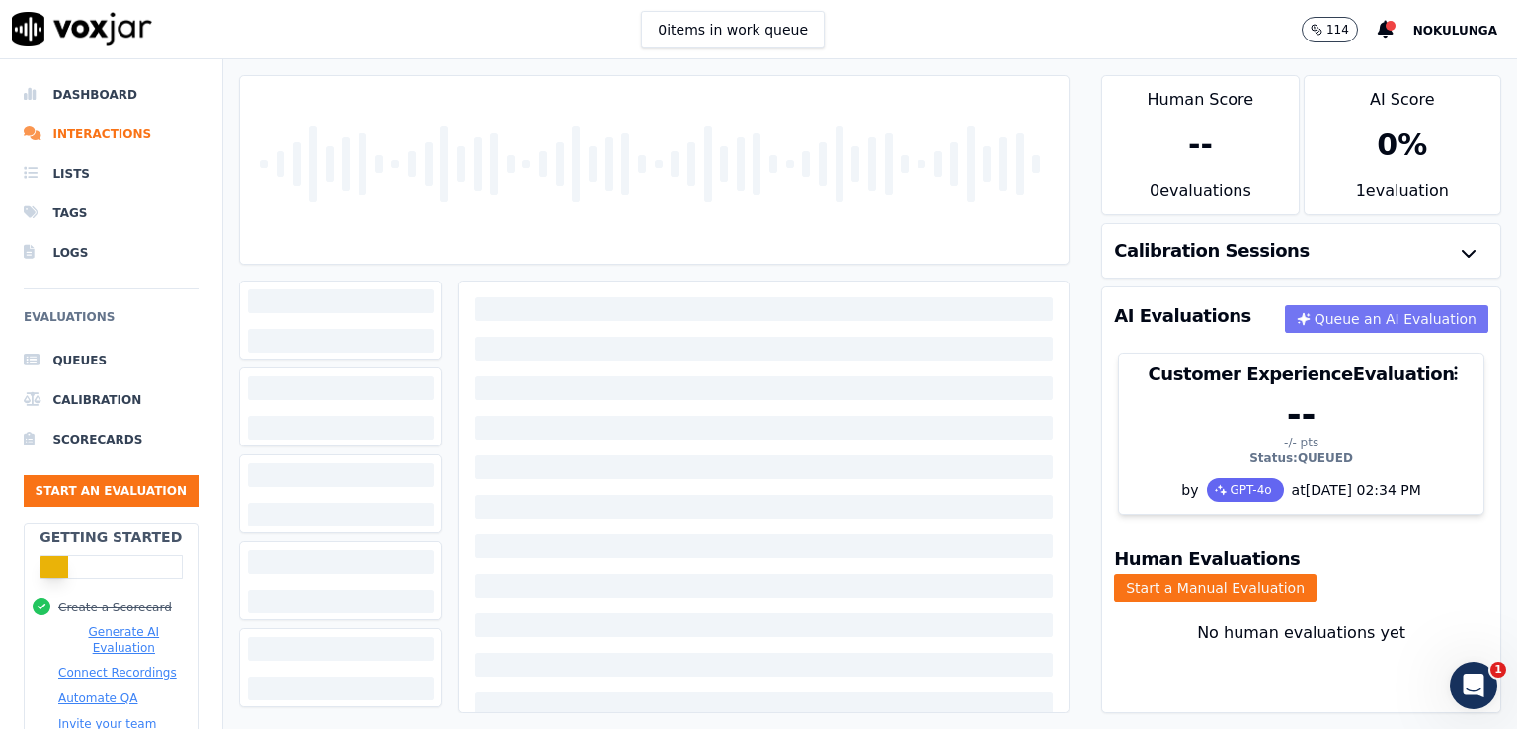
click at [1367, 311] on button "Queue an AI Evaluation" at bounding box center [1386, 319] width 203 height 28
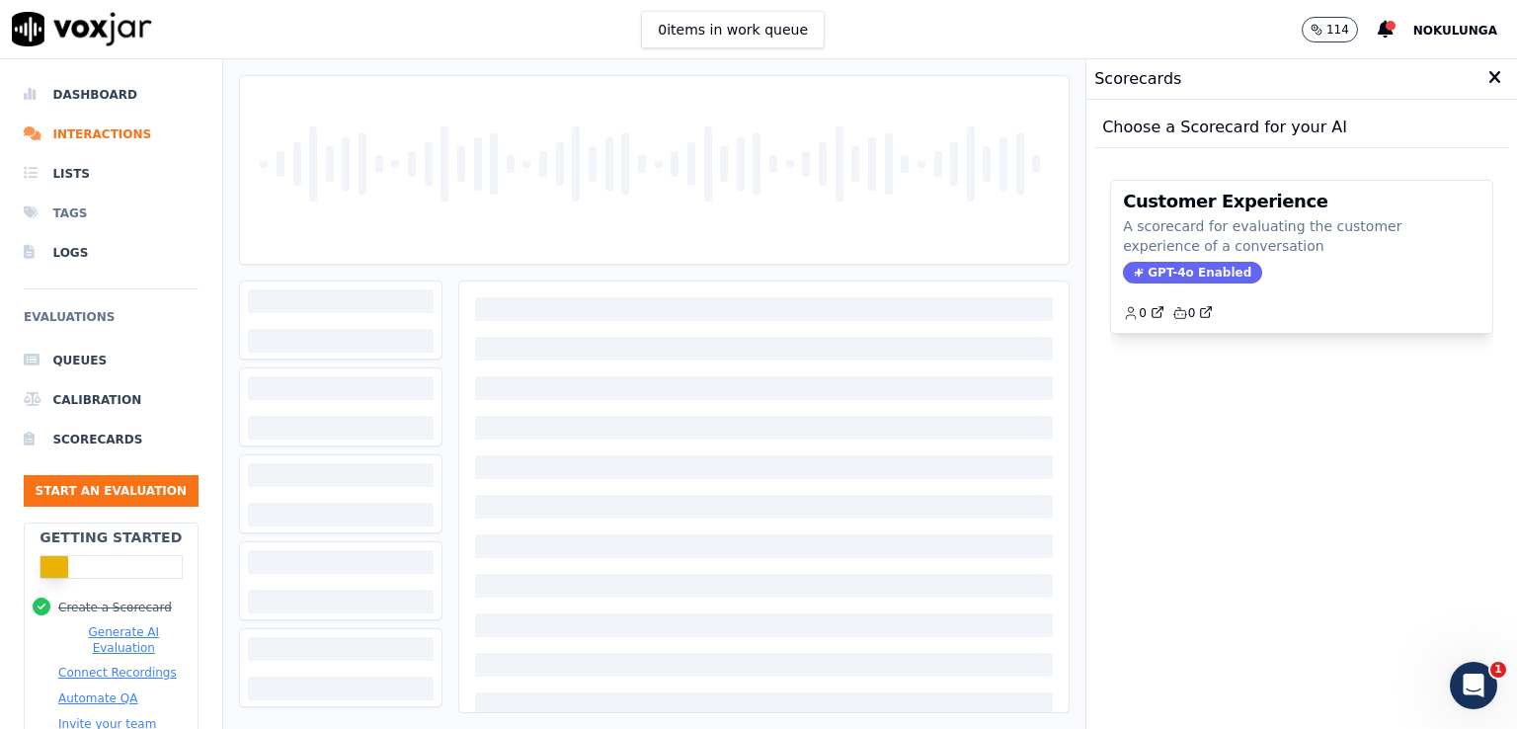
click at [57, 218] on li "Tags" at bounding box center [111, 214] width 175 height 40
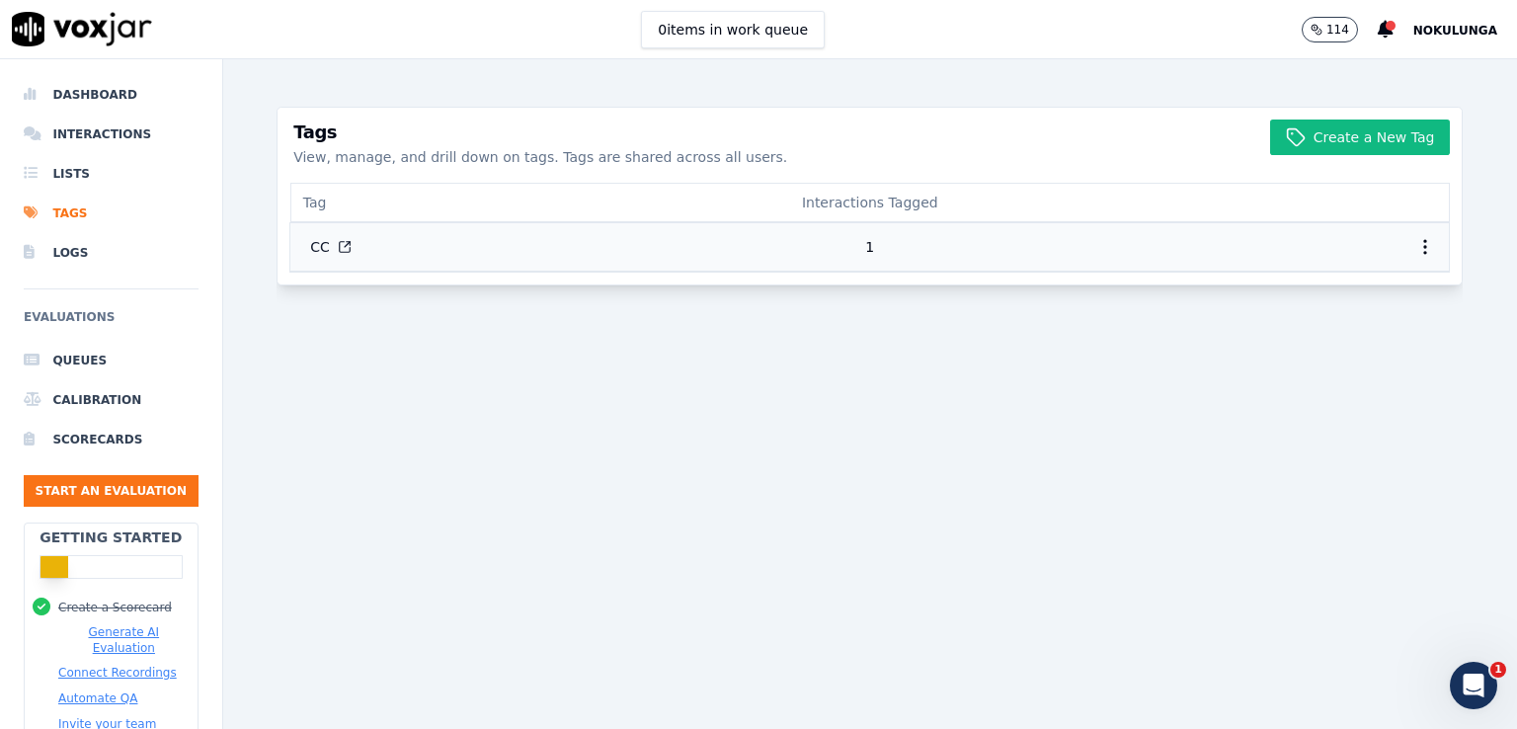
drag, startPoint x: 852, startPoint y: 249, endPoint x: 1272, endPoint y: 253, distance: 419.8
click at [853, 248] on td "1" at bounding box center [870, 246] width 386 height 48
click at [1415, 248] on icon "button" at bounding box center [1425, 247] width 20 height 20
click at [310, 247] on button "CC" at bounding box center [330, 247] width 73 height 36
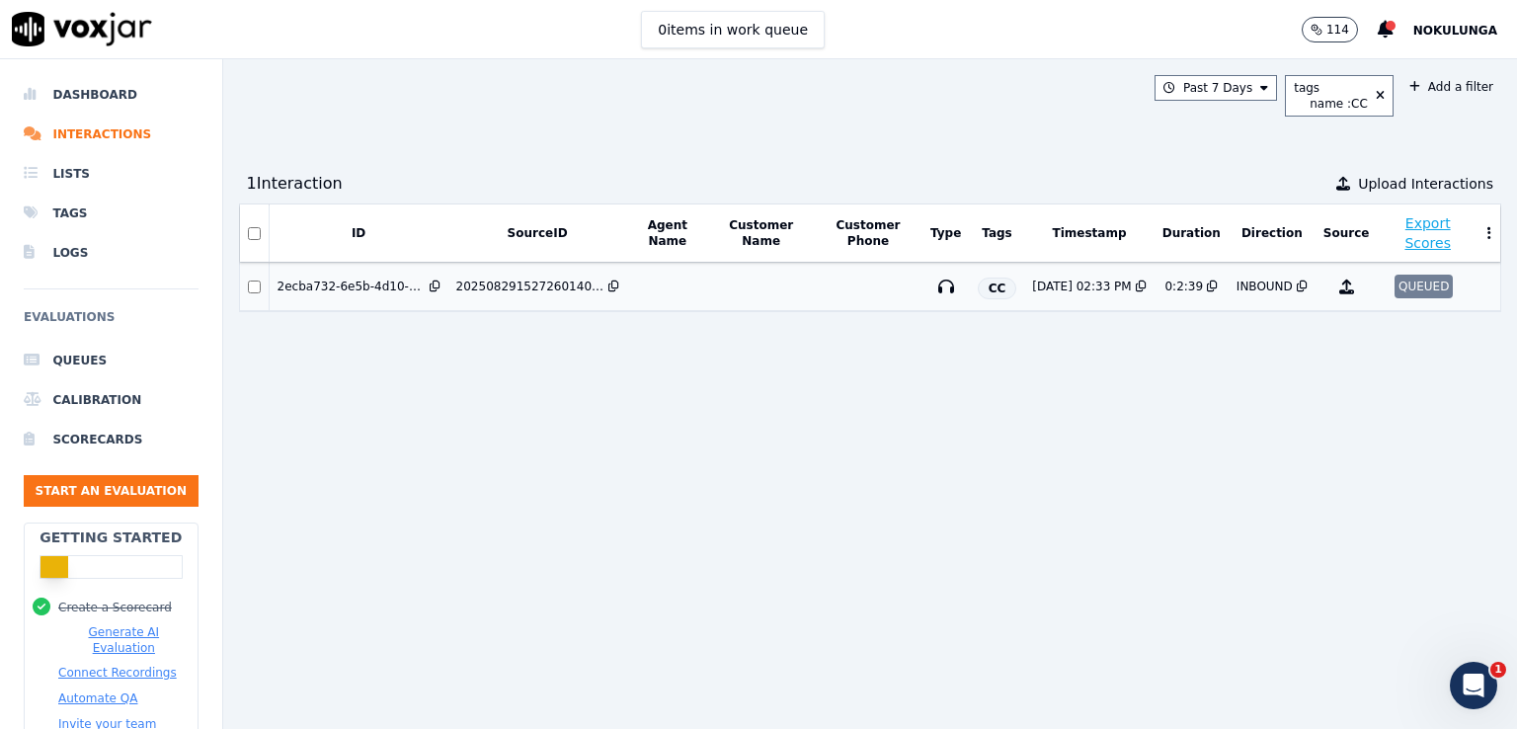
click at [1395, 286] on div "QUEUED" at bounding box center [1424, 287] width 58 height 24
click at [1358, 185] on span "Upload Interactions" at bounding box center [1425, 184] width 135 height 20
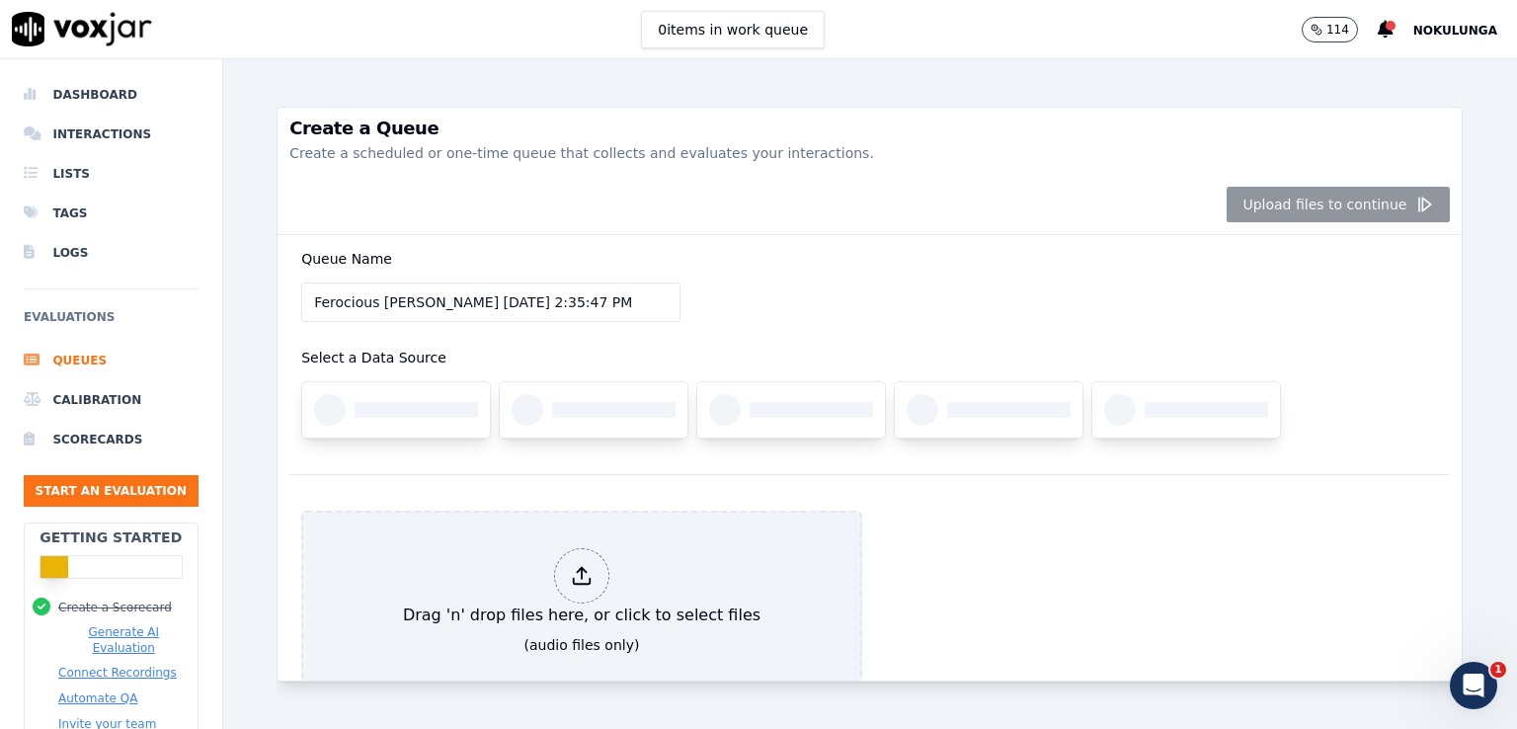
drag, startPoint x: 584, startPoint y: 307, endPoint x: 146, endPoint y: 322, distance: 437.8
click at [146, 322] on div "Dashboard Interactions Lists Tags Logs Evaluations Queues Calibration Scorecard…" at bounding box center [758, 394] width 1517 height 670
type input "D"
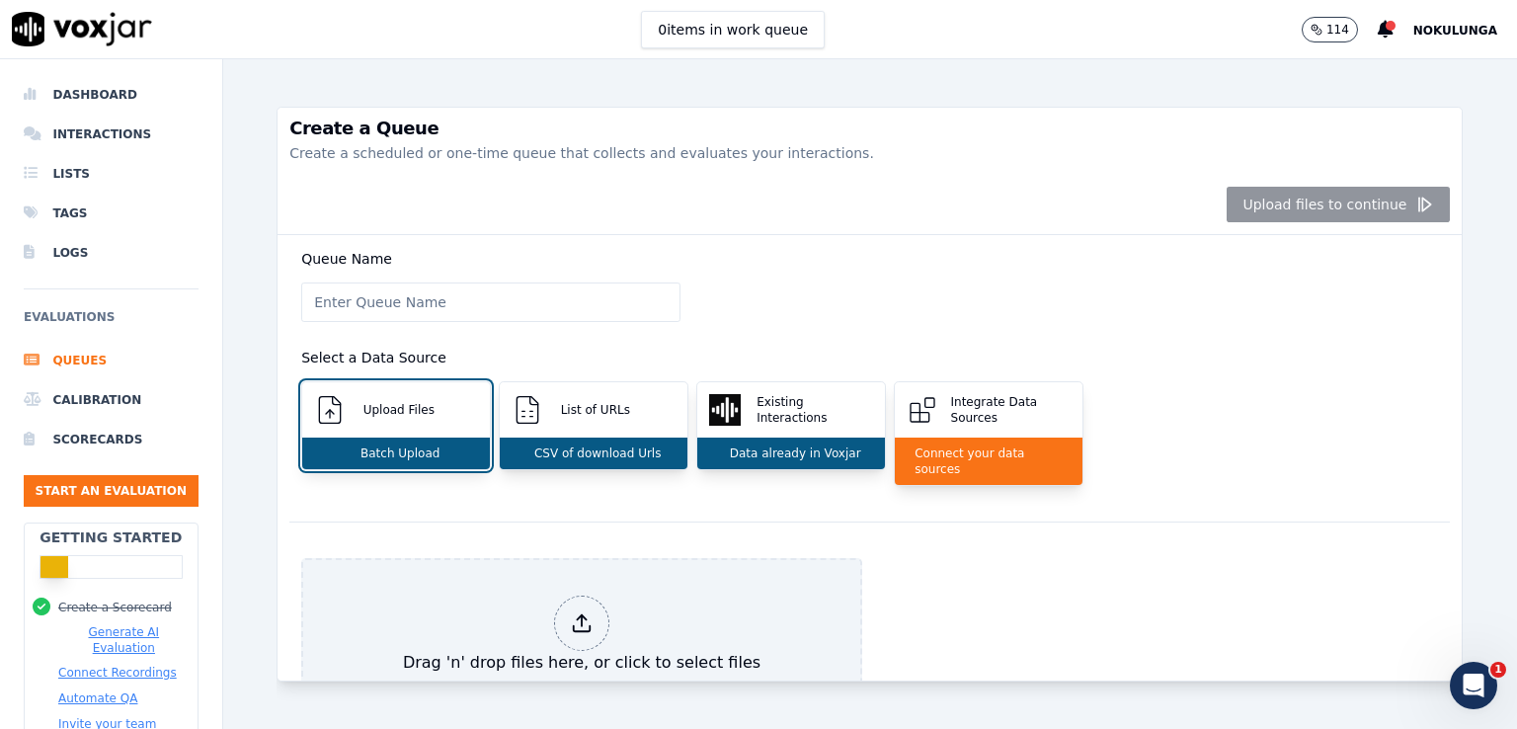
click at [361, 298] on input "Queue Name" at bounding box center [490, 303] width 379 height 40
type input "CC"
click at [798, 453] on p "Data already in Voxjar" at bounding box center [791, 453] width 139 height 16
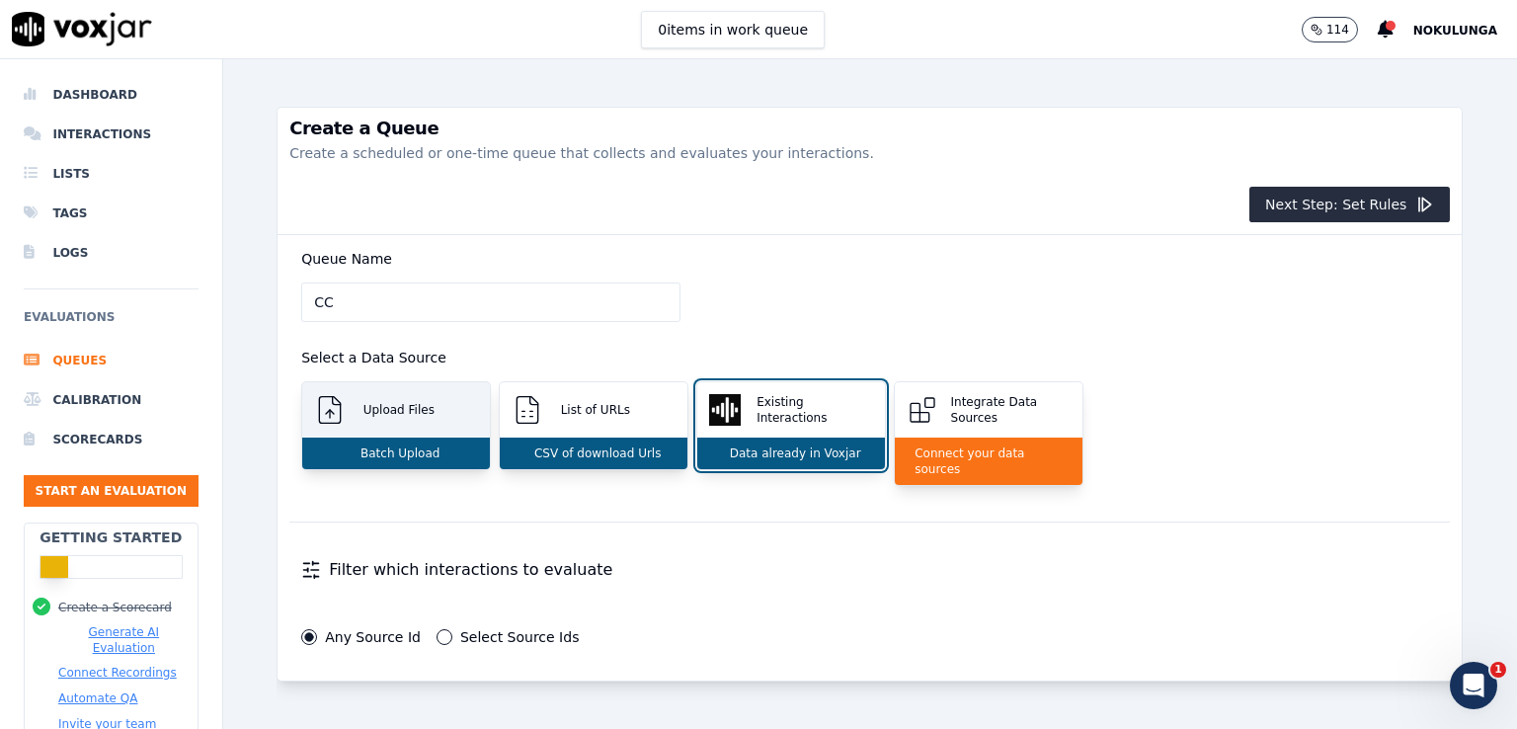
click at [388, 423] on div "Upload Files" at bounding box center [396, 409] width 188 height 55
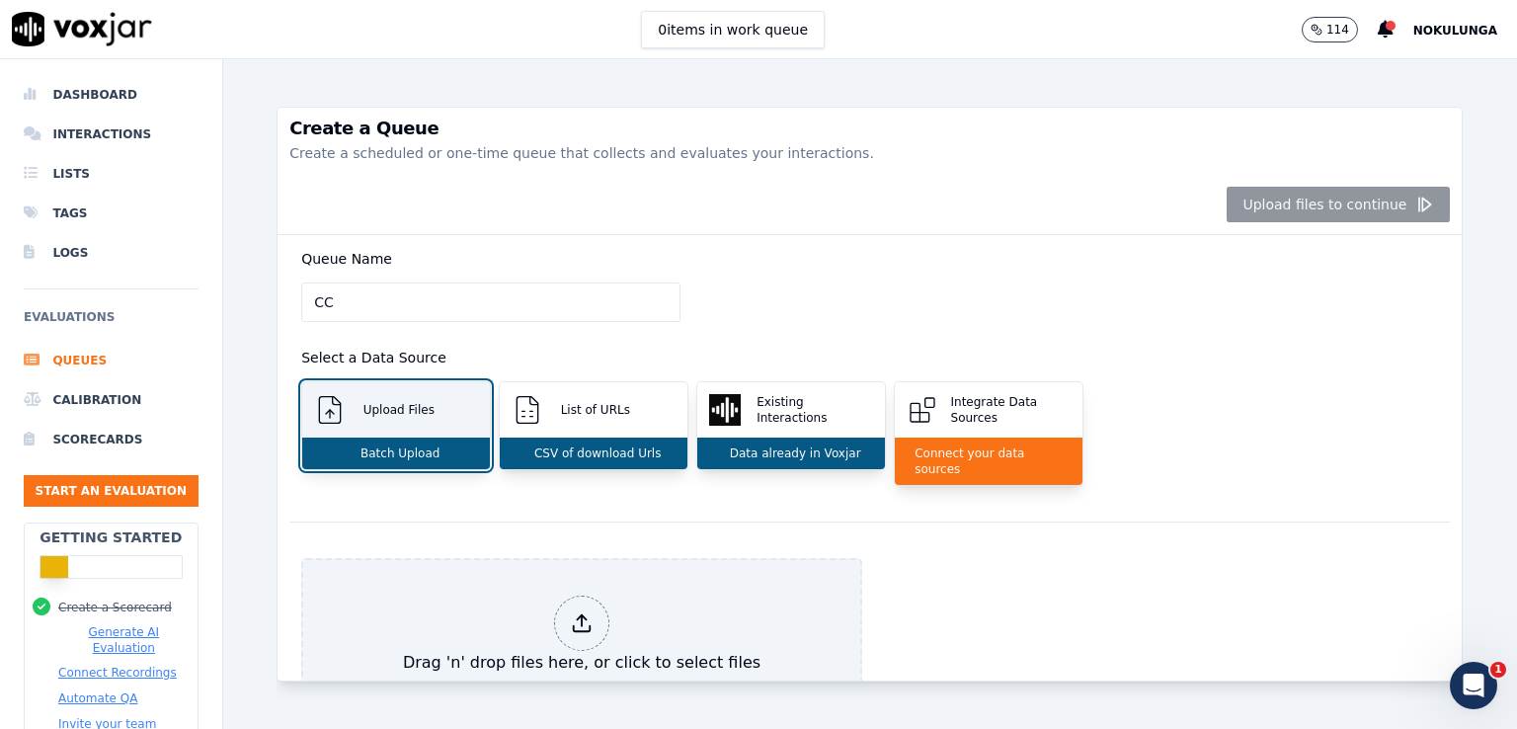
scroll to position [138, 0]
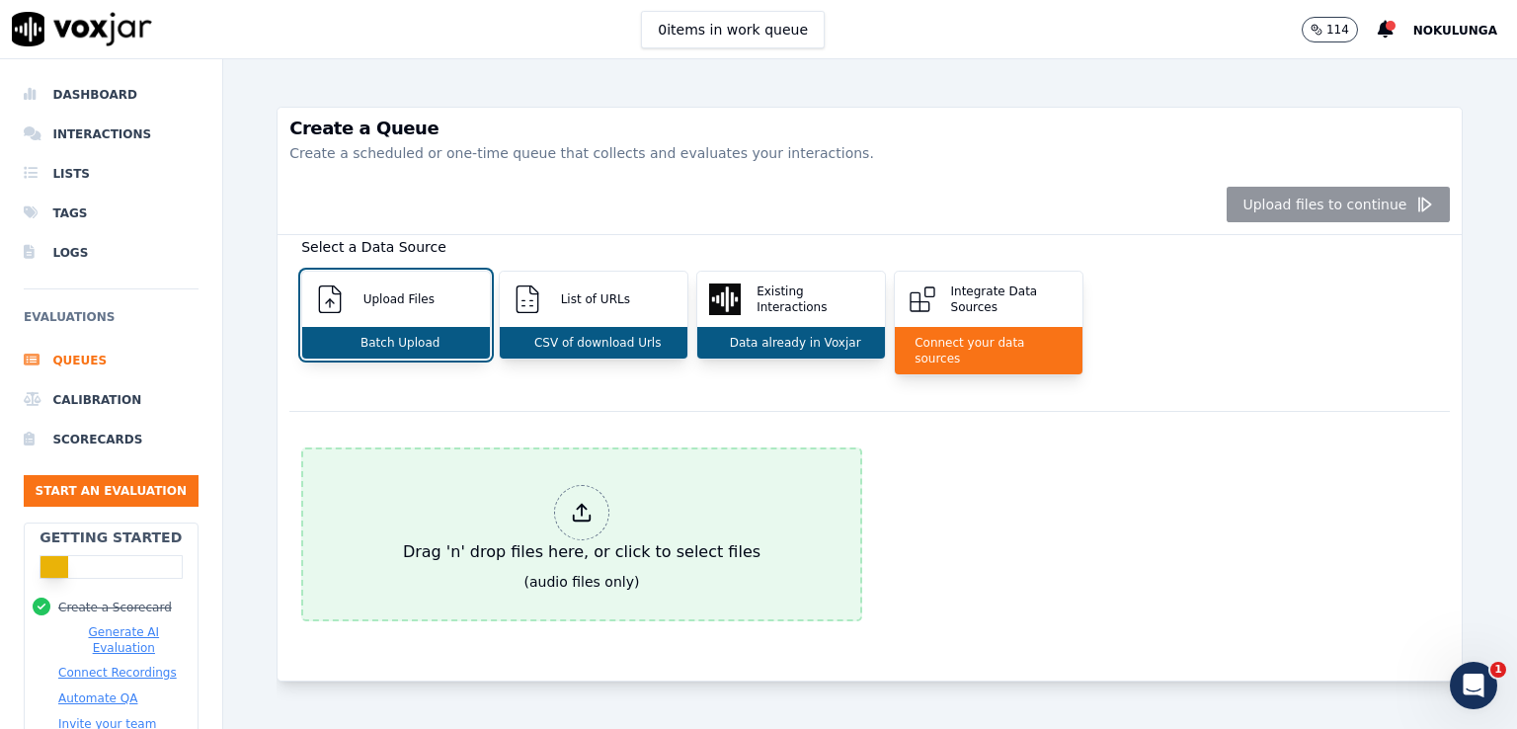
click at [579, 502] on icon at bounding box center [582, 513] width 22 height 22
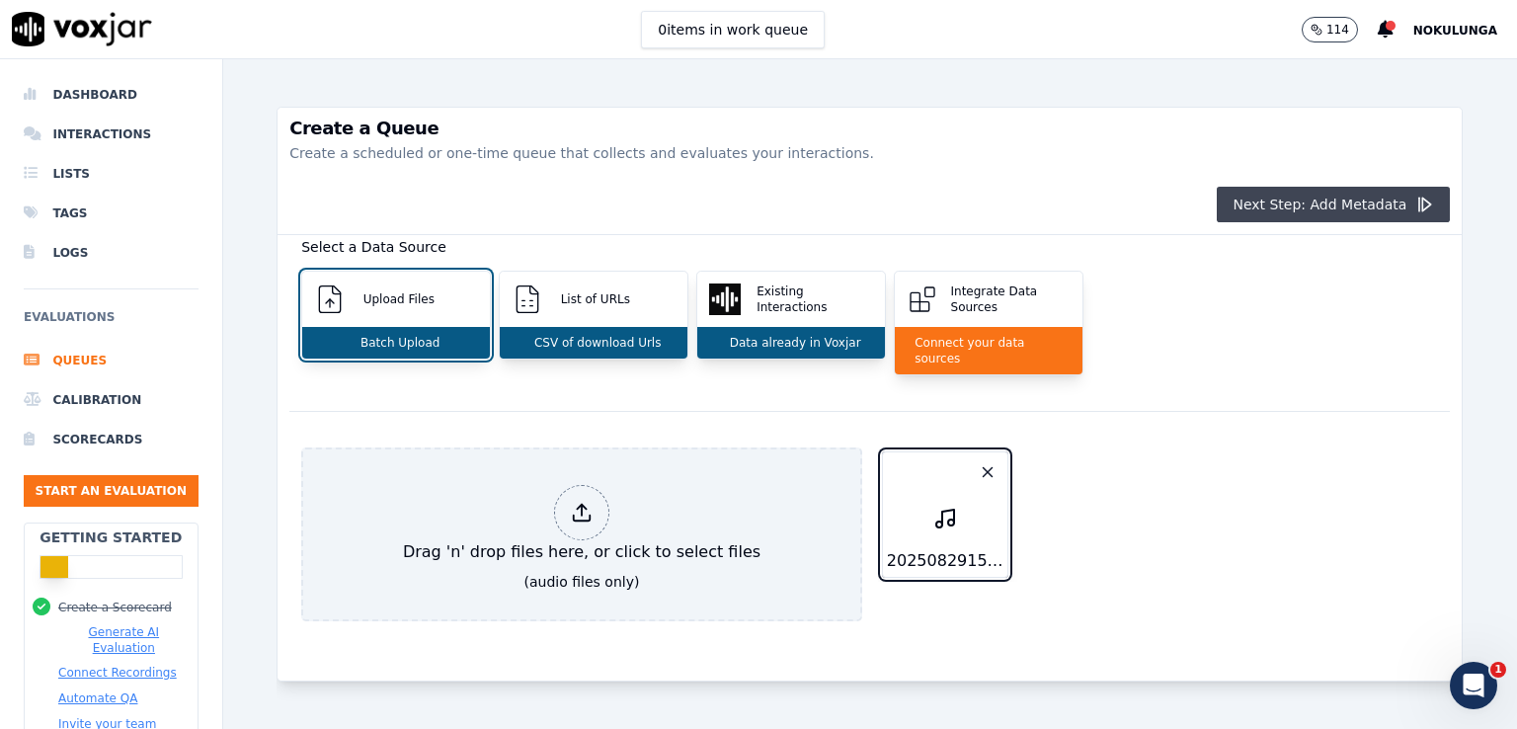
click at [1260, 206] on button "Next Step: Add Metadata" at bounding box center [1333, 205] width 233 height 36
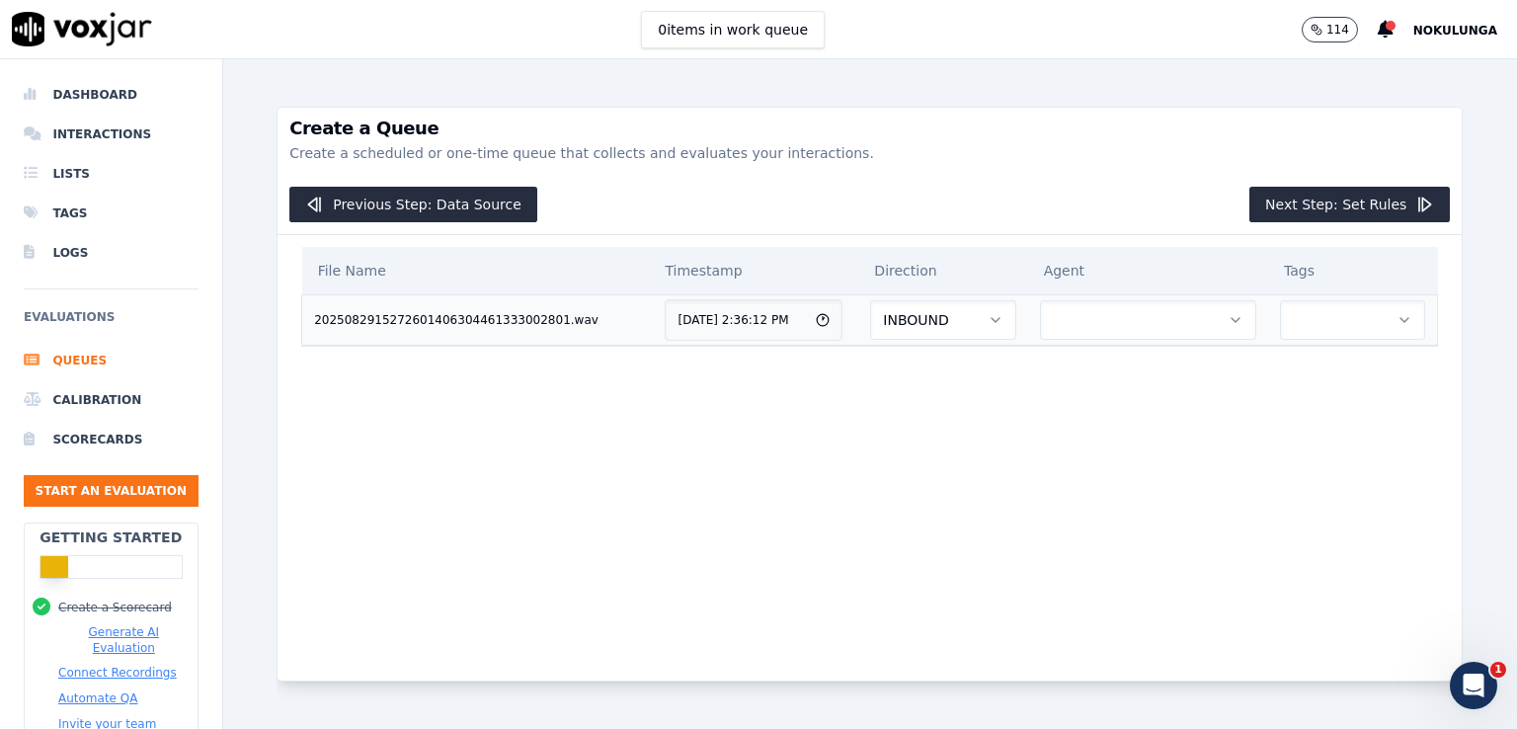
click at [1280, 321] on button "button" at bounding box center [1352, 320] width 145 height 40
click at [1283, 369] on div "CC" at bounding box center [1295, 372] width 119 height 32
click at [1346, 200] on button "Next Step: Set Rules" at bounding box center [1350, 205] width 201 height 36
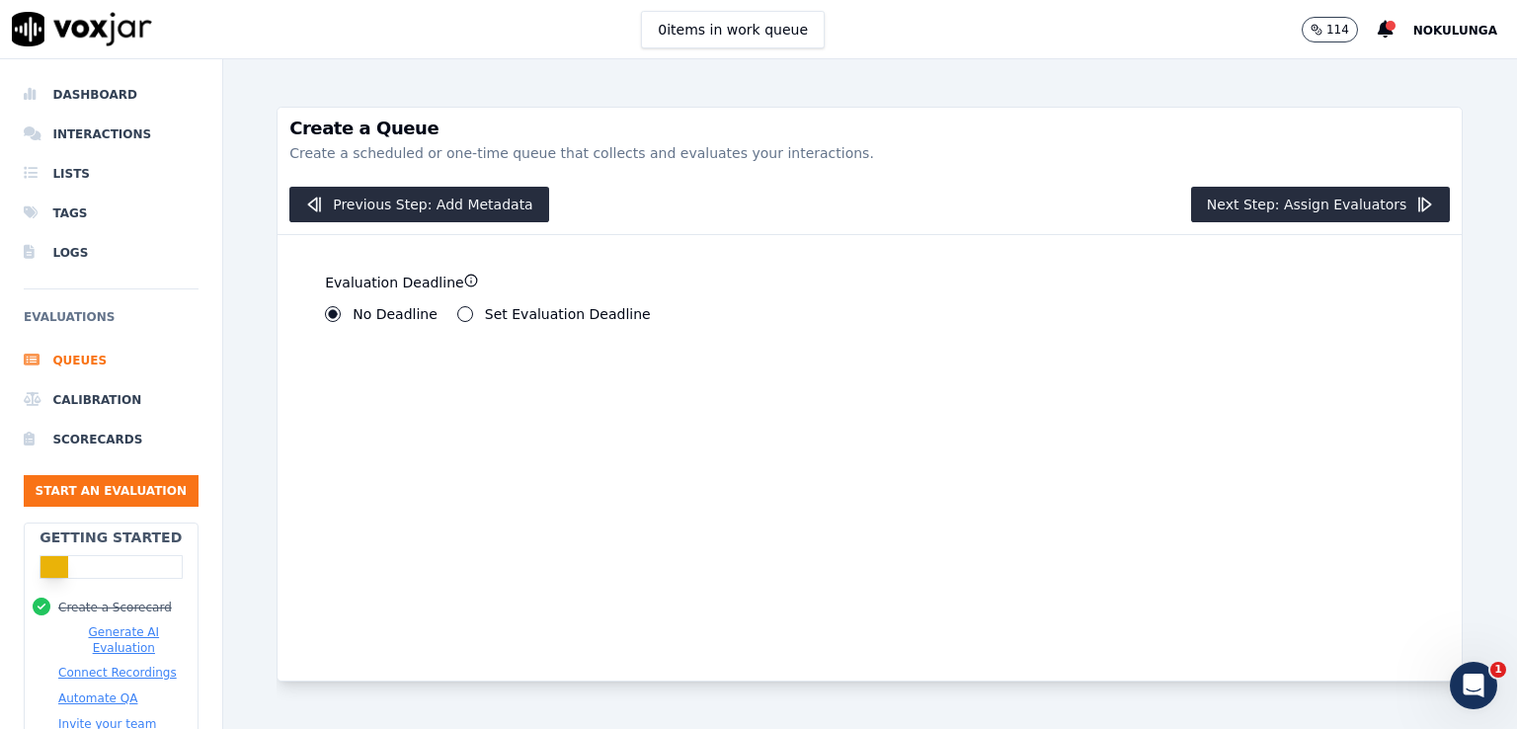
click at [462, 313] on button "Set Evaluation Deadline" at bounding box center [465, 314] width 16 height 16
click at [390, 386] on input "6" at bounding box center [372, 382] width 94 height 40
click at [390, 386] on input "5" at bounding box center [372, 382] width 94 height 40
click at [390, 386] on input "4" at bounding box center [372, 382] width 94 height 40
click at [390, 386] on input "3" at bounding box center [372, 382] width 94 height 40
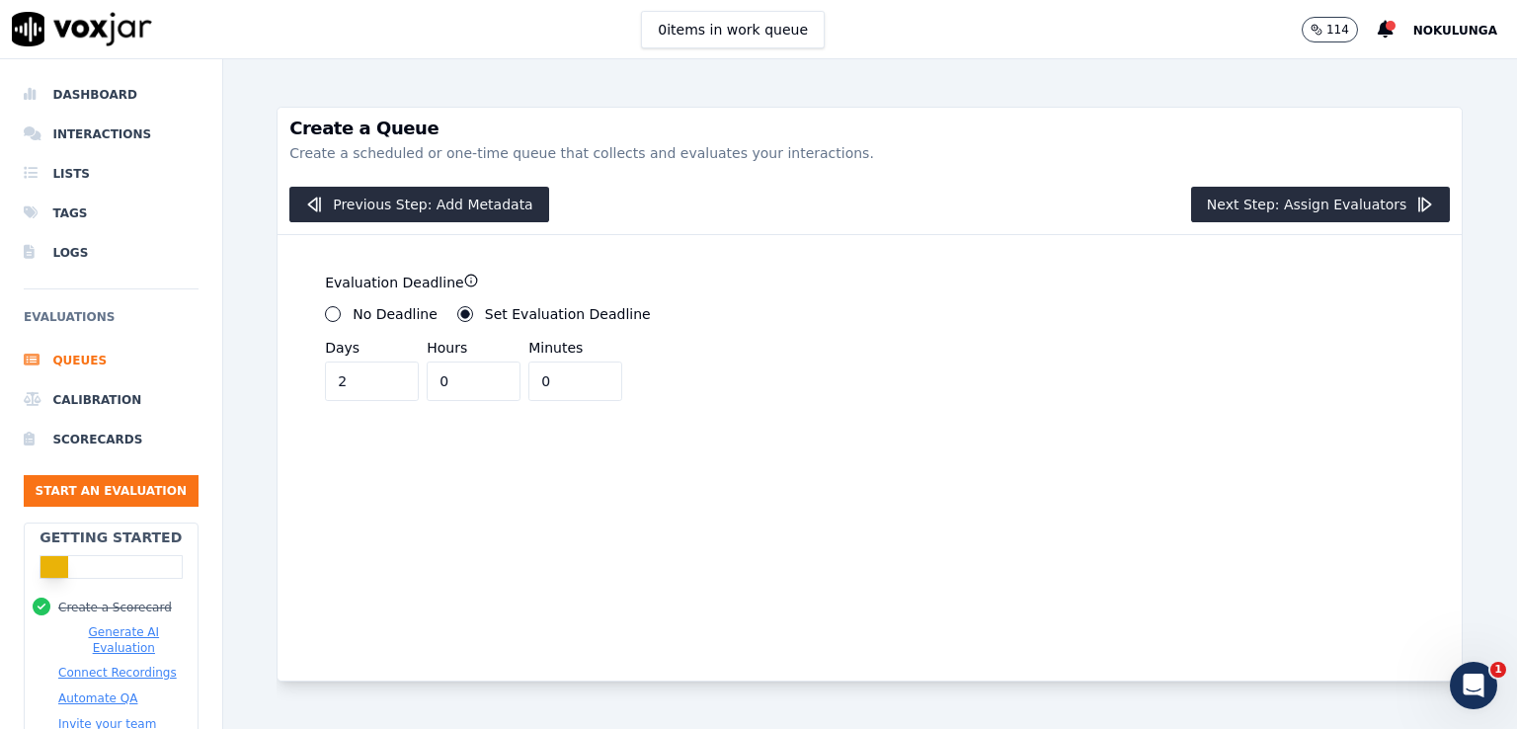
click at [390, 386] on input "2" at bounding box center [372, 382] width 94 height 40
click at [390, 386] on input "1" at bounding box center [372, 382] width 94 height 40
type input "0"
click at [390, 386] on input "0" at bounding box center [372, 382] width 94 height 40
click at [1367, 206] on button "Next Step: Assign Evaluators" at bounding box center [1321, 205] width 260 height 36
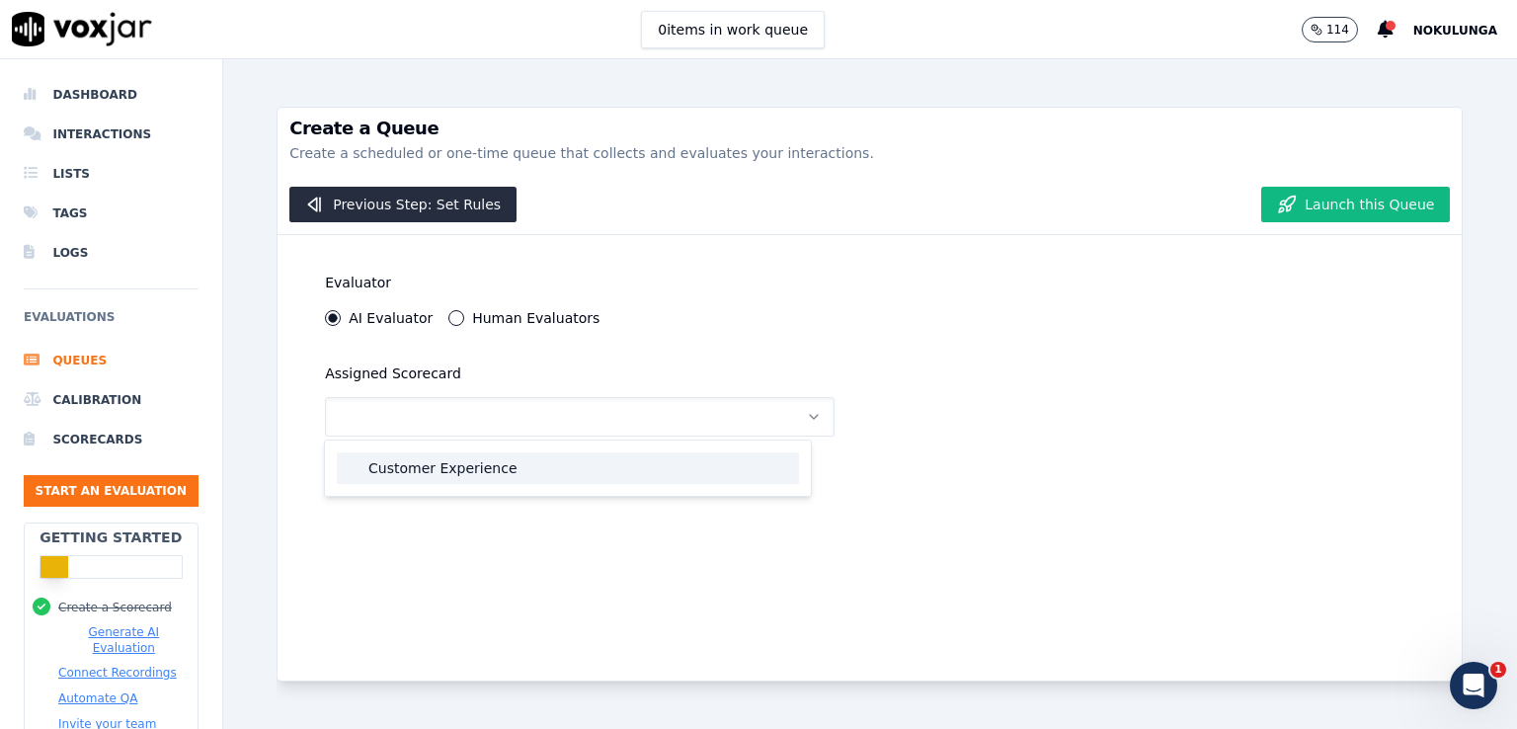
drag, startPoint x: 607, startPoint y: 483, endPoint x: 518, endPoint y: 483, distance: 89.9
click at [605, 483] on div "Customer Experience" at bounding box center [568, 468] width 462 height 32
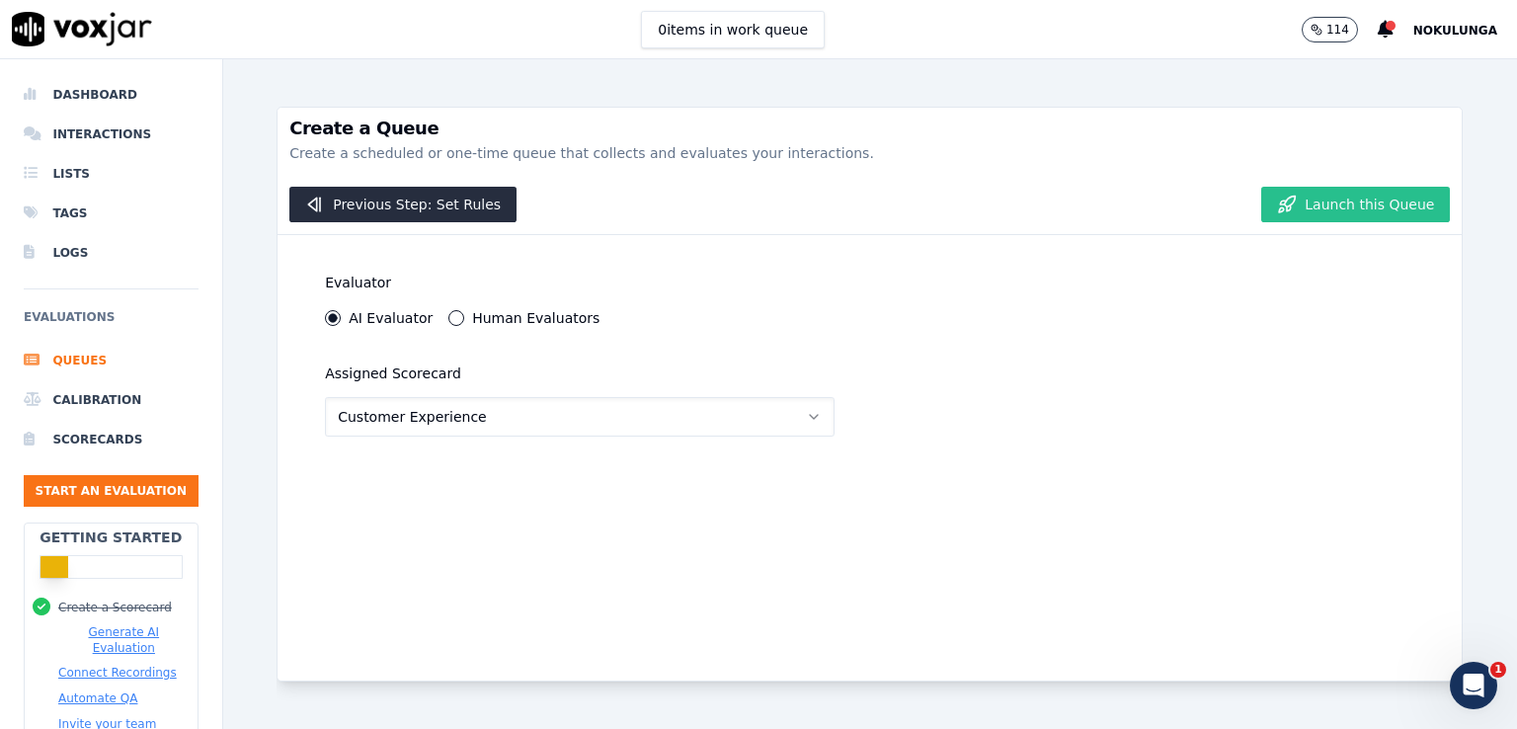
click at [1348, 206] on button "Launch this Queue" at bounding box center [1355, 205] width 189 height 36
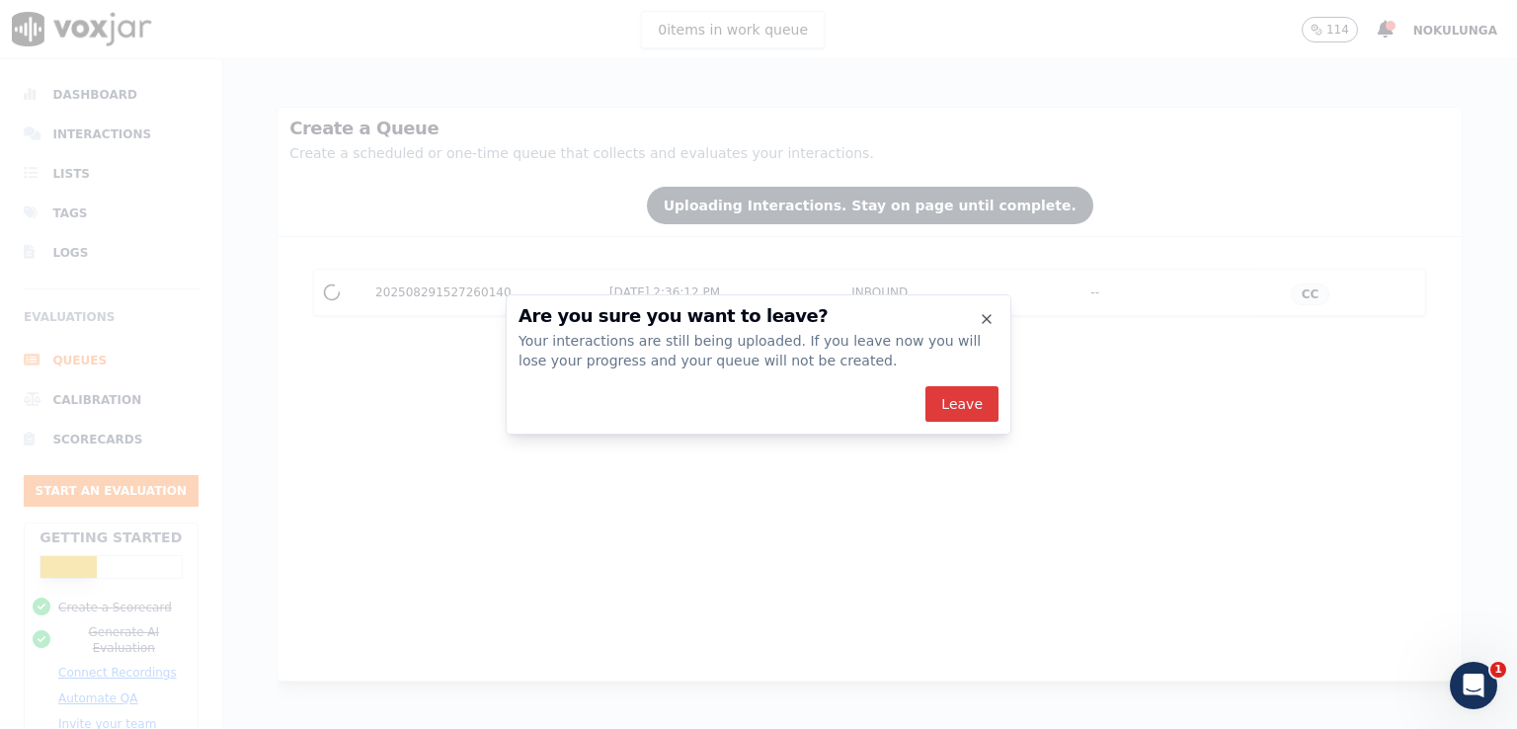
click at [974, 405] on button "Leave" at bounding box center [962, 404] width 73 height 36
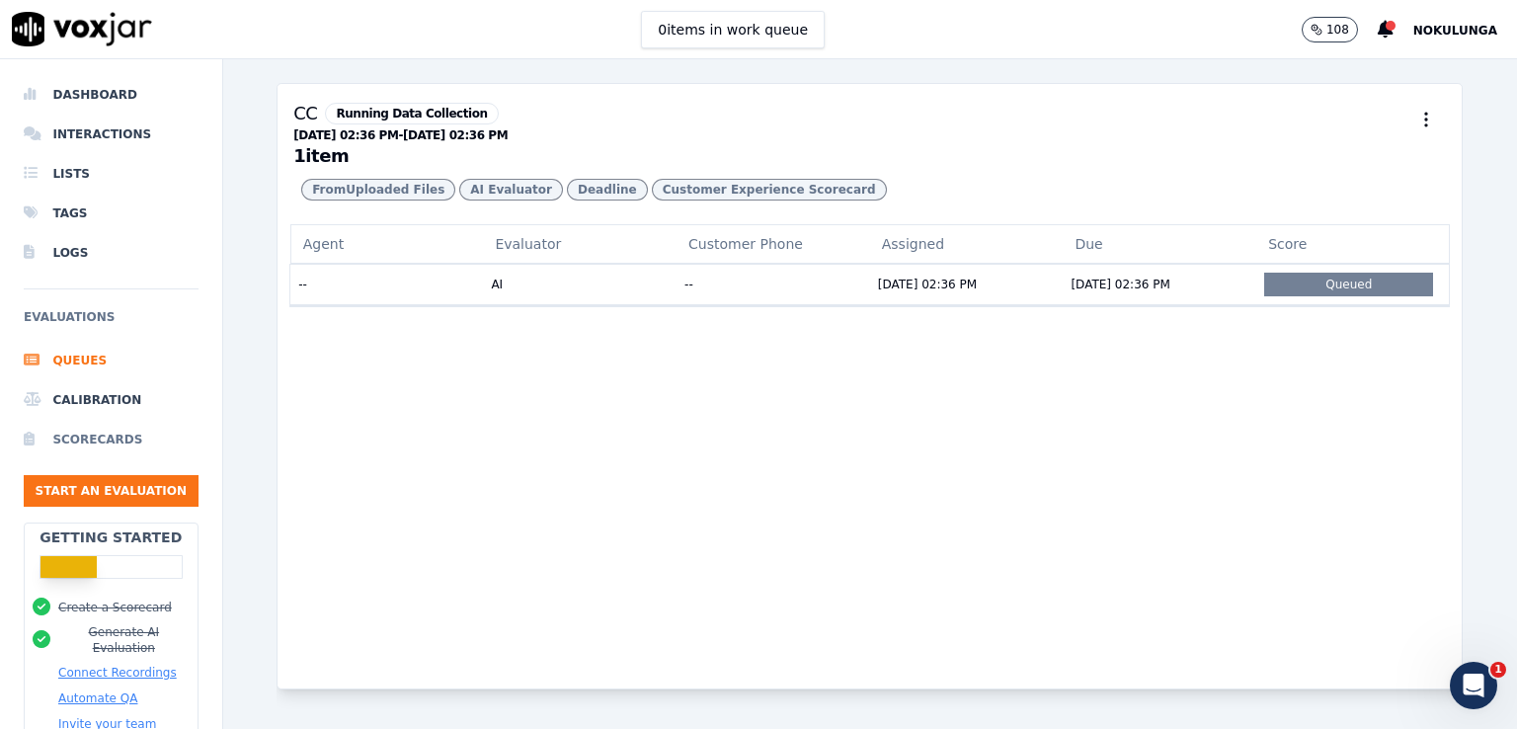
click at [82, 447] on li "Scorecards" at bounding box center [111, 440] width 175 height 40
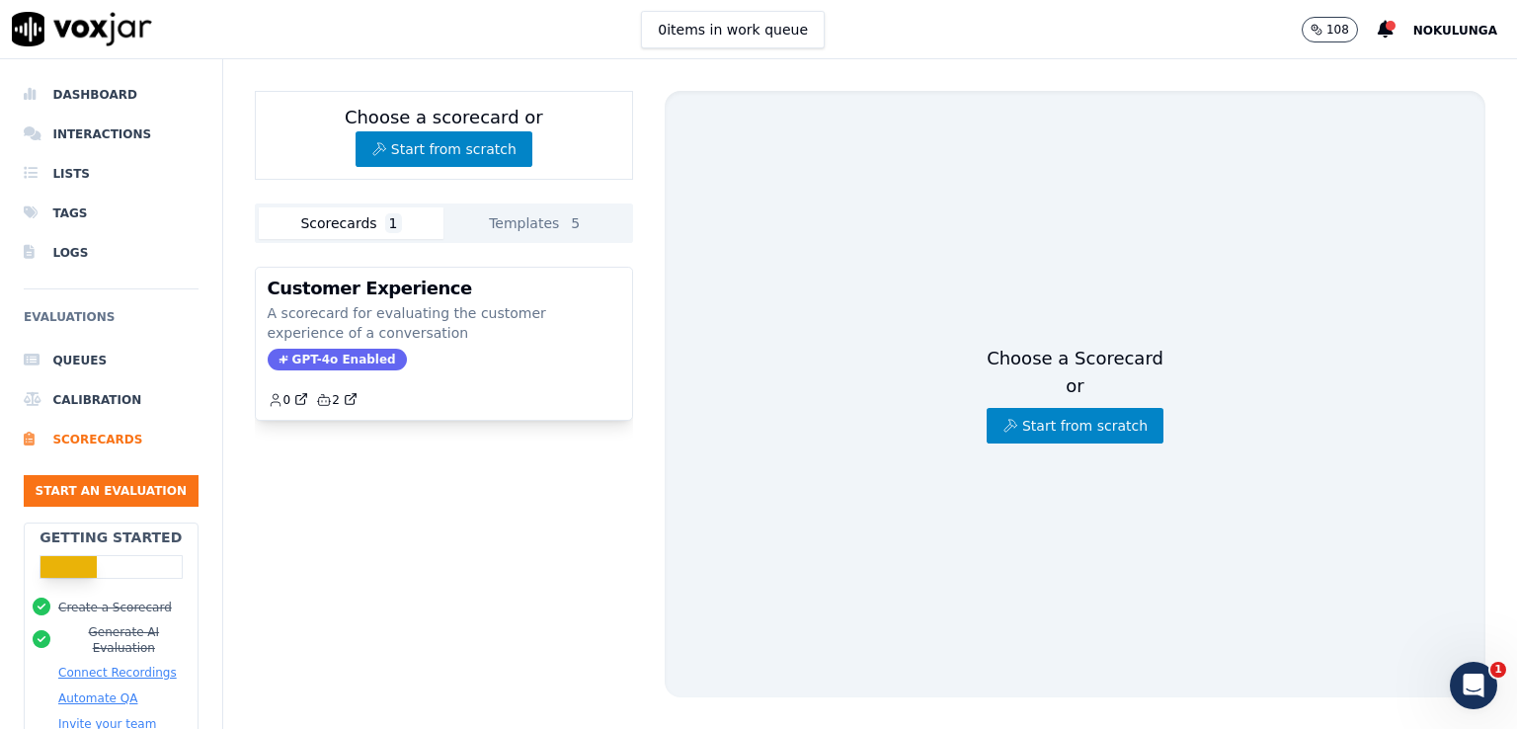
click at [364, 225] on button "Scorecards 1" at bounding box center [352, 223] width 186 height 32
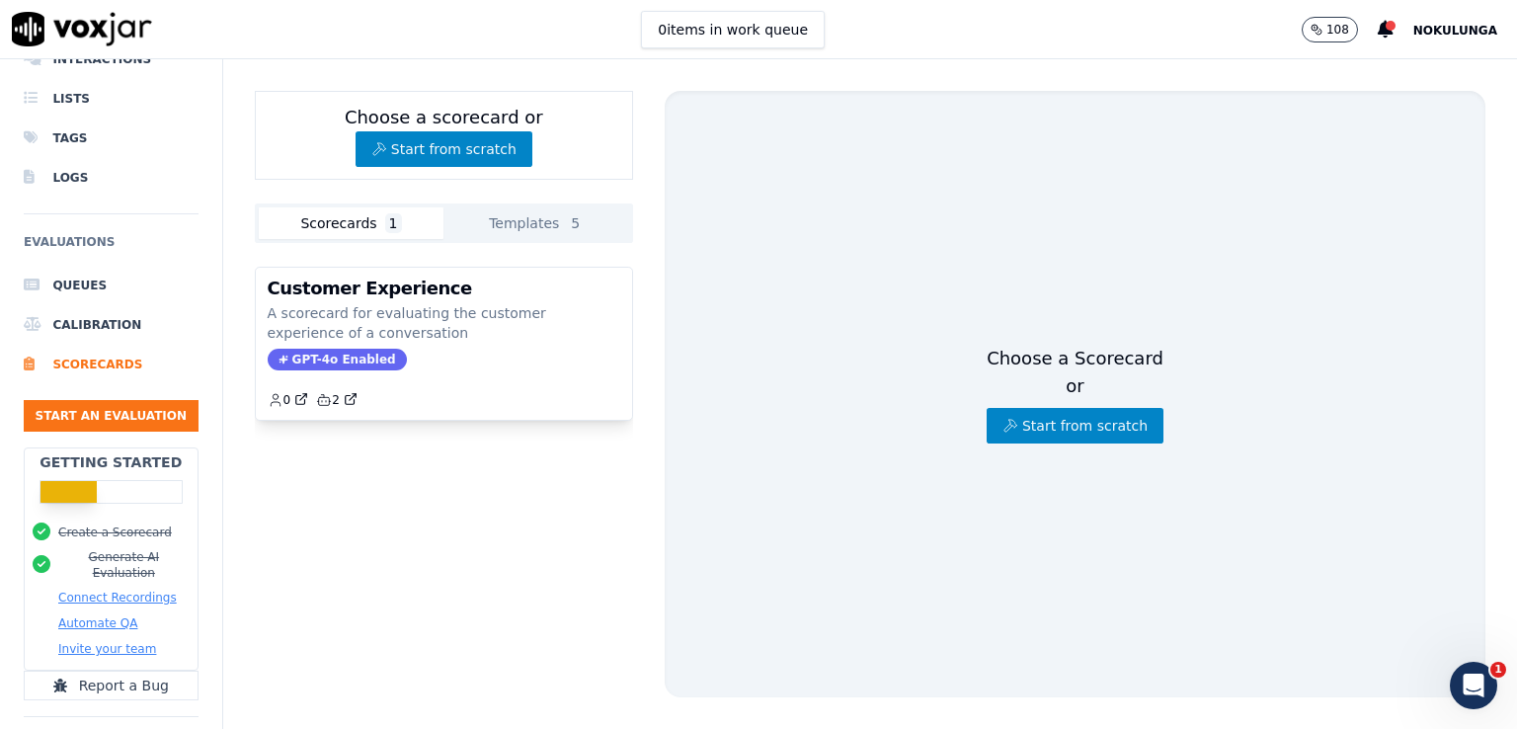
scroll to position [41, 0]
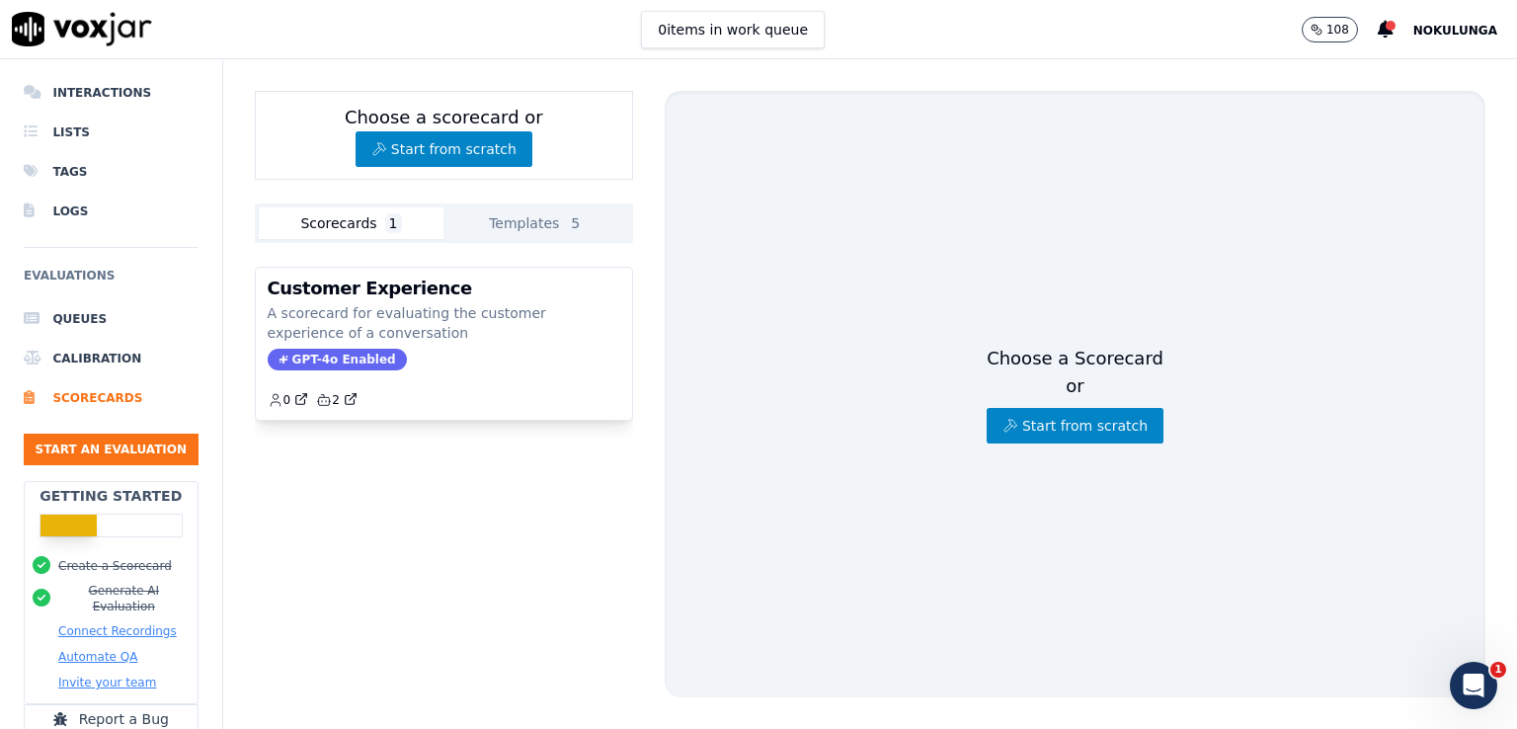
click at [125, 594] on button "Generate AI Evaluation" at bounding box center [123, 599] width 131 height 32
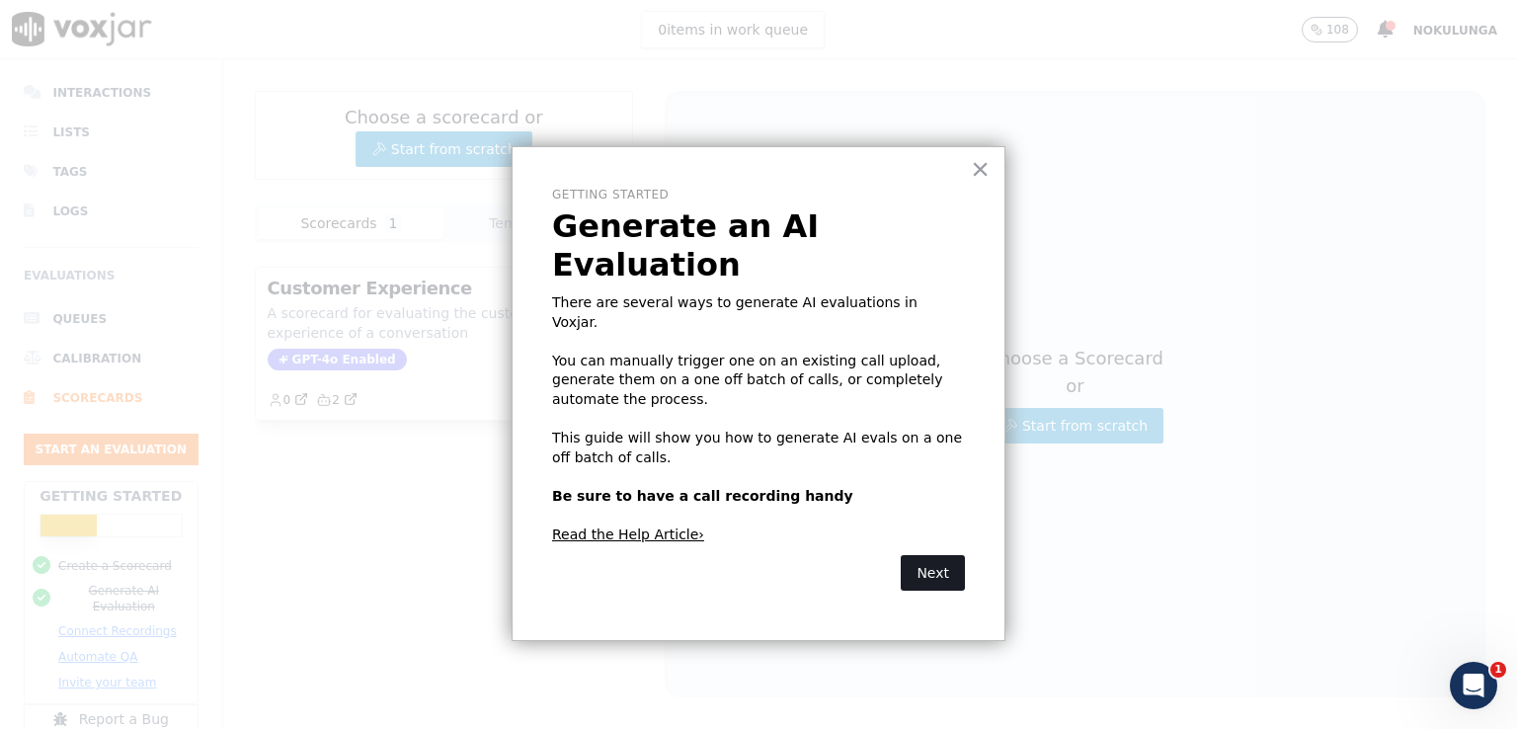
click at [937, 555] on button "Next" at bounding box center [933, 573] width 64 height 36
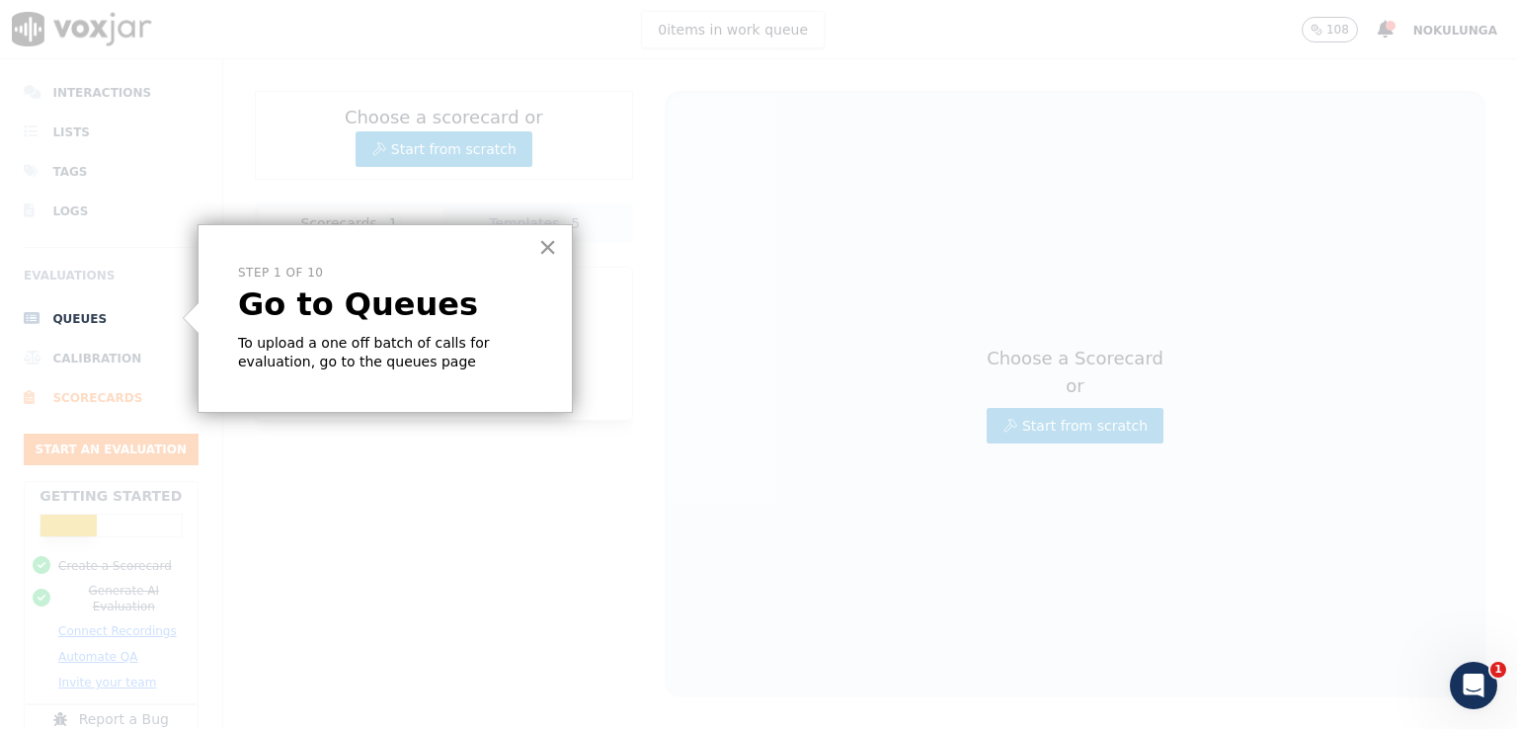
click at [554, 240] on button "×" at bounding box center [547, 247] width 19 height 32
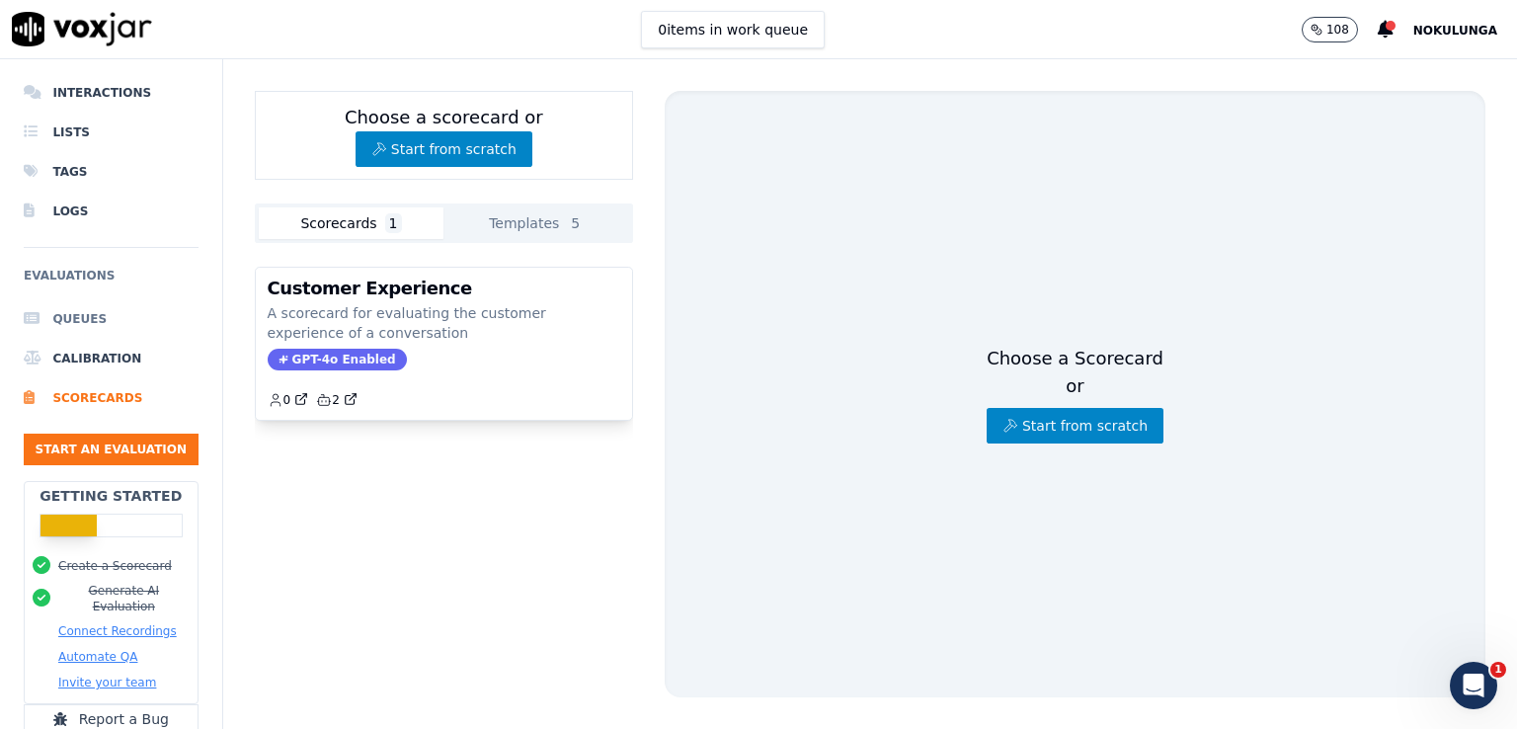
click at [59, 318] on li "Queues" at bounding box center [111, 319] width 175 height 40
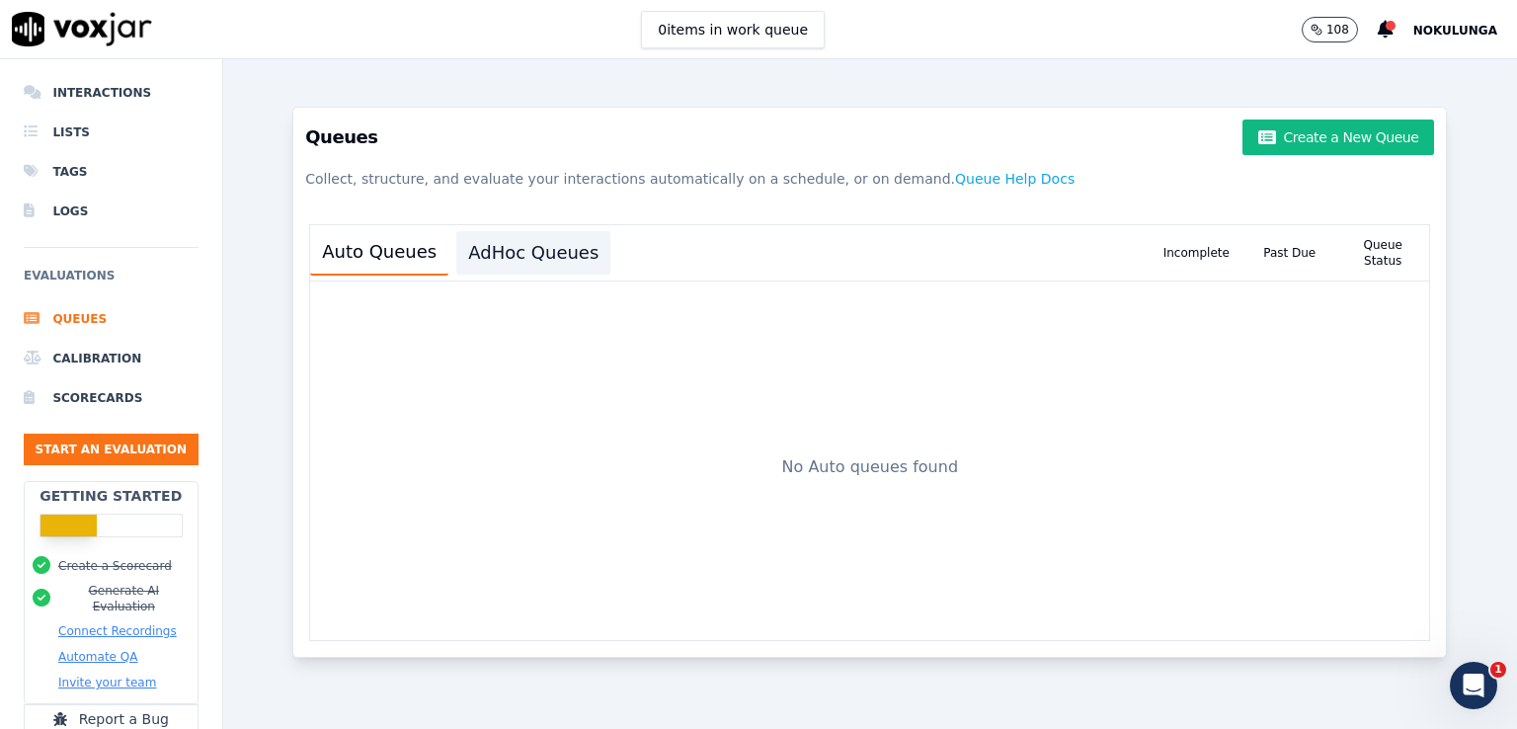
click at [529, 260] on button "AdHoc Queues" at bounding box center [533, 252] width 154 height 43
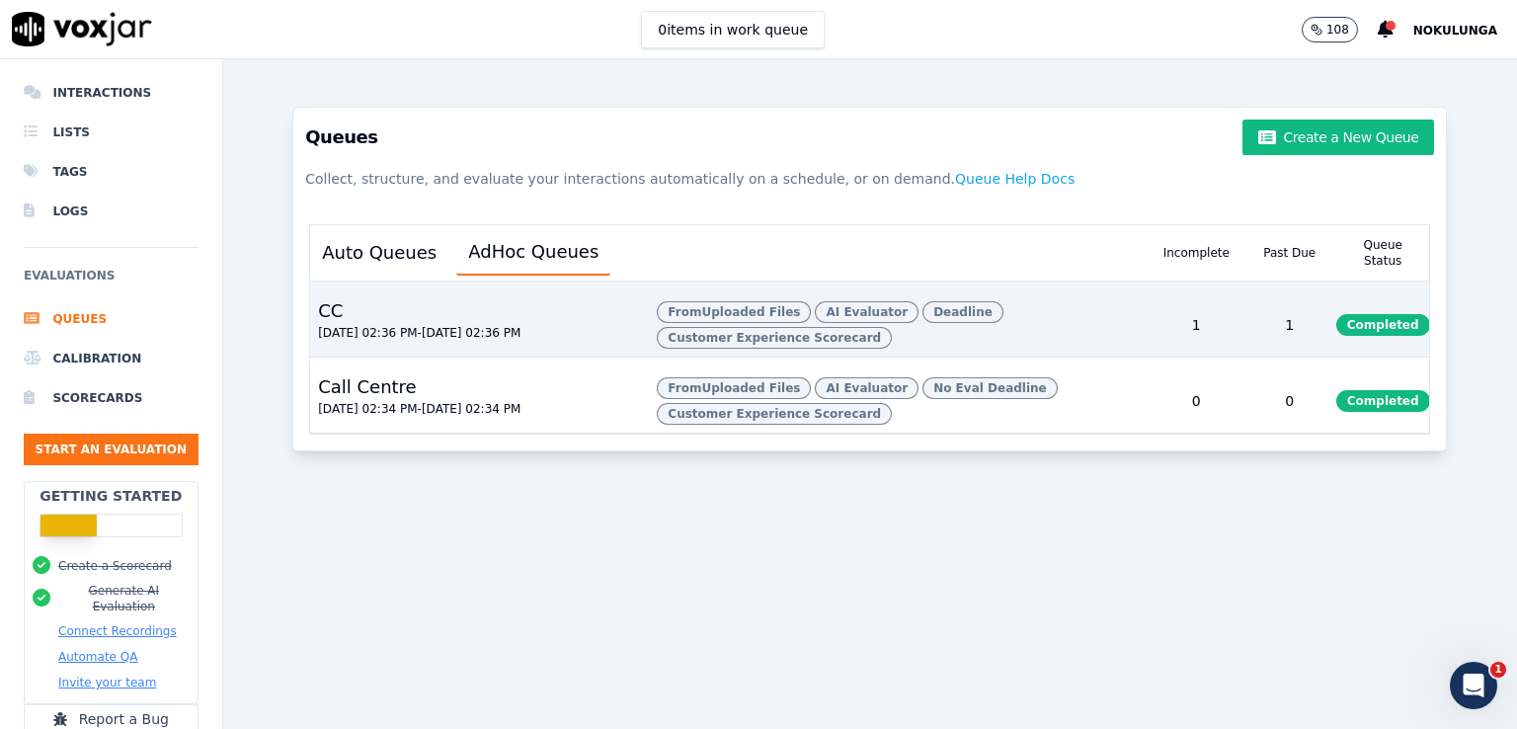
click at [1351, 332] on span "Completed" at bounding box center [1383, 325] width 94 height 22
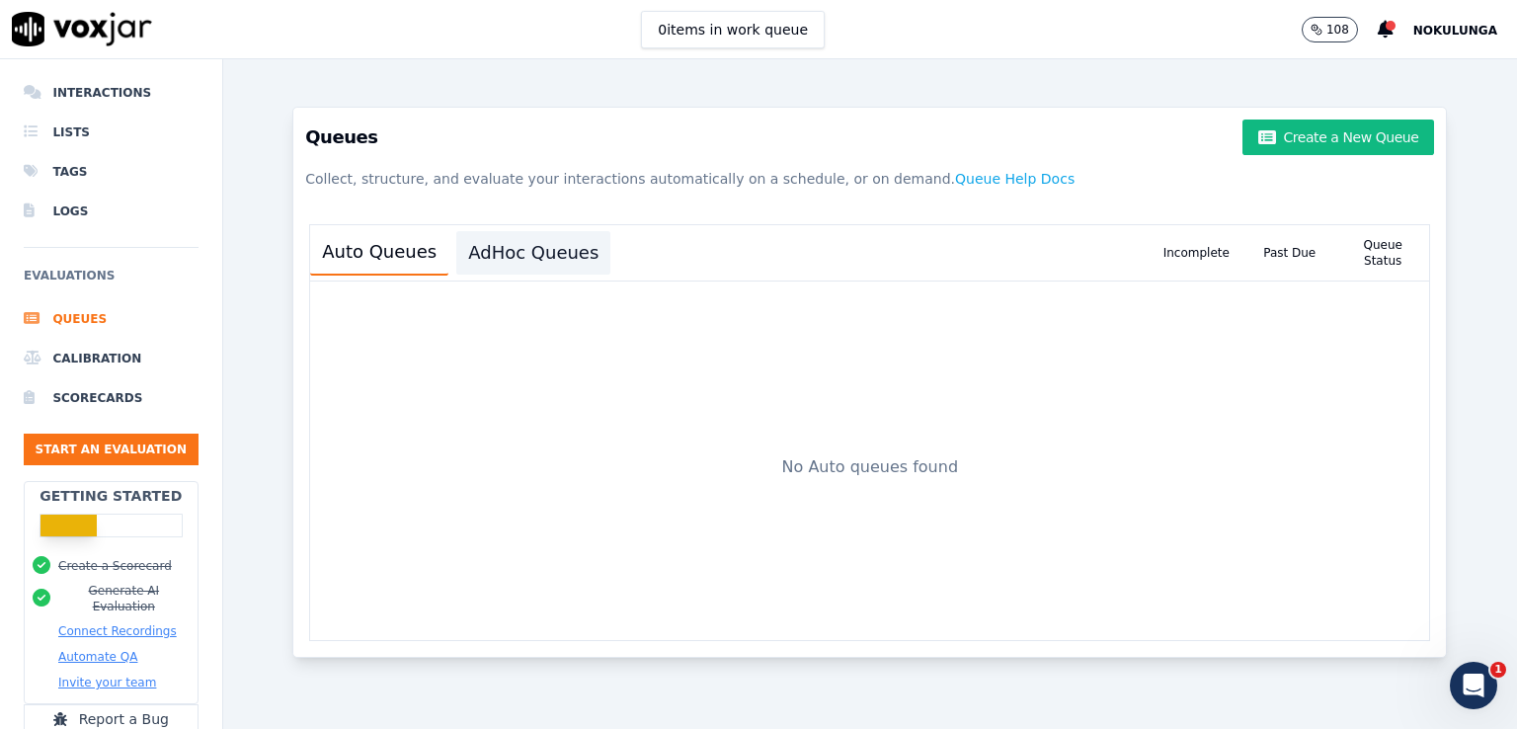
click at [554, 260] on button "AdHoc Queues" at bounding box center [533, 252] width 154 height 43
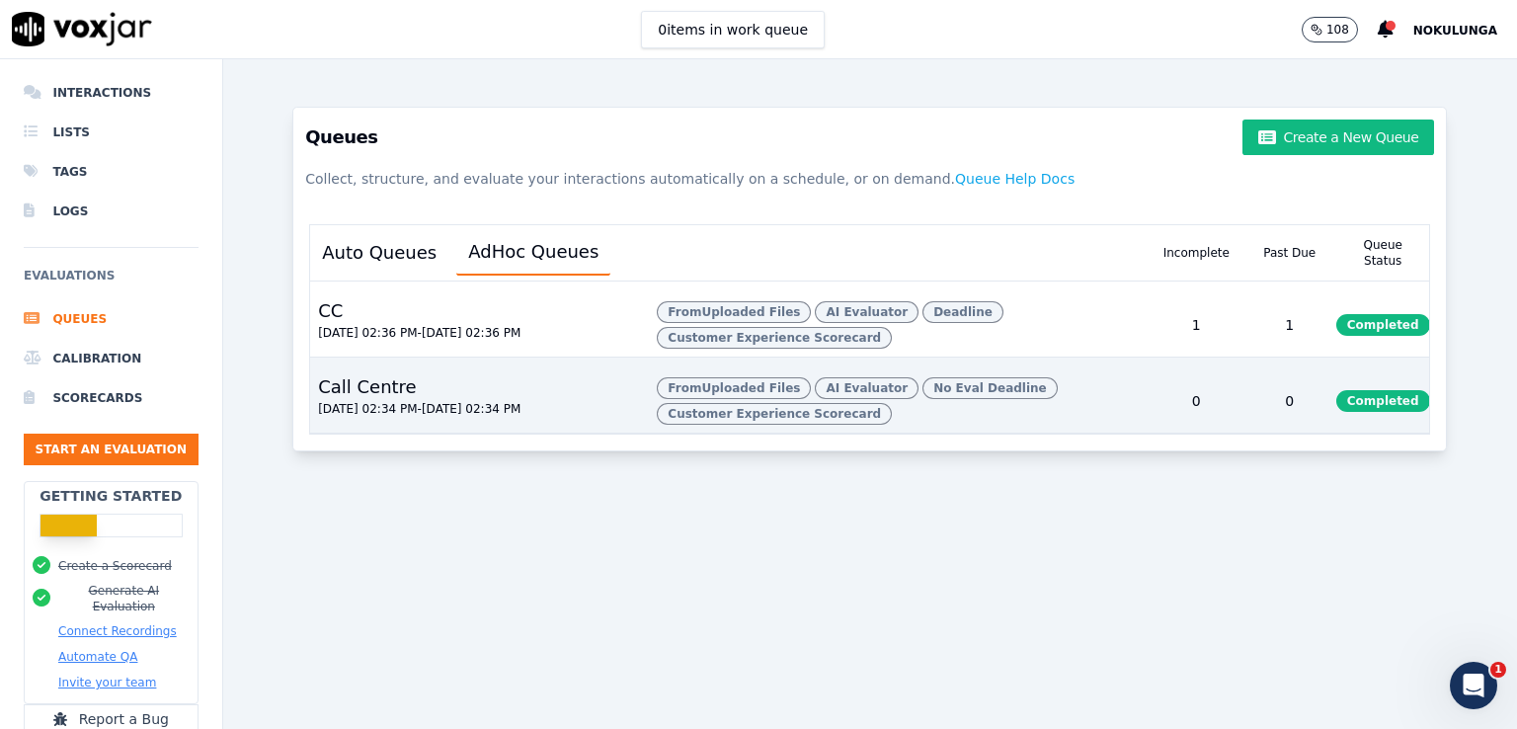
click at [1336, 412] on span "Completed" at bounding box center [1383, 401] width 94 height 22
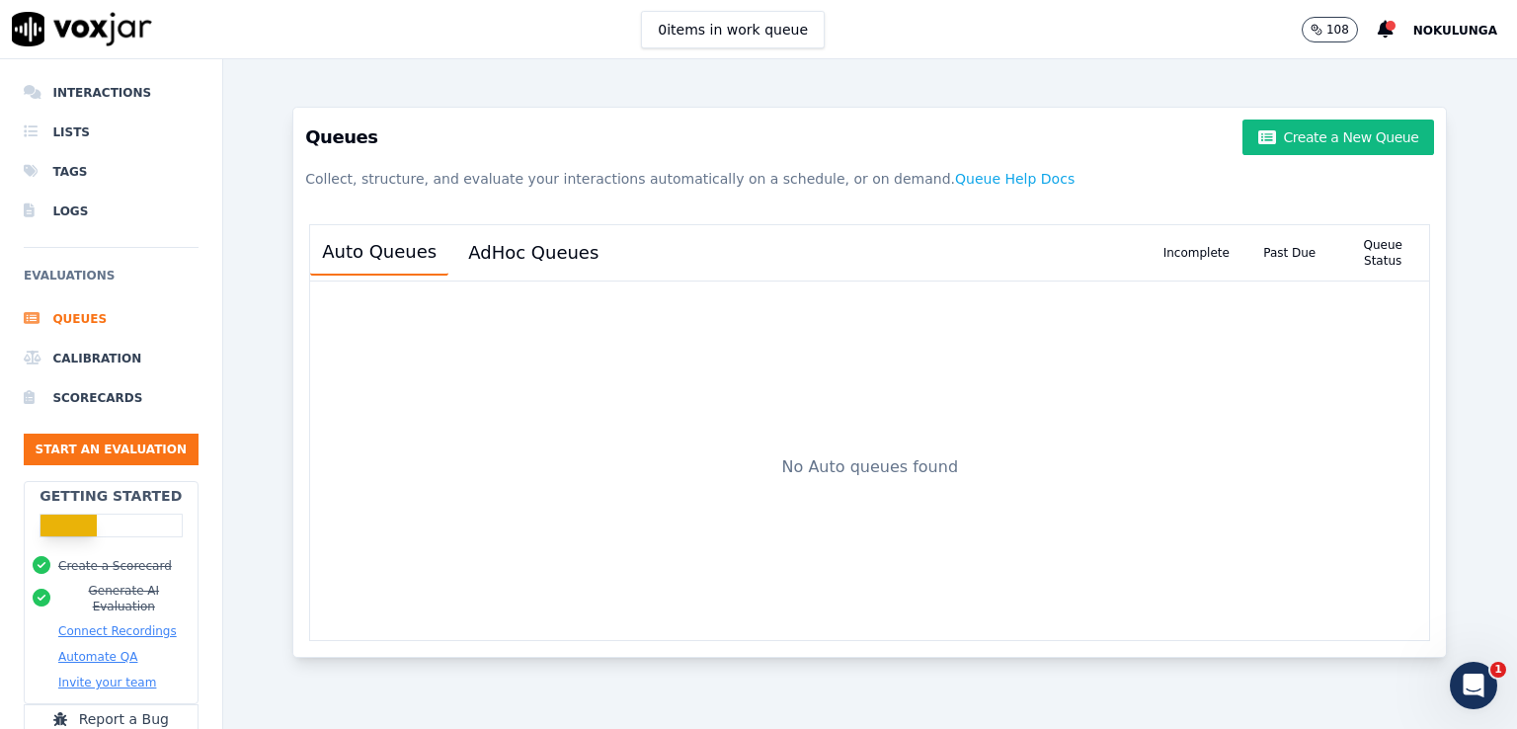
click at [1348, 251] on div "Queue Status" at bounding box center [1382, 252] width 93 height 55
click at [508, 262] on button "AdHoc Queues" at bounding box center [533, 252] width 154 height 43
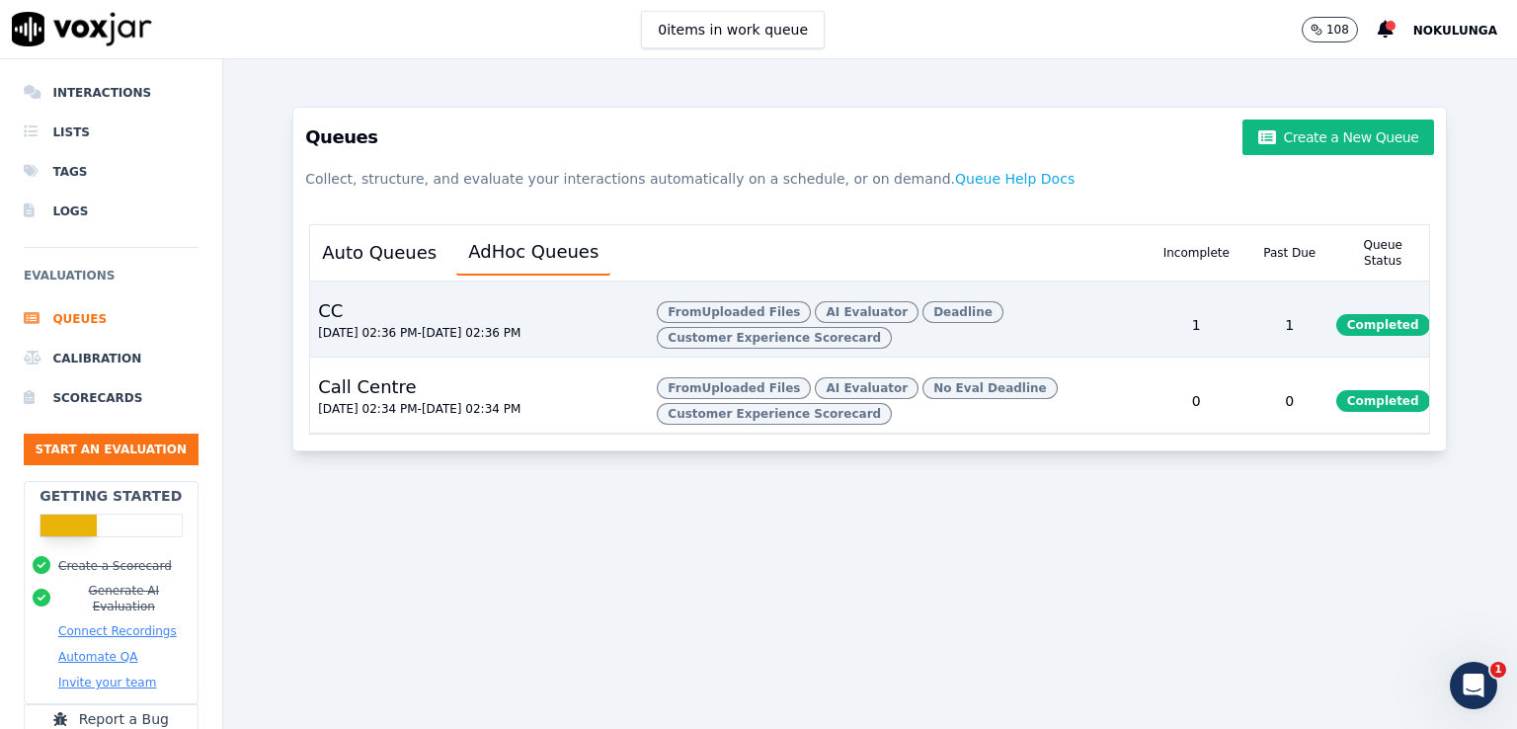
click at [1336, 336] on span "Completed" at bounding box center [1383, 325] width 94 height 22
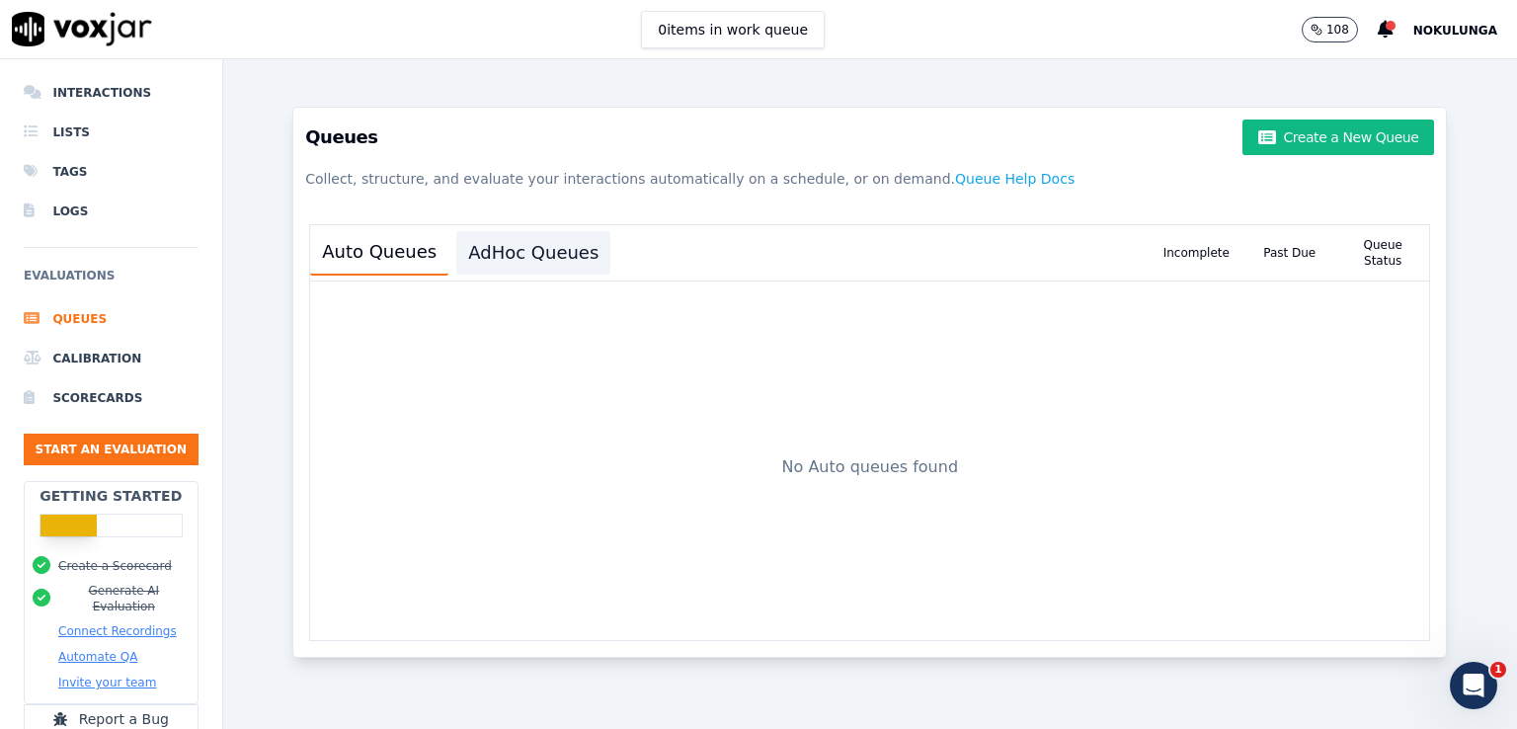
click at [531, 264] on button "AdHoc Queues" at bounding box center [533, 252] width 154 height 43
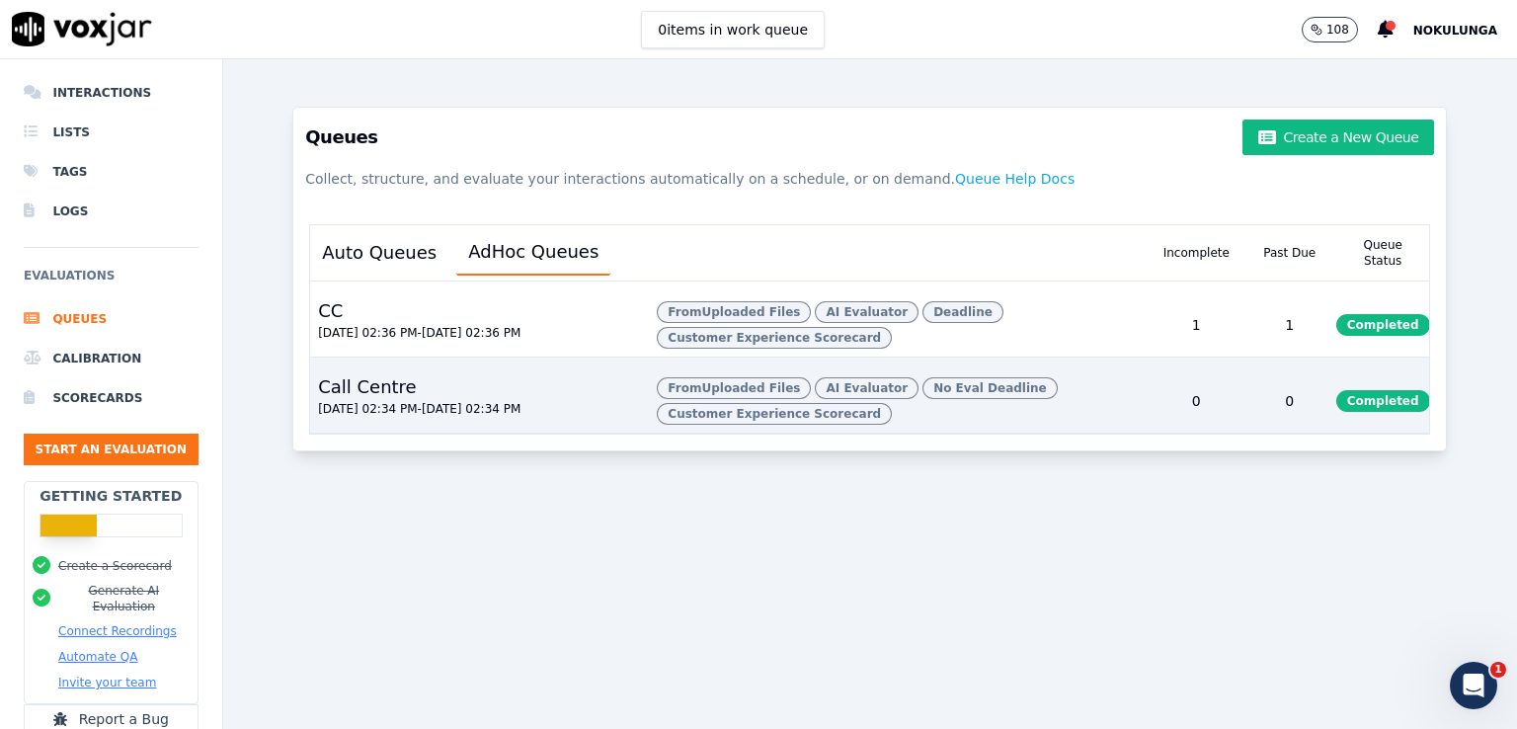
click at [1347, 412] on span "Completed" at bounding box center [1383, 401] width 94 height 22
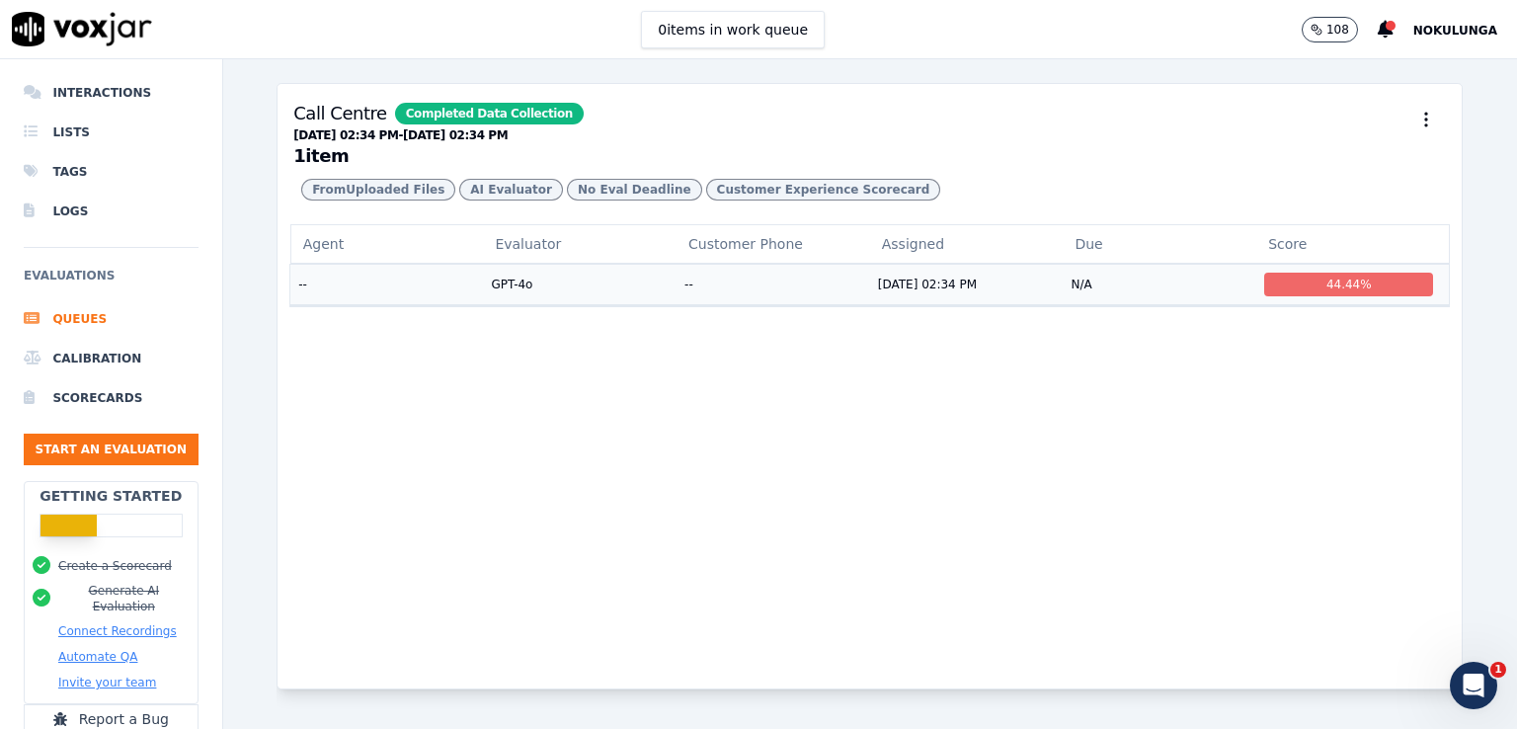
click at [1288, 296] on div "44.44 %" at bounding box center [1348, 285] width 169 height 24
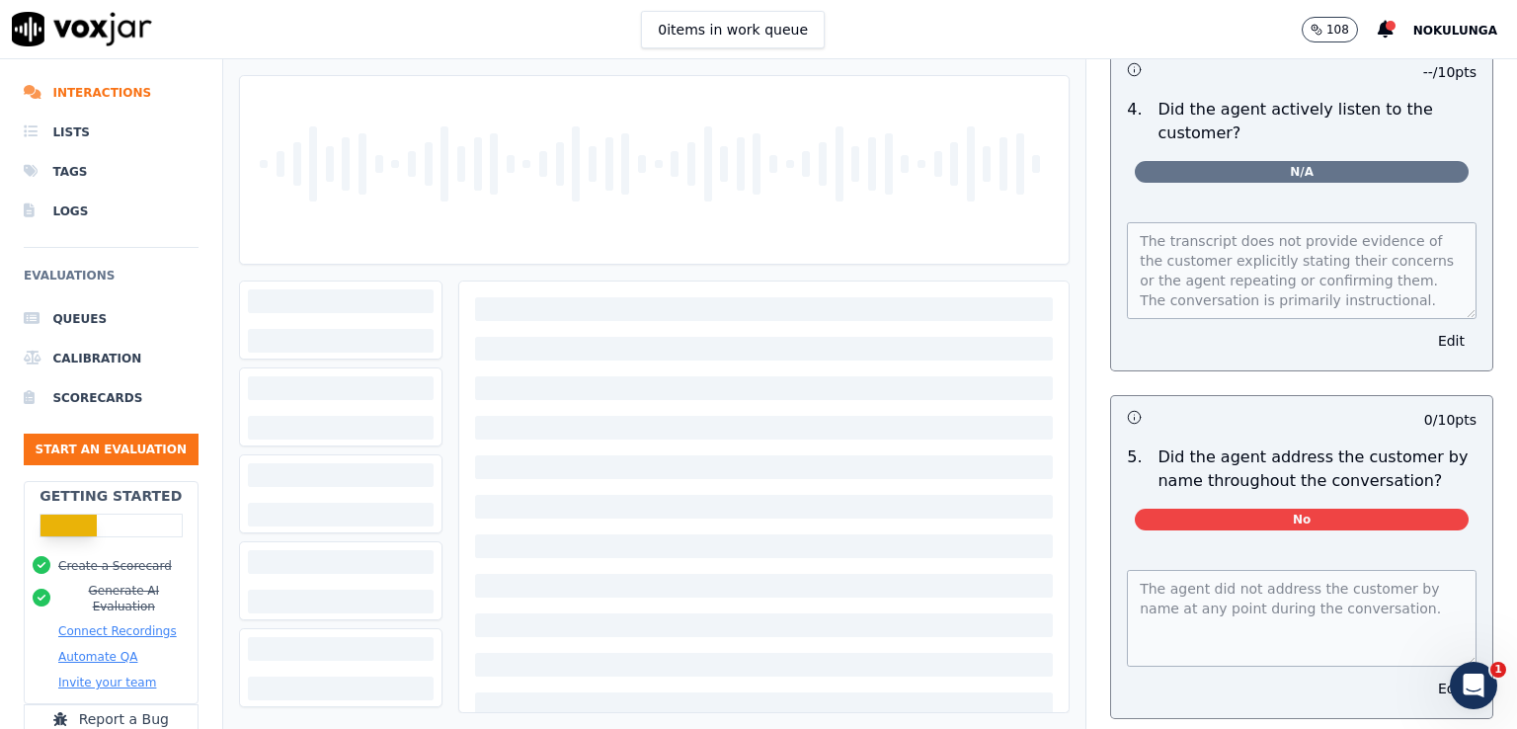
scroll to position [2256, 0]
